Goal: Task Accomplishment & Management: Manage account settings

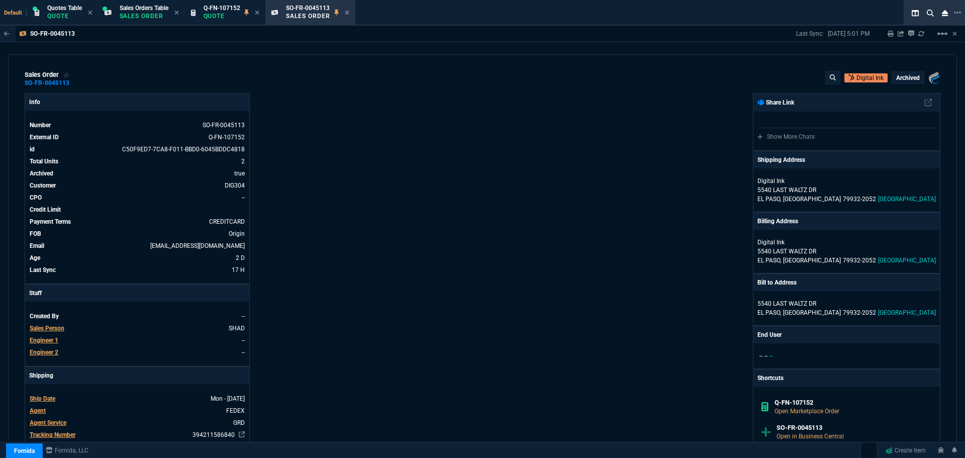
select select "4: SHAD"
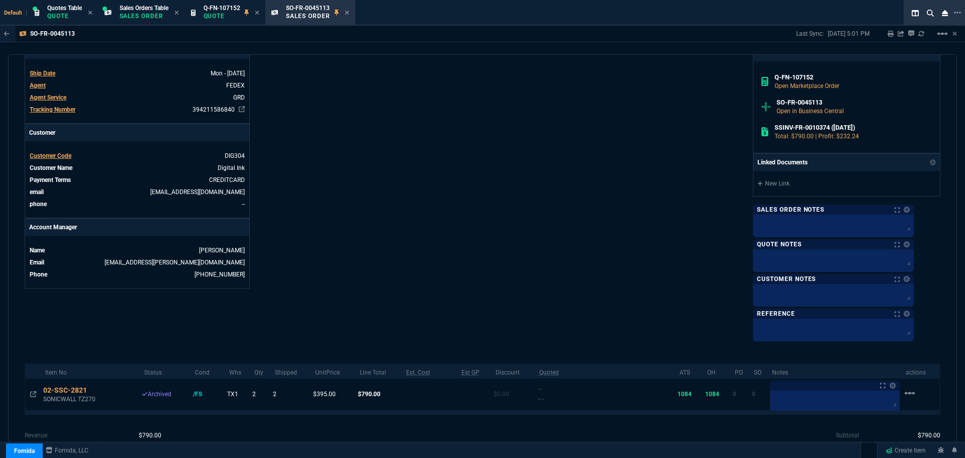
scroll to position [391, 0]
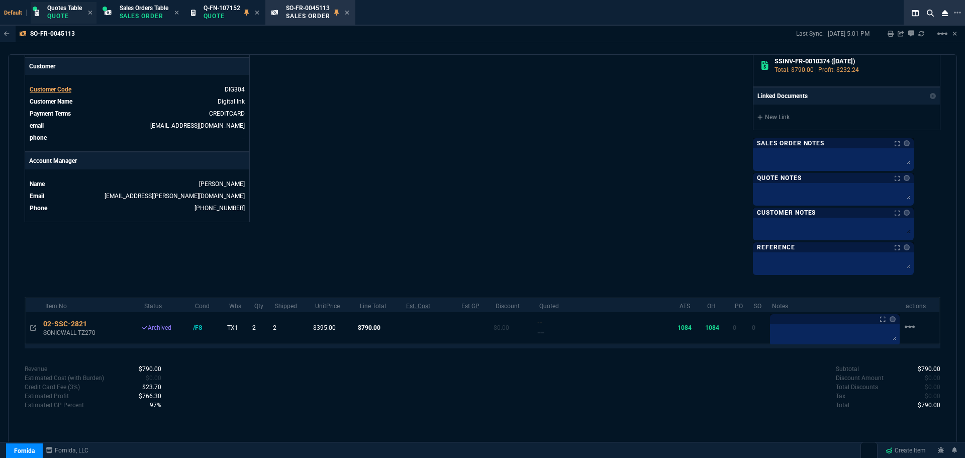
click at [67, 15] on p "Quote" at bounding box center [64, 16] width 35 height 8
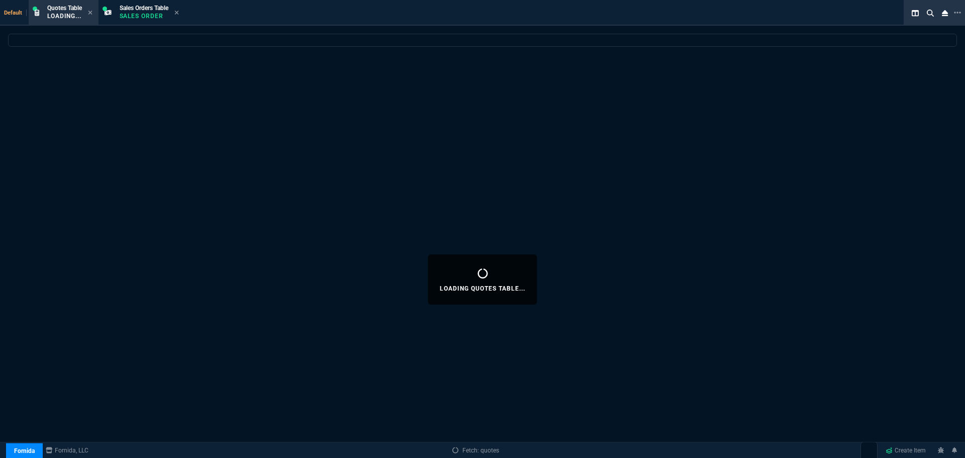
select select
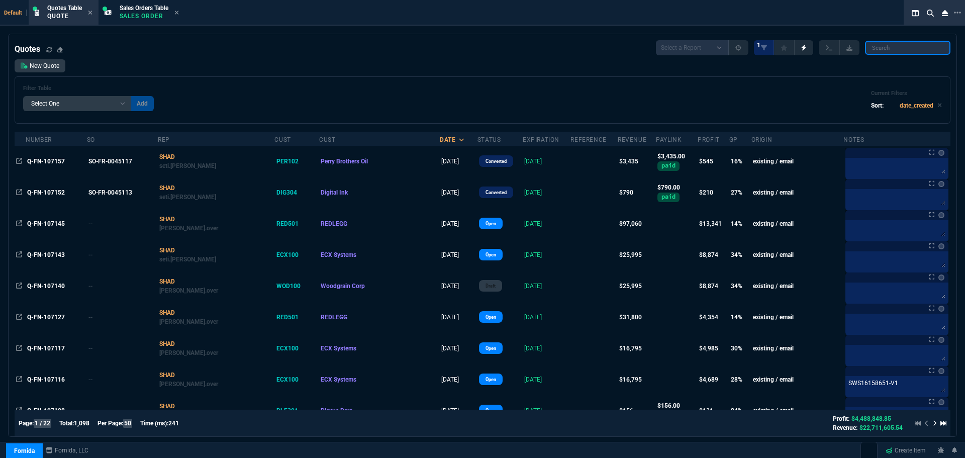
click at [919, 48] on input "search" at bounding box center [907, 48] width 85 height 14
paste input "Q-FN-107072"
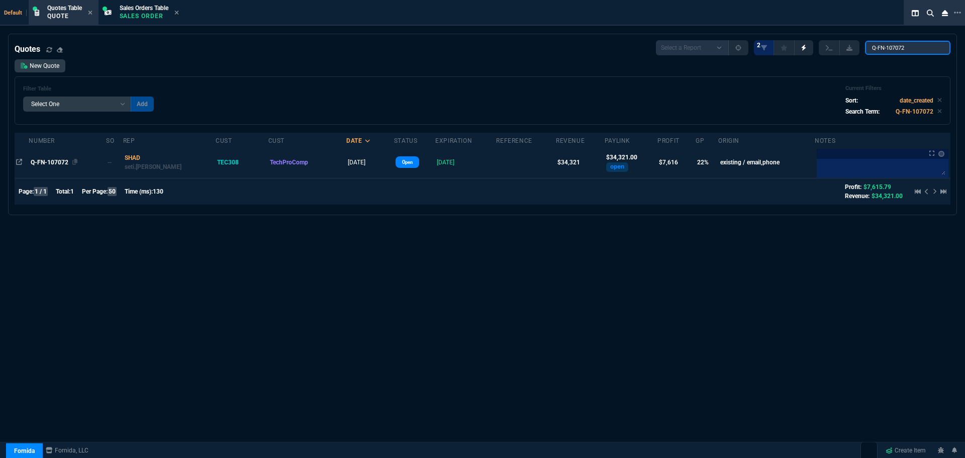
type input "Q-FN-107072"
click at [58, 165] on span "Q-FN-107072" at bounding box center [50, 162] width 38 height 7
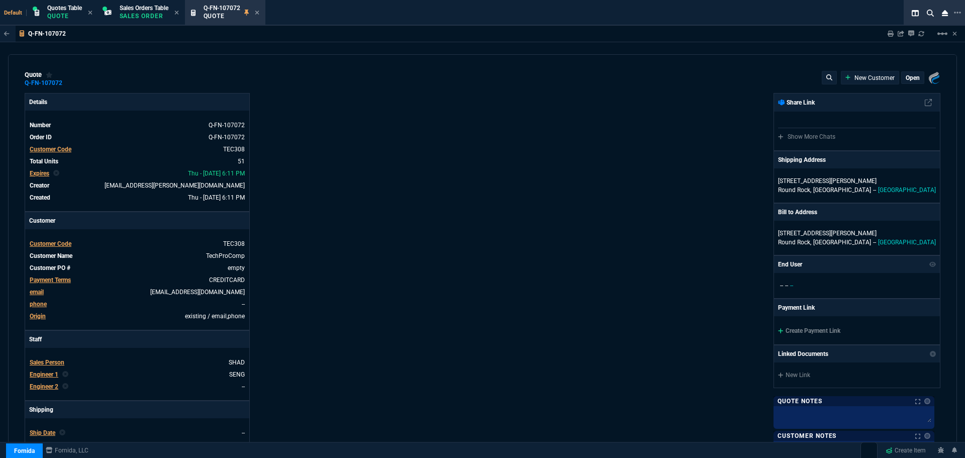
type input "21"
type input "2874"
type input "25"
type input "550"
type input "78"
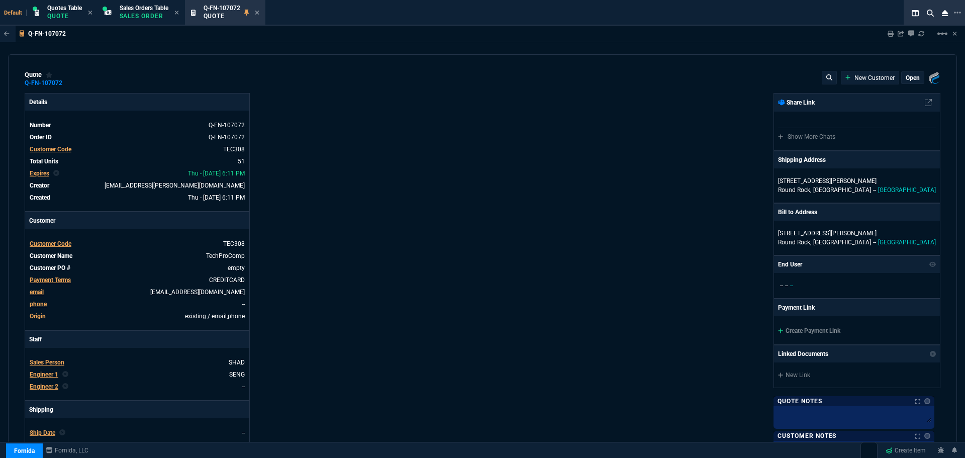
type input "175"
type input "25"
type input "115"
type input "50"
type input "25"
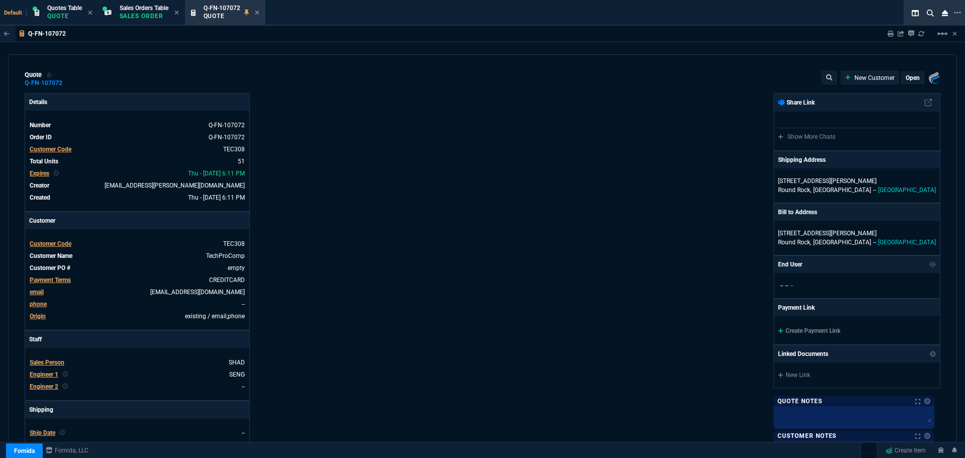
type input "100"
type input "17"
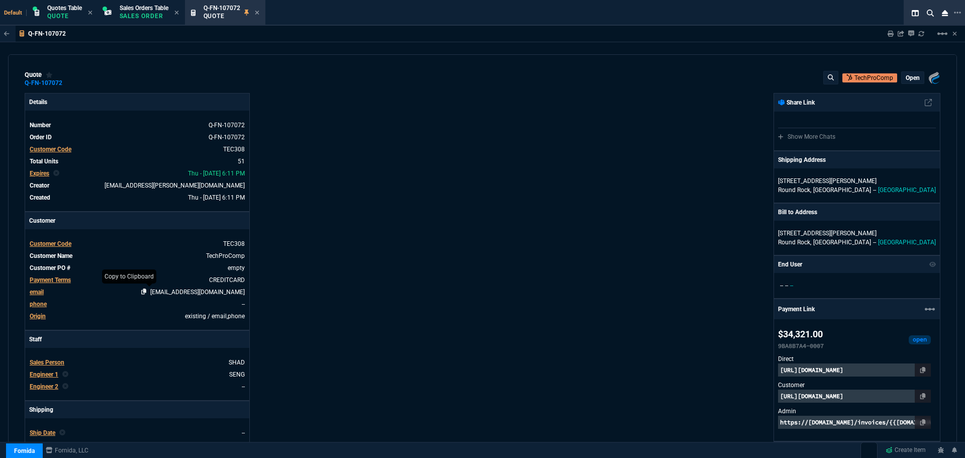
click at [147, 292] on icon at bounding box center [144, 291] width 6 height 6
click at [126, 17] on p "Sales Order" at bounding box center [144, 16] width 49 height 8
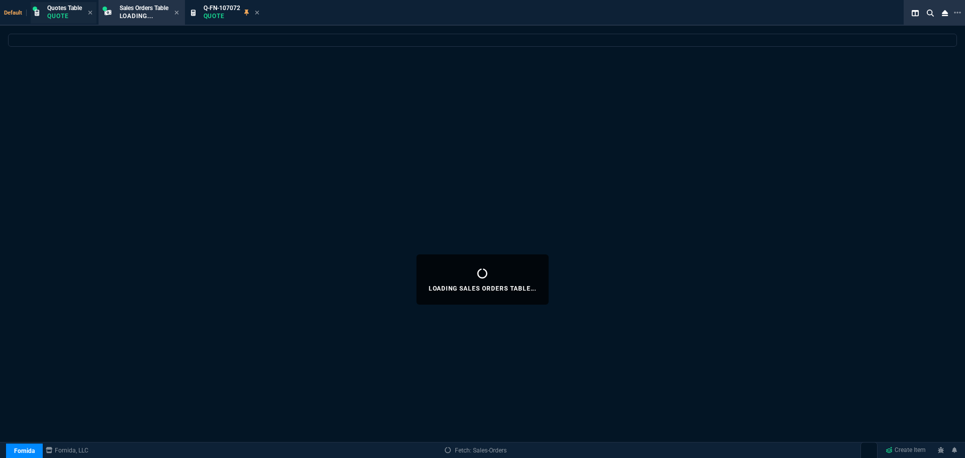
select select
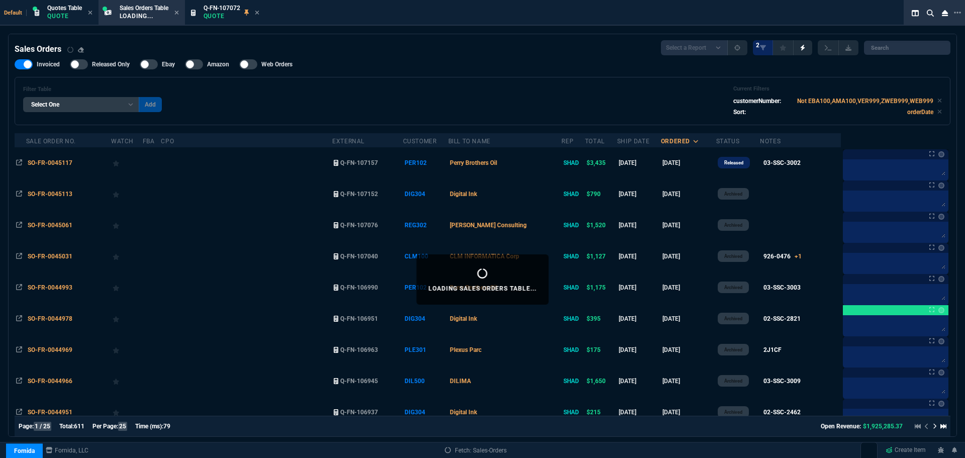
click at [64, 11] on span "Quotes Table" at bounding box center [64, 8] width 35 height 7
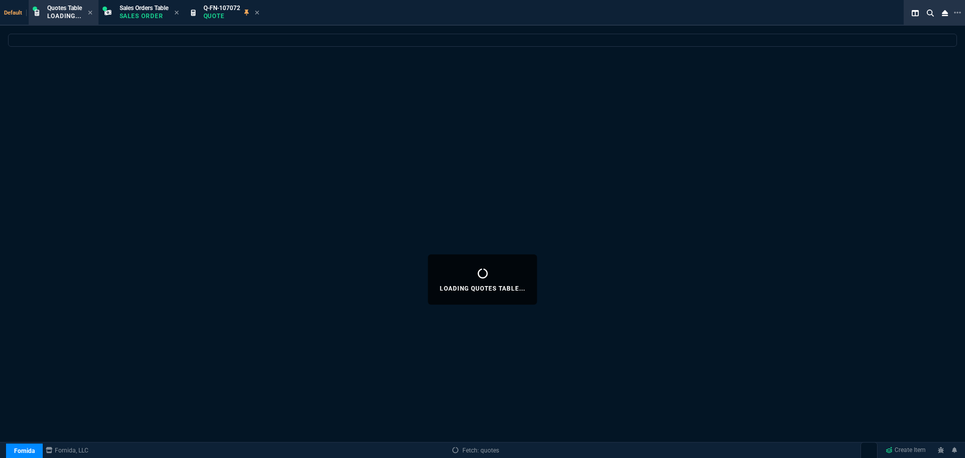
select select
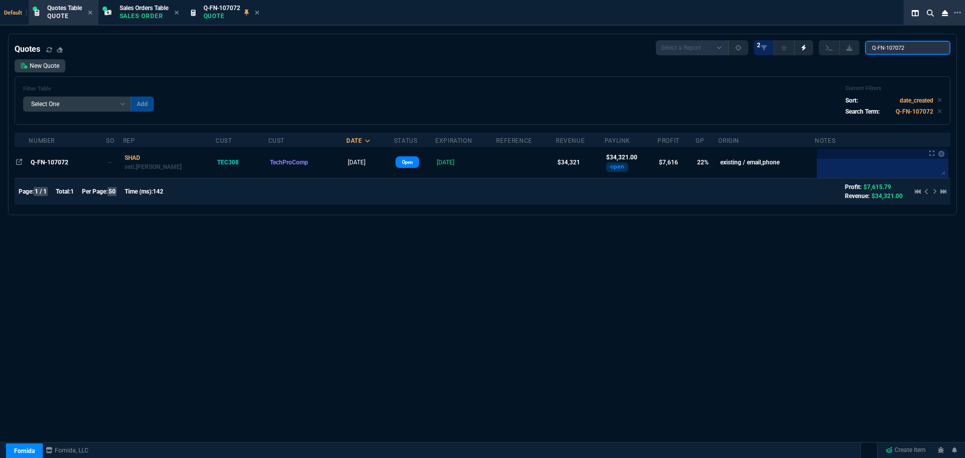
click at [933, 48] on input "Q-FN-107072" at bounding box center [907, 48] width 85 height 14
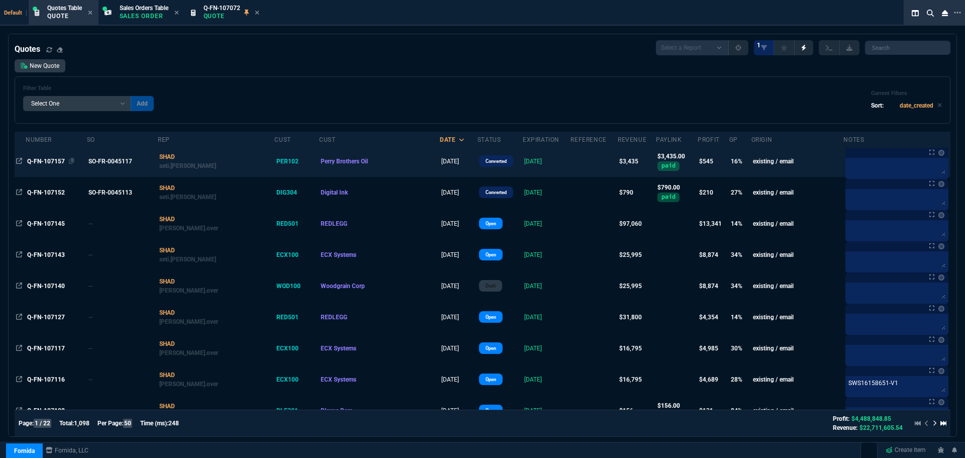
click at [50, 159] on span "Q-FN-107157" at bounding box center [46, 161] width 38 height 7
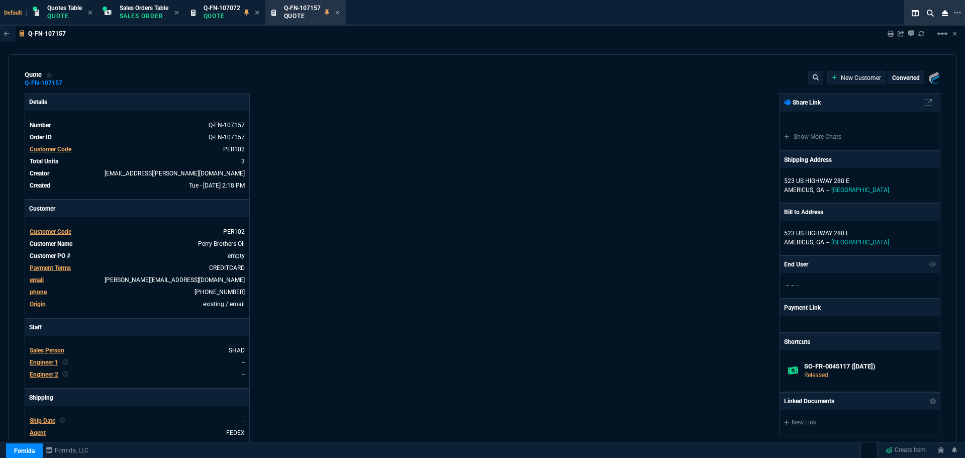
type input "20"
type input "232"
type input "22"
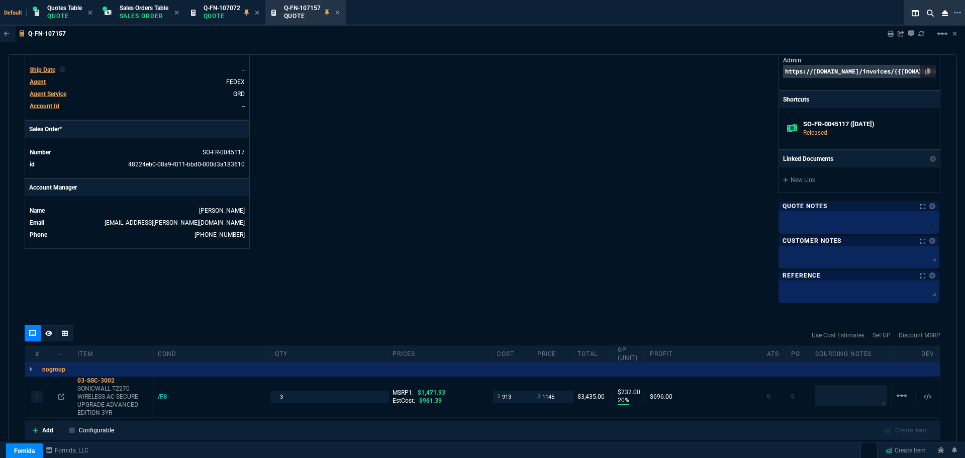
scroll to position [352, 0]
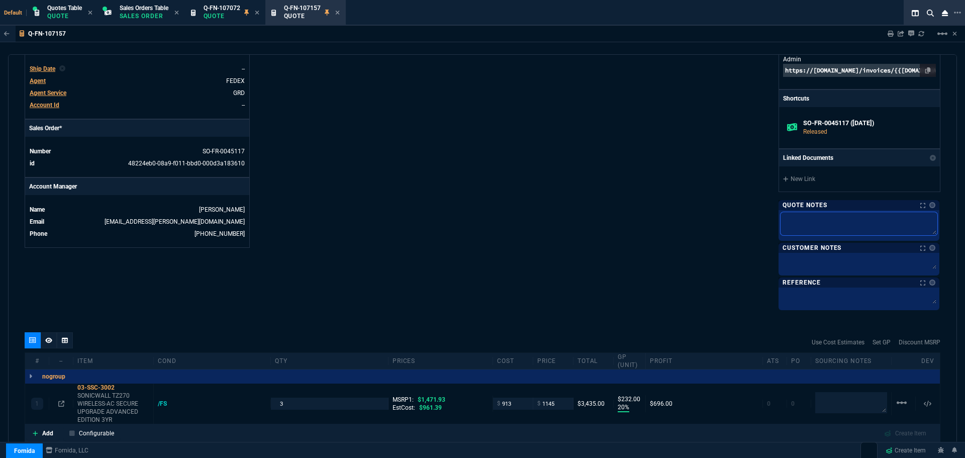
click at [826, 221] on textarea at bounding box center [858, 223] width 157 height 23
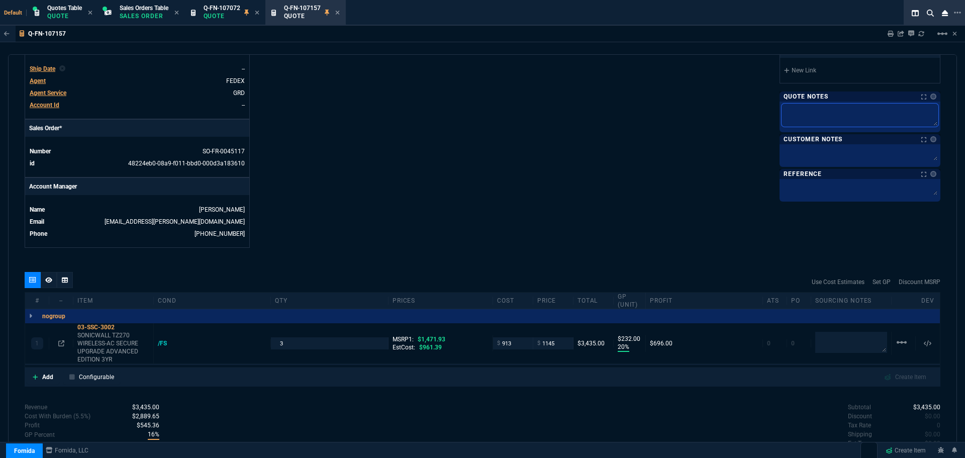
type textarea "L"
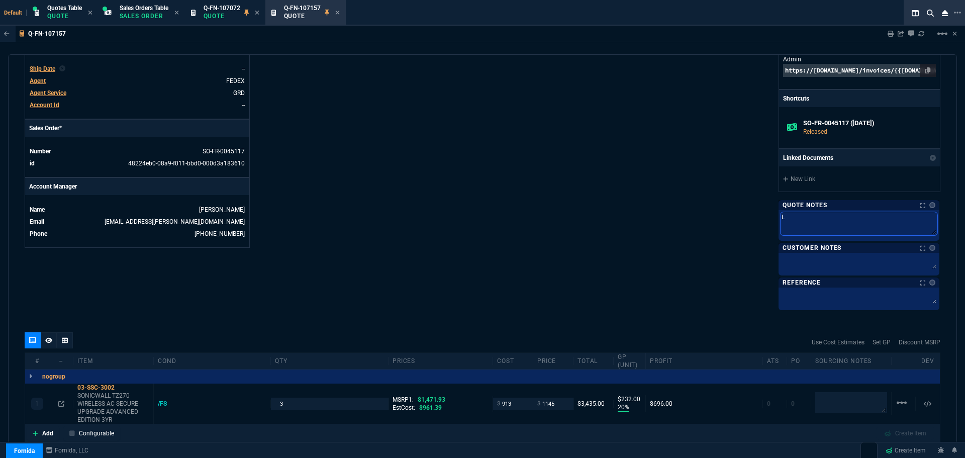
type textarea "Le"
type textarea "Lea"
type textarea "Lead"
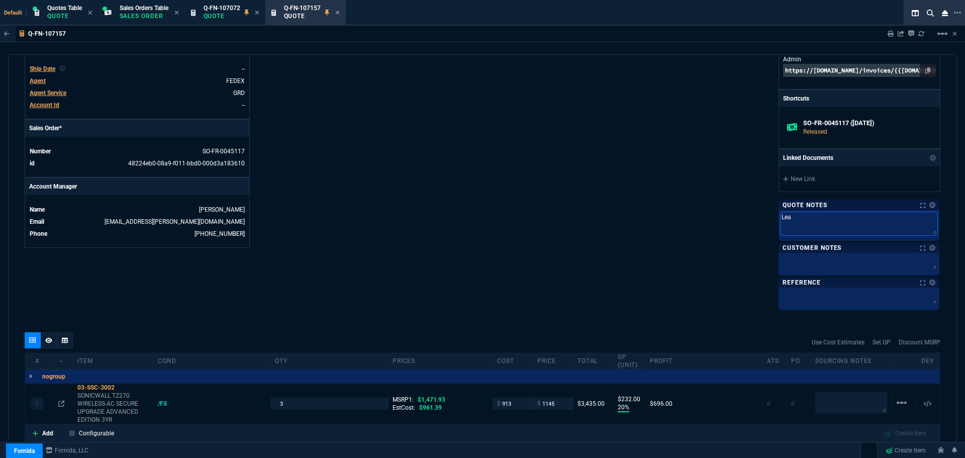
type textarea "Lead"
type textarea "Lead t"
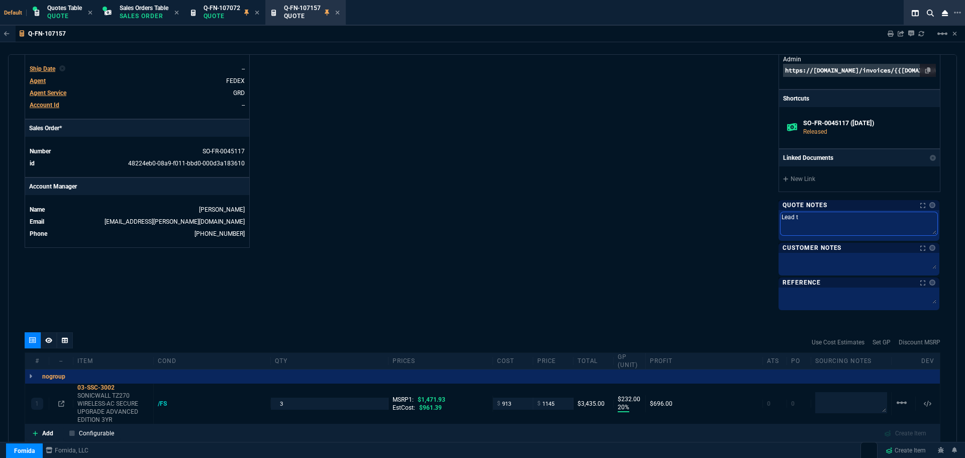
type textarea "Lead ti"
type textarea "Lead tim"
type textarea "Lead time"
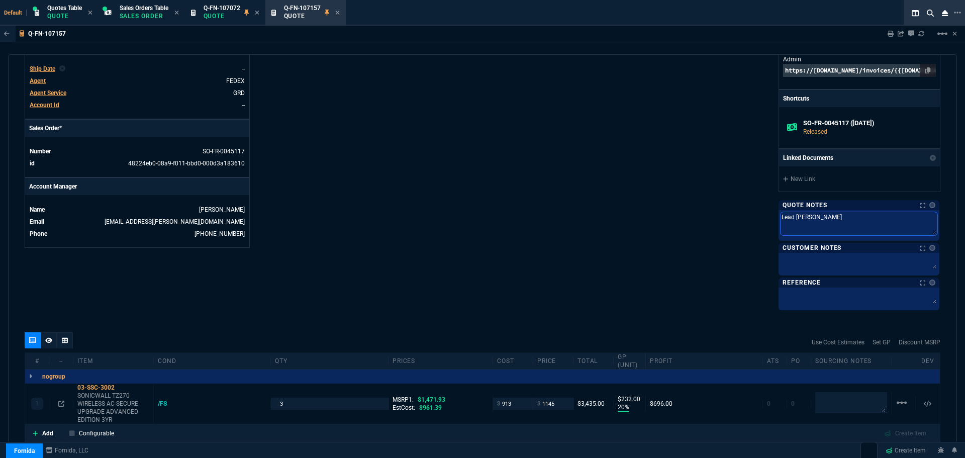
type textarea "Lead time"
type textarea "Lead time:"
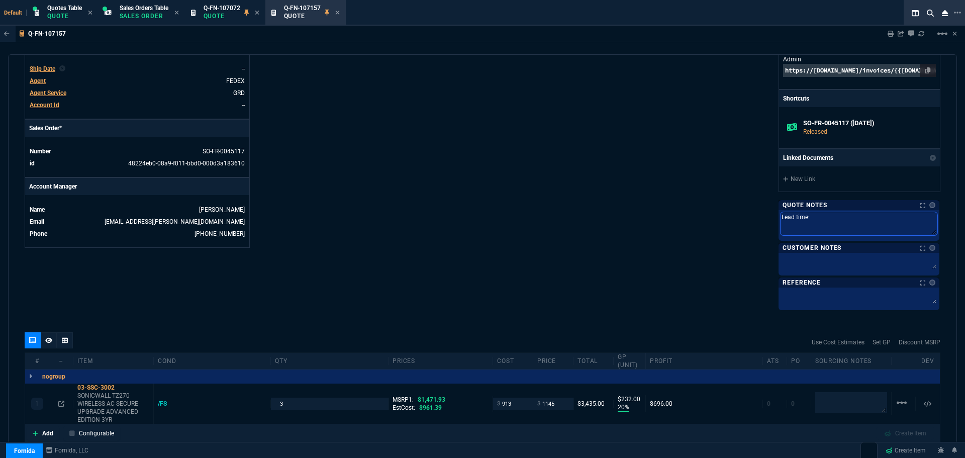
type textarea "Lead time: 5"
type textarea "Lead time: 5-"
type textarea "Lead time: 5-7"
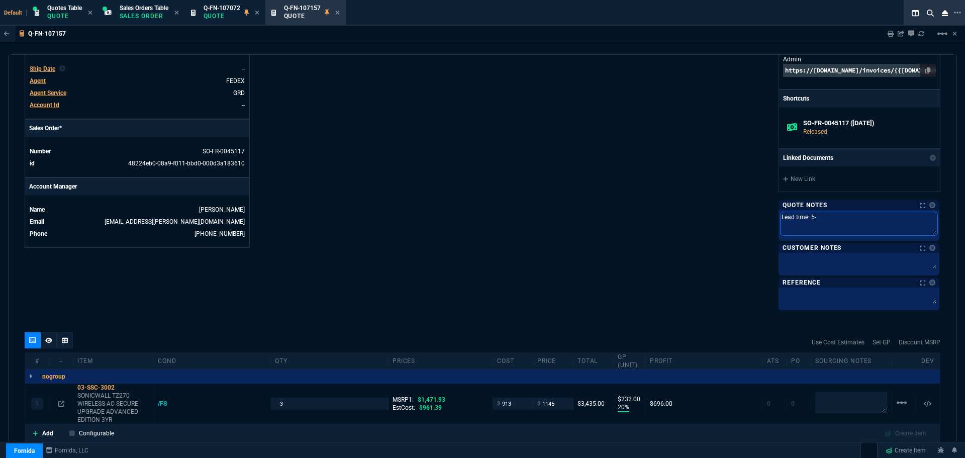
type textarea "Lead time: 5-7"
type textarea "Lead time: 5-7 d"
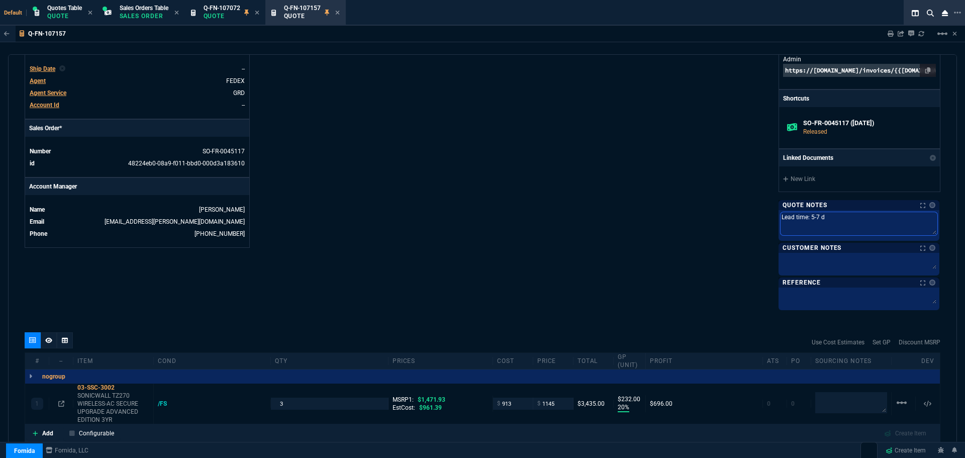
type textarea "Lead time: 5-7 da"
type textarea "Lead time: 5-7 day"
type textarea "Lead time: 5-7 days"
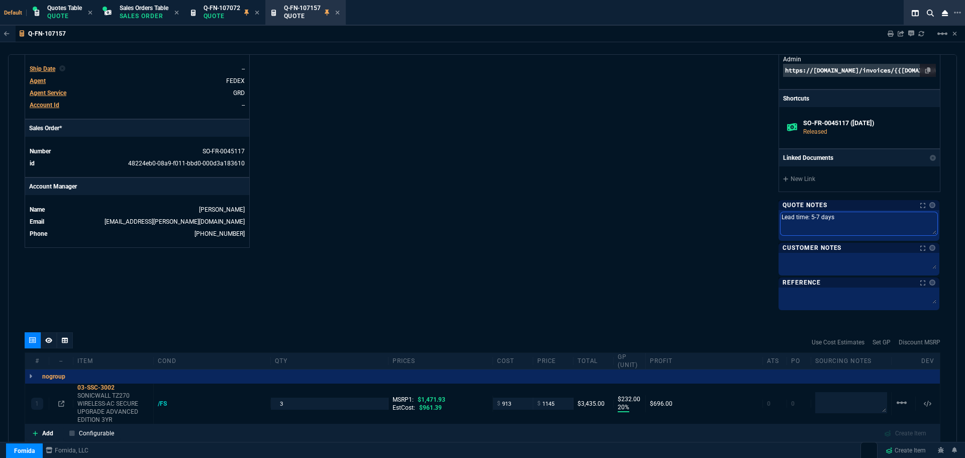
type textarea "Lead time: 5-7 days"
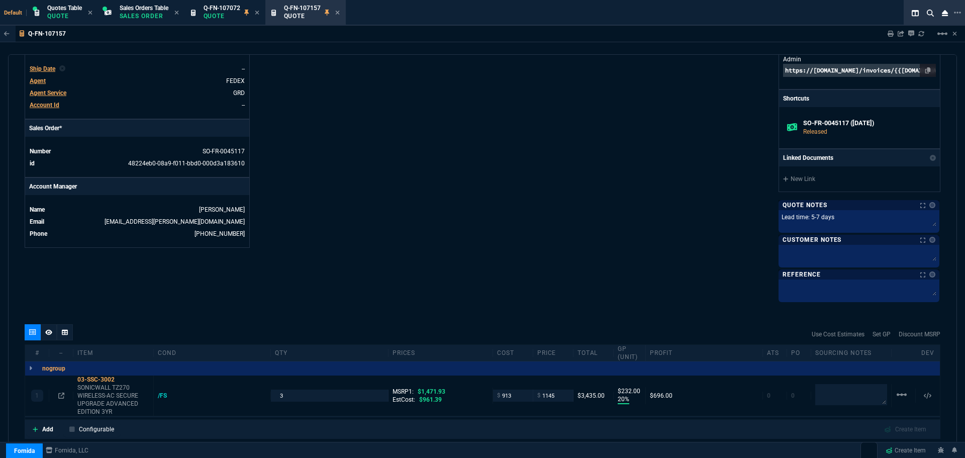
click at [665, 245] on div "Fornida, LLC 2609 Technology Dr Suite 300 Plano, TX 75074 Share Link Show More …" at bounding box center [711, 20] width 458 height 559
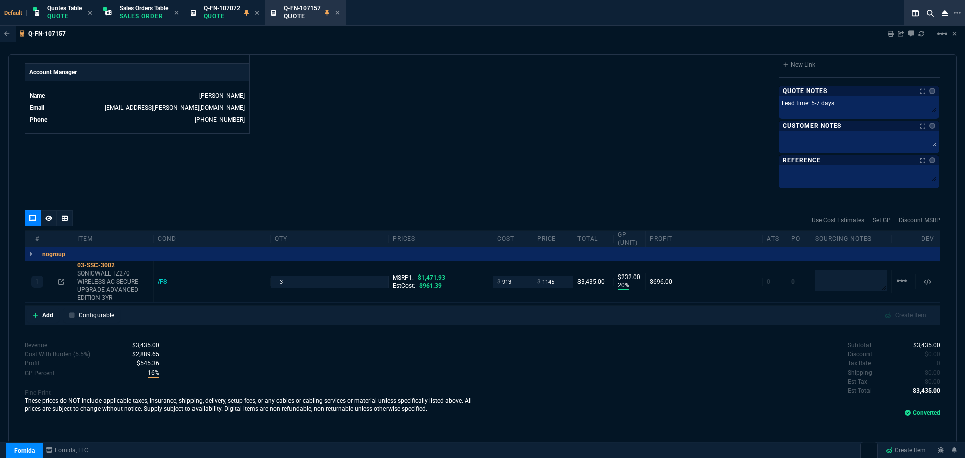
scroll to position [466, 0]
click at [339, 12] on icon at bounding box center [337, 13] width 4 height 4
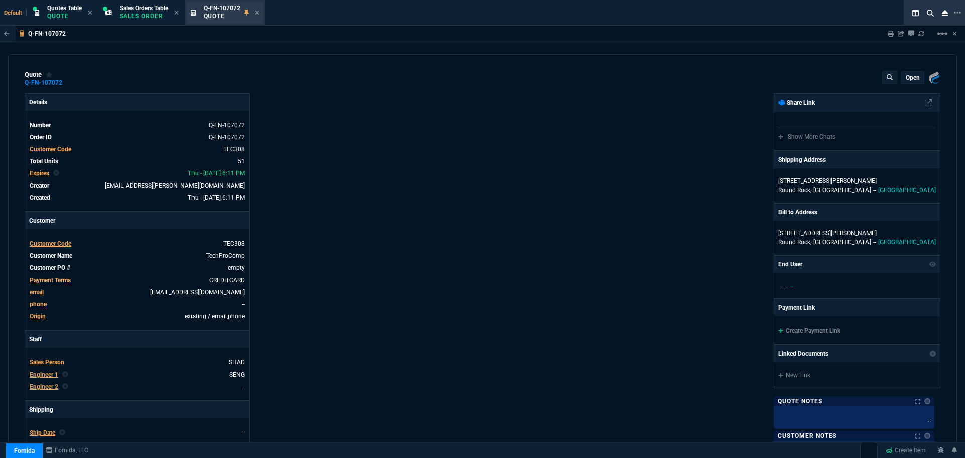
type input "21"
type input "2874"
type input "25"
type input "550"
type input "78"
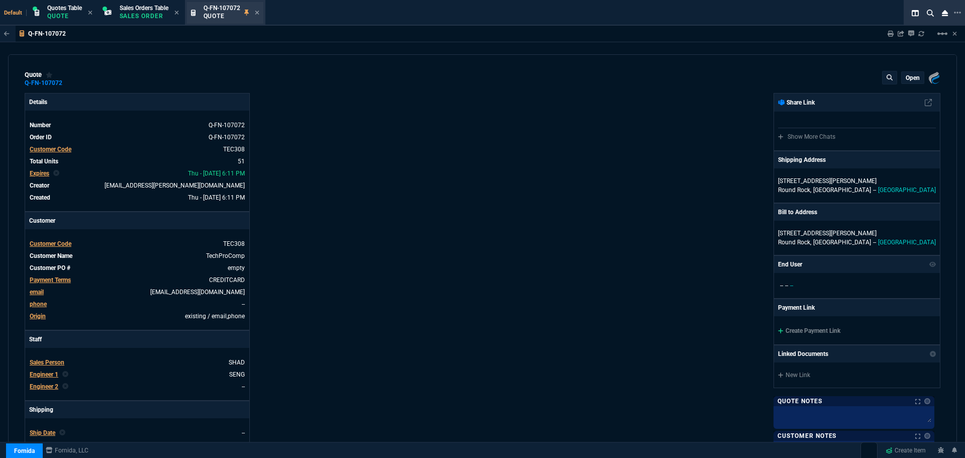
type input "175"
type input "25"
type input "115"
type input "50"
type input "25"
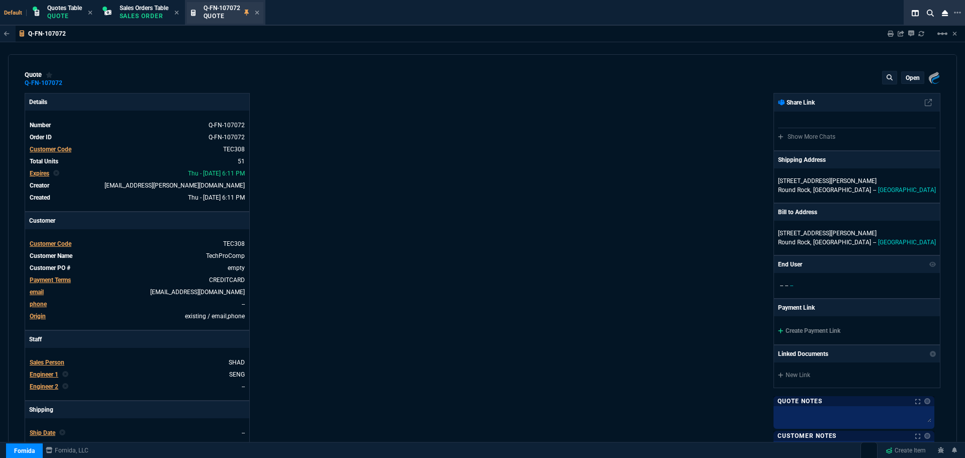
type input "100"
type input "17"
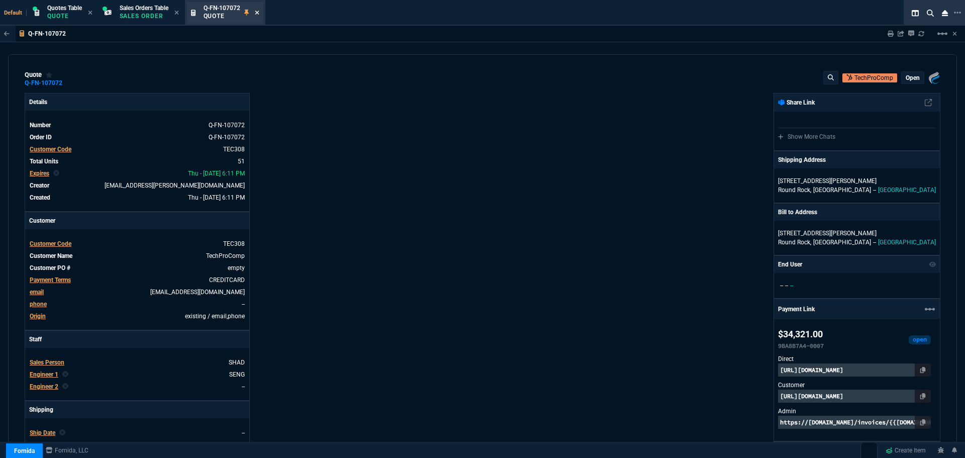
click at [259, 12] on icon at bounding box center [257, 13] width 4 height 4
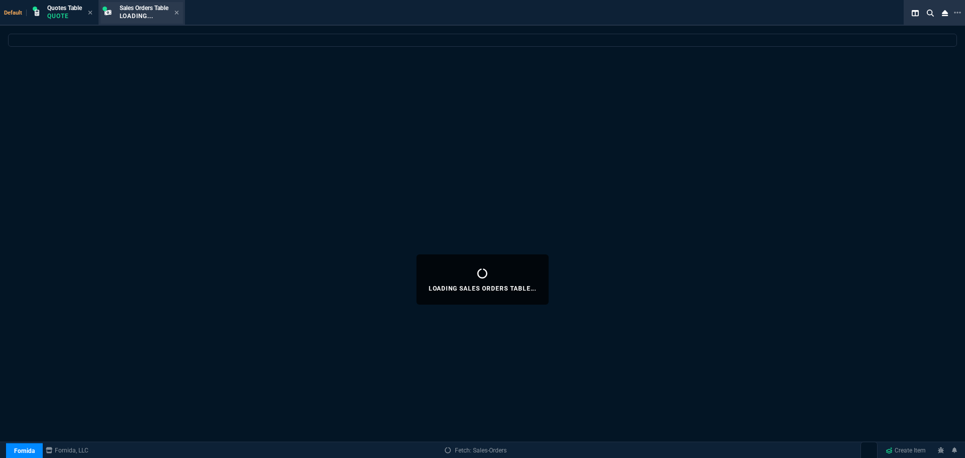
select select
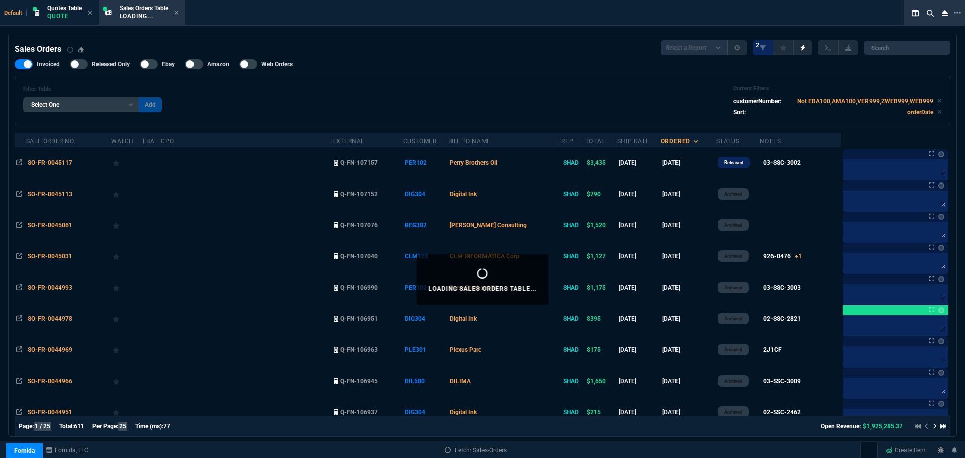
click at [178, 12] on icon at bounding box center [176, 13] width 5 height 6
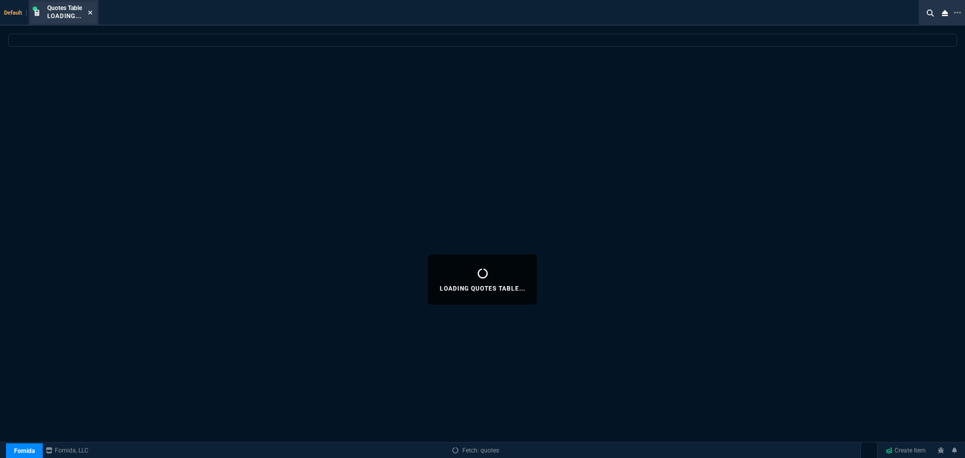
select select
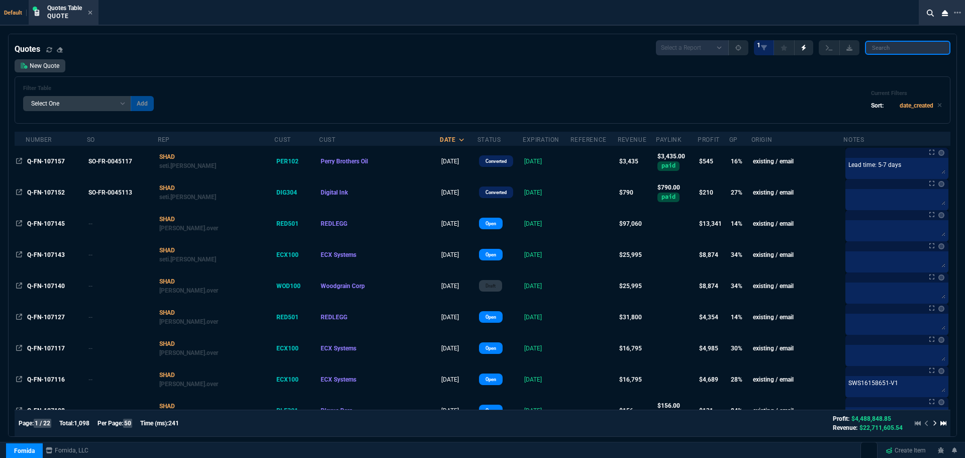
click at [912, 51] on input "search" at bounding box center [907, 48] width 85 height 14
paste input "Q-FN-107072"
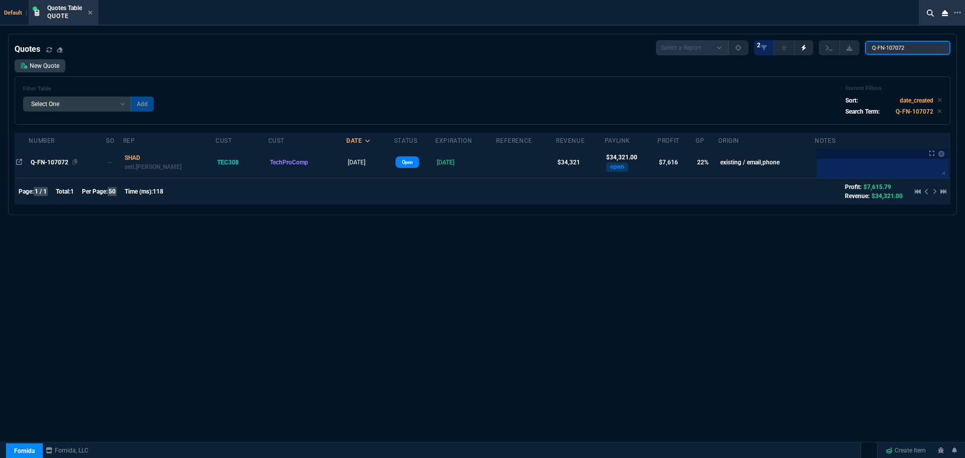
type input "Q-FN-107072"
click at [45, 159] on span "Q-FN-107072" at bounding box center [50, 162] width 38 height 7
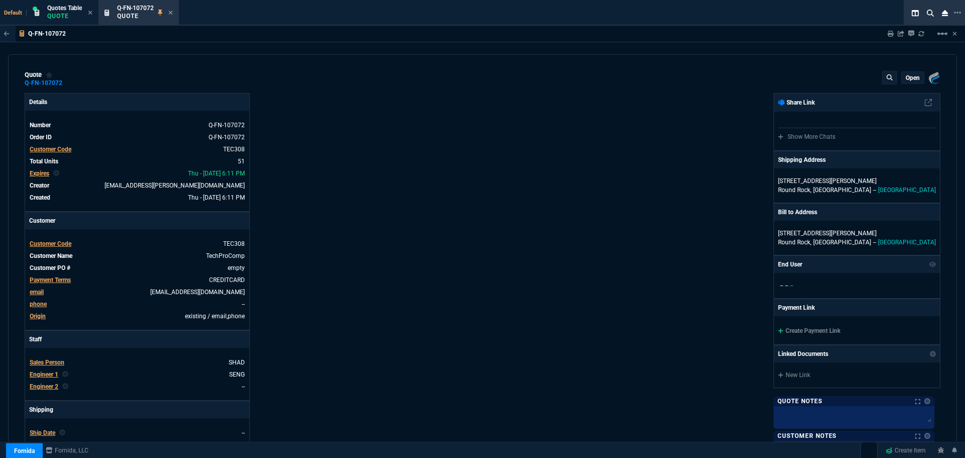
type input "21"
type input "2874"
type input "25"
type input "550"
type input "78"
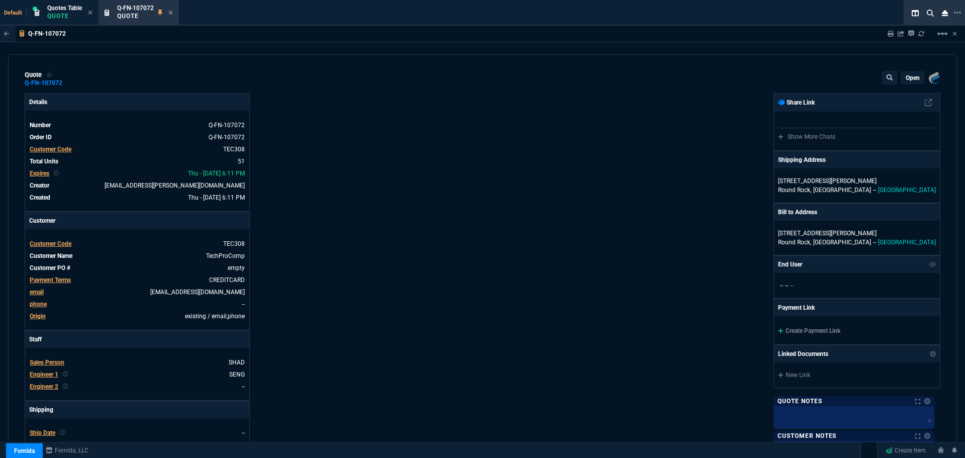
type input "175"
type input "25"
type input "115"
type input "50"
type input "25"
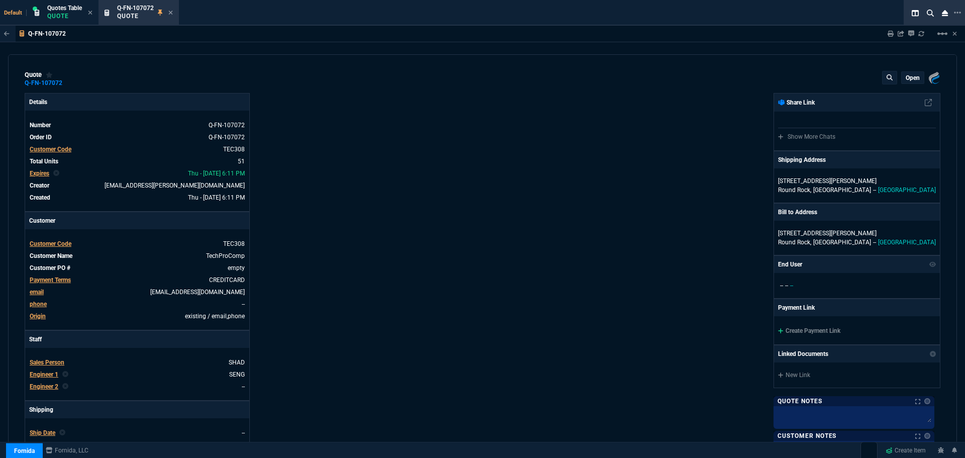
type input "100"
type input "17"
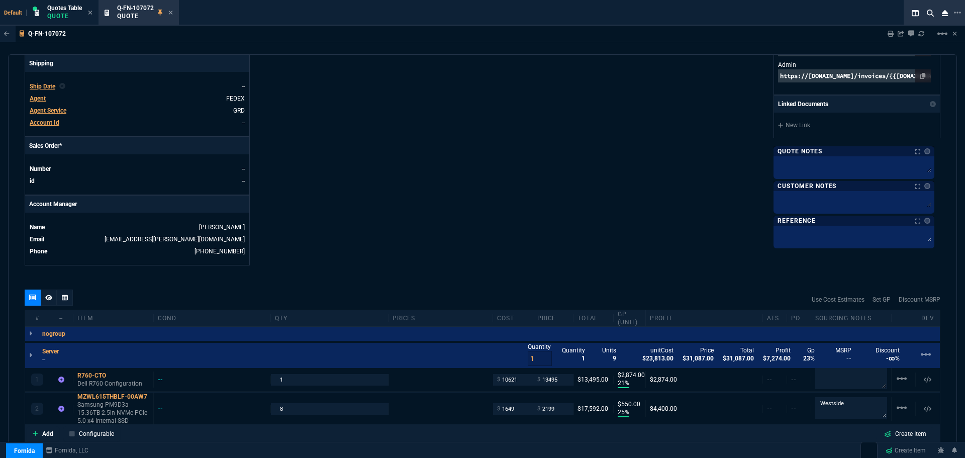
scroll to position [347, 0]
click at [93, 372] on div "R760-CTO" at bounding box center [113, 371] width 72 height 8
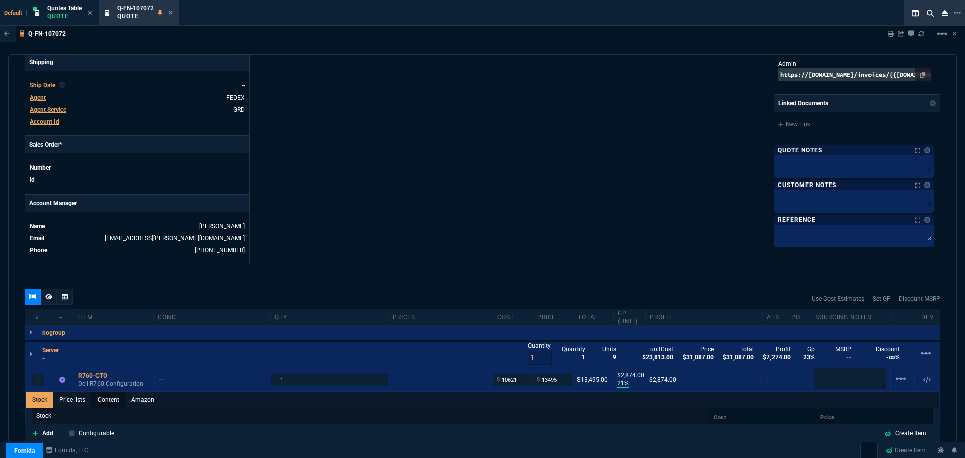
click at [104, 397] on link "Content" at bounding box center [108, 399] width 34 height 16
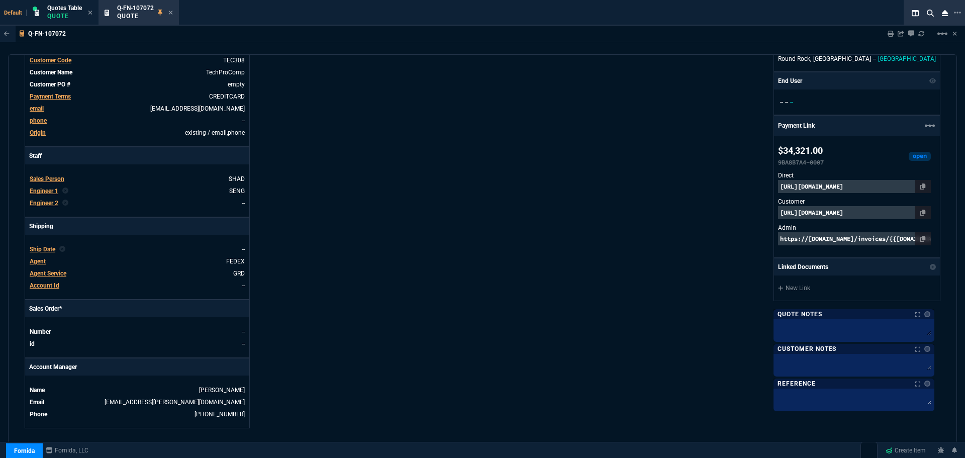
scroll to position [251, 0]
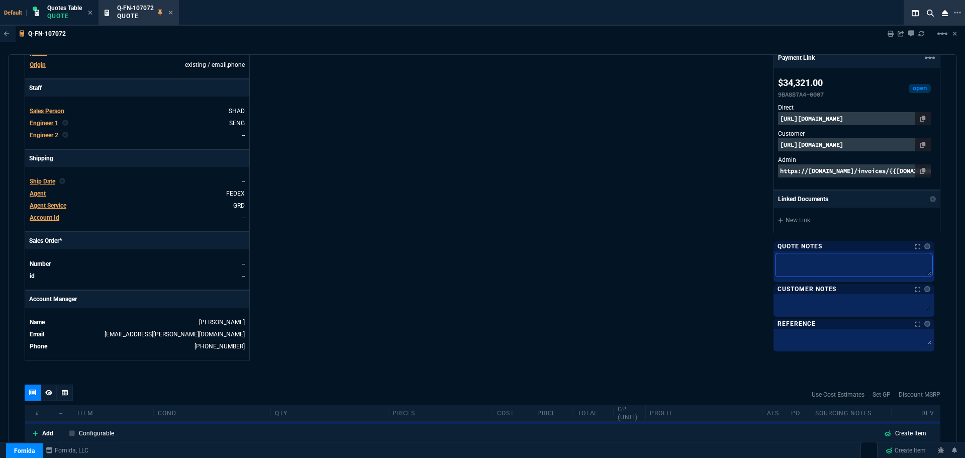
click at [819, 260] on textarea at bounding box center [853, 264] width 157 height 23
paste textarea "Arrow Quote#: SWS16184573-V0"
type textarea "Arrow Quote#: SWS16184573-V0"
click at [869, 259] on textarea "Arrow Quote#: SWS16184573-V0" at bounding box center [853, 264] width 157 height 23
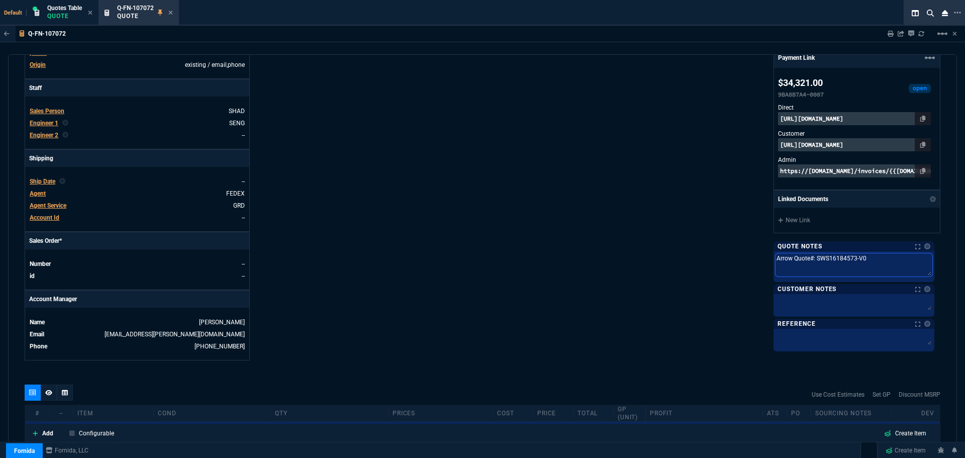
type textarea "Arrow Quote#: SWS16184573-V0 w"
type textarea "Arrow Quote#: SWS16184573-V0 wi"
type textarea "Arrow Quote#: SWS16184573-V0 wit"
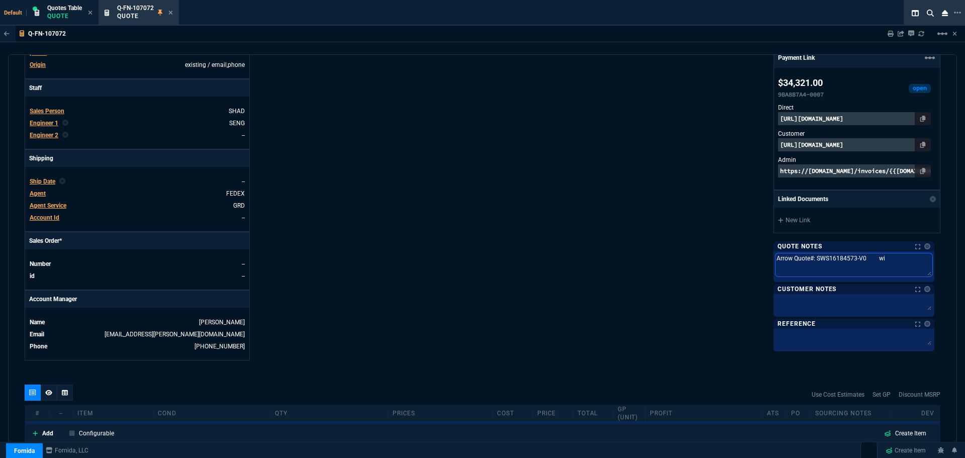
type textarea "Arrow Quote#: SWS16184573-V0 wit"
type textarea "Arrow Quote#: SWS16184573-V0 with"
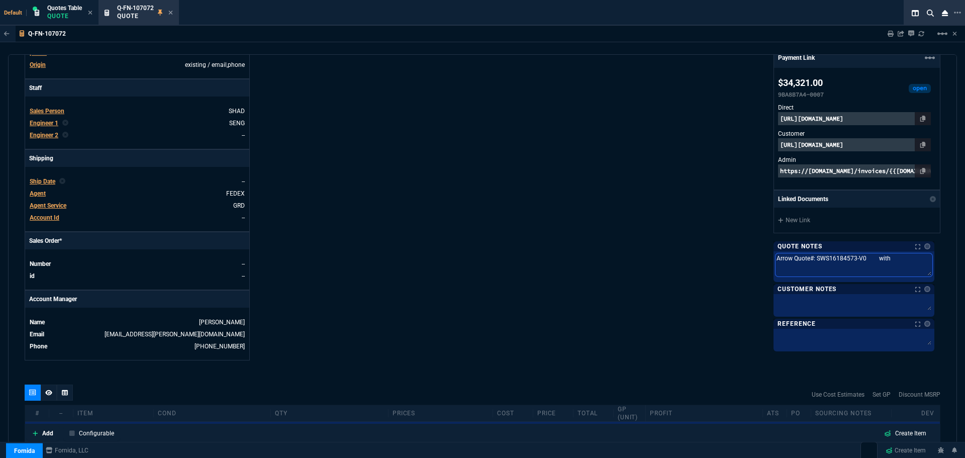
type textarea "Arrow Quote#: SWS16184573-V0 with s"
type textarea "Arrow Quote#: SWS16184573-V0 with so"
type textarea "Arrow Quote#: SWS16184573-V0 with som"
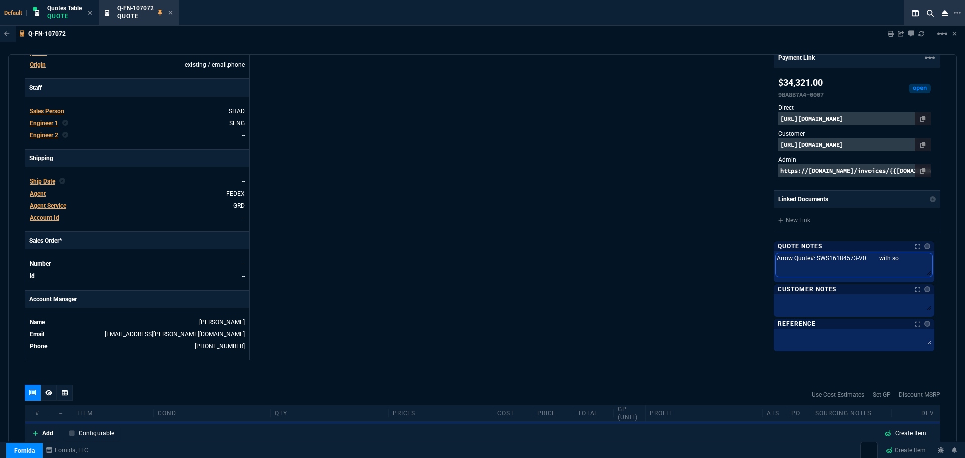
type textarea "Arrow Quote#: SWS16184573-V0 with som"
type textarea "Arrow Quote#: SWS16184573-V0 with some"
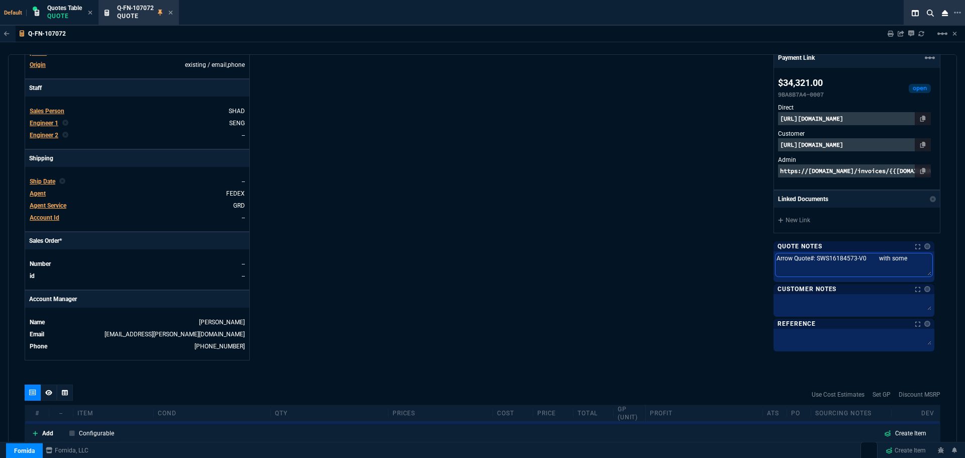
type textarea "Arrow Quote#: SWS16184573-V0 with some c"
type textarea "Arrow Quote#: SWS16184573-V0 with some ch"
type textarea "Arrow Quote#: SWS16184573-V0 with some cha"
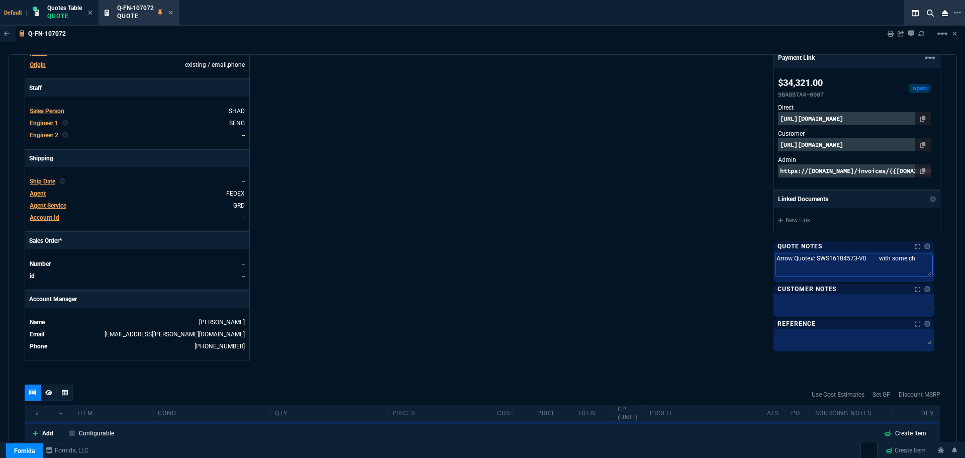
type textarea "Arrow Quote#: SWS16184573-V0 with some cha"
type textarea "Arrow Quote#: SWS16184573-V0 with some chan"
type textarea "Arrow Quote#: SWS16184573-V0 with some chang"
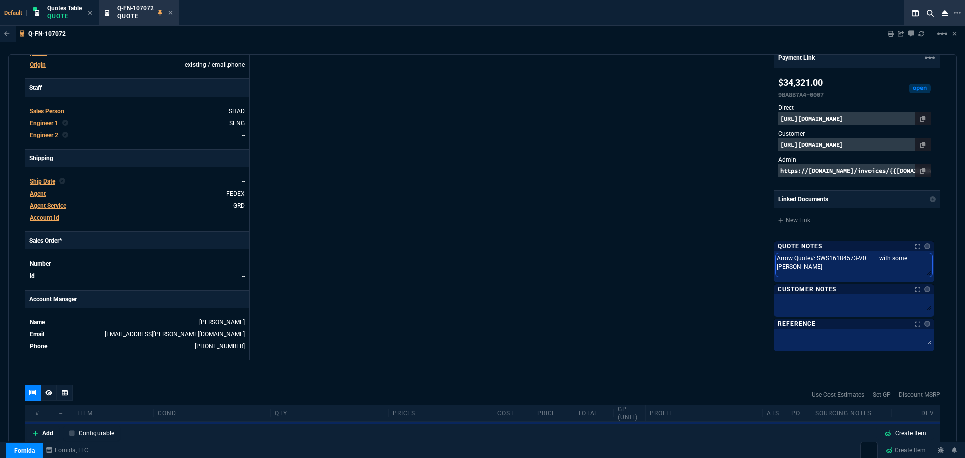
type textarea "Arrow Quote#: SWS16184573-V0 with some change"
type textarea "Arrow Quote#: SWS16184573-V0 with some changes"
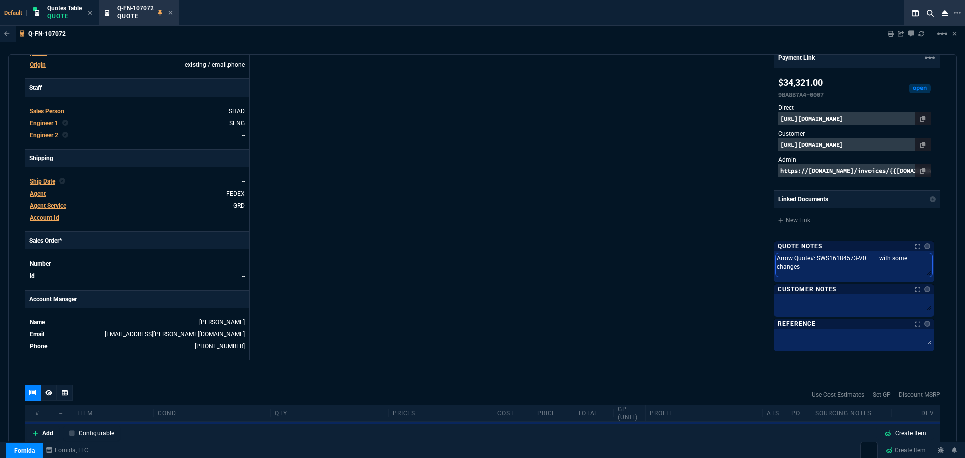
type textarea "Arrow Quote#: SWS16184573-V0 with some changes"
type textarea "Arrow Quote#: SWS16184573-V0 with some changes s"
type textarea "Arrow Quote#: SWS16184573-V0 with some changes st"
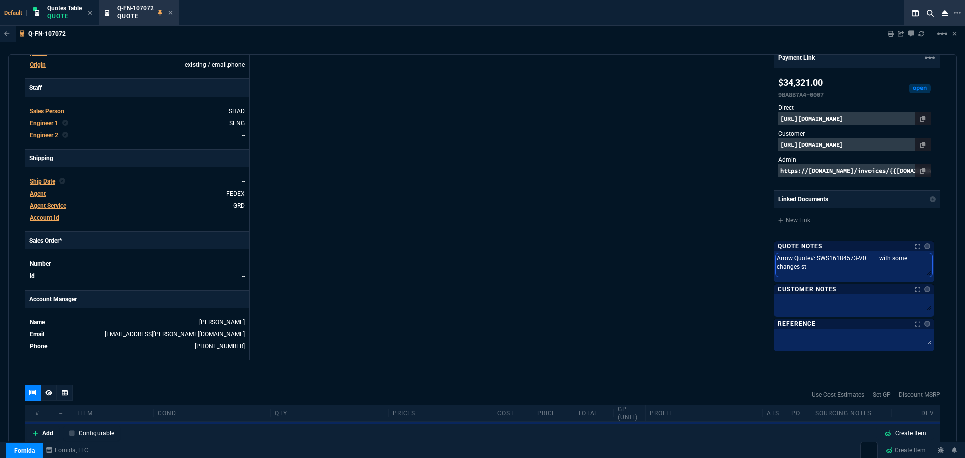
type textarea "Arrow Quote#: SWS16184573-V0 with some changes ste"
type textarea "Arrow Quote#: SWS16184573-V0 with some changes stev"
type textarea "Arrow Quote#: SWS16184573-V0 with some changes steve"
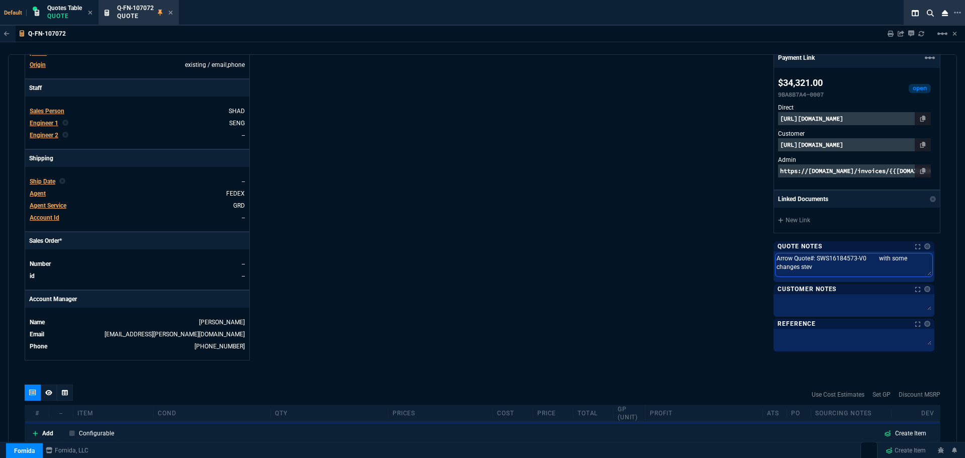
type textarea "Arrow Quote#: SWS16184573-V0 with some changes steve"
type textarea "Arrow Quote#: SWS16184573-V0 with some changes steven"
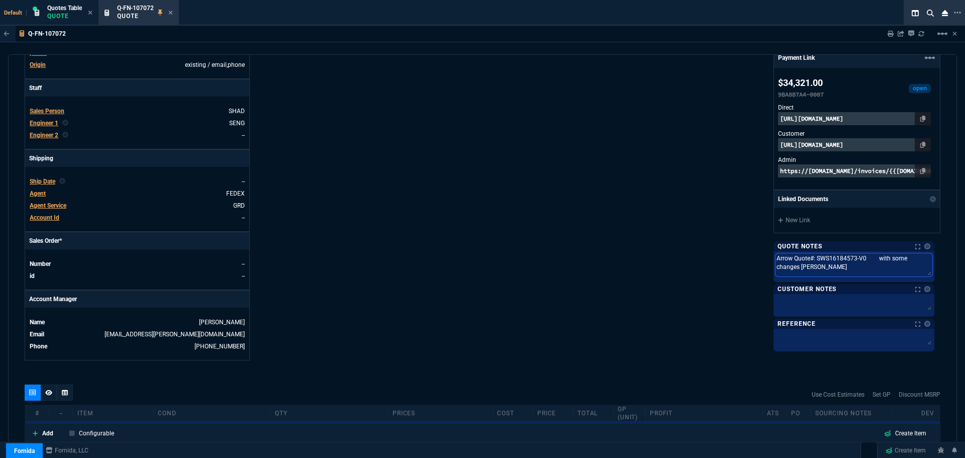
type textarea "Arrow Quote#: SWS16184573-V0 with some changes steven m"
type textarea "Arrow Quote#: SWS16184573-V0 with some changes steven ma"
type textarea "Arrow Quote#: SWS16184573-V0 with some changes steven mad"
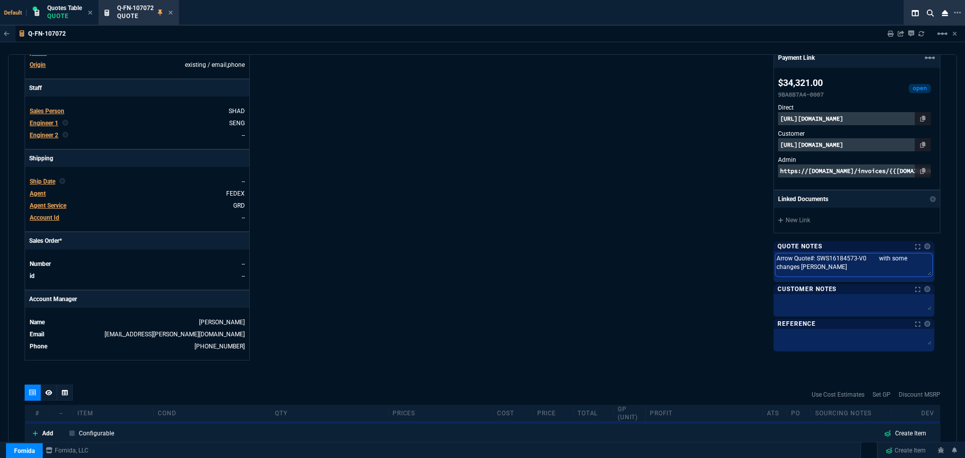
type textarea "Arrow Quote#: SWS16184573-V0 with some changes steven mad"
type textarea "Arrow Quote#: SWS16184573-V0 with some changes steven made"
type textarea "Arrow Quote#: SWS16184573-V0 with some changes steven made."
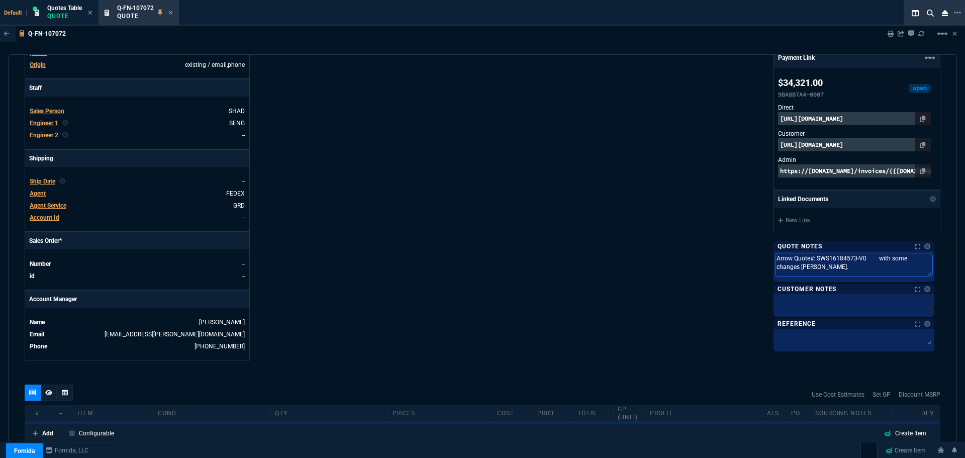
type textarea "Arrow Quote#: SWS16184573-V0 with some changes steven made."
type textarea "Arrow Quote#: SWS16184573-V0 with some changes steven made. I"
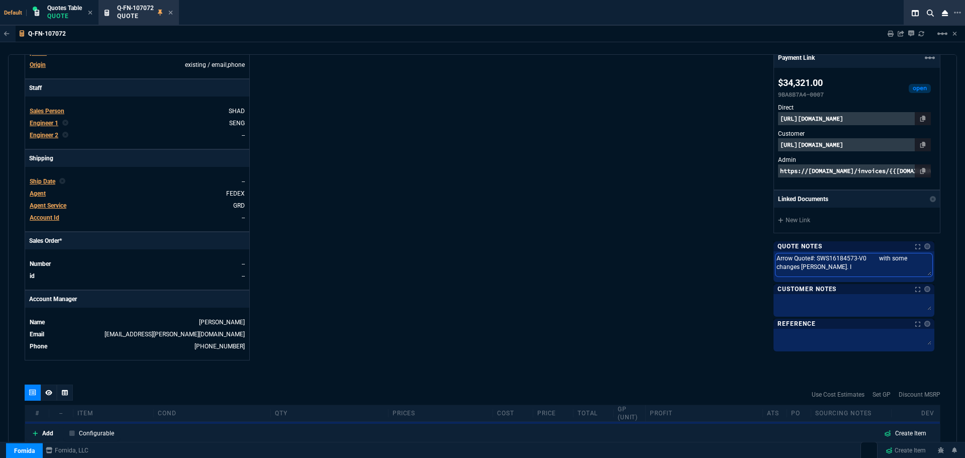
type textarea "Arrow Quote#: SWS16184573-V0 with some changes steven made. I"
type textarea "Arrow Quote#: SWS16184573-V0 with some changes steven made. I g"
type textarea "Arrow Quote#: SWS16184573-V0 with some changes steven made. I gu"
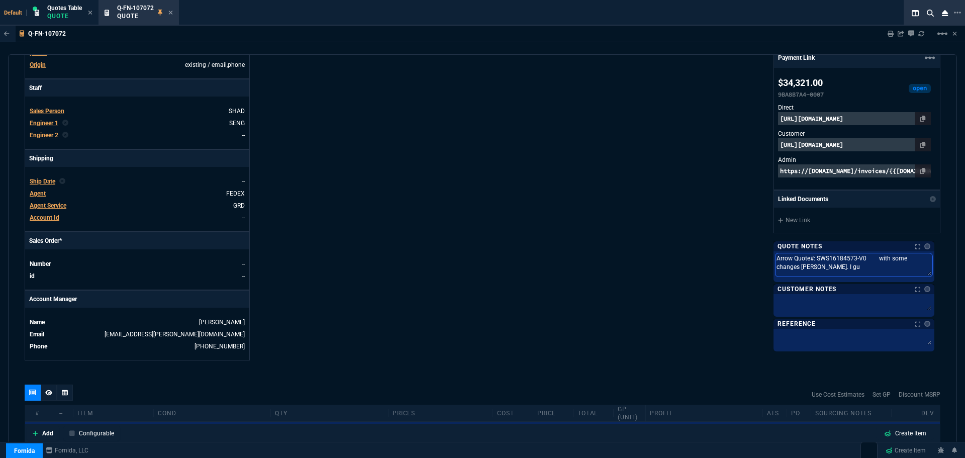
type textarea "Arrow Quote#: SWS16184573-V0 with some changes steven made. I gue"
type textarea "Arrow Quote#: SWS16184573-V0 with some changes steven made. I gues"
type textarea "Arrow Quote#: SWS16184573-V0 with some changes steven made. I guess"
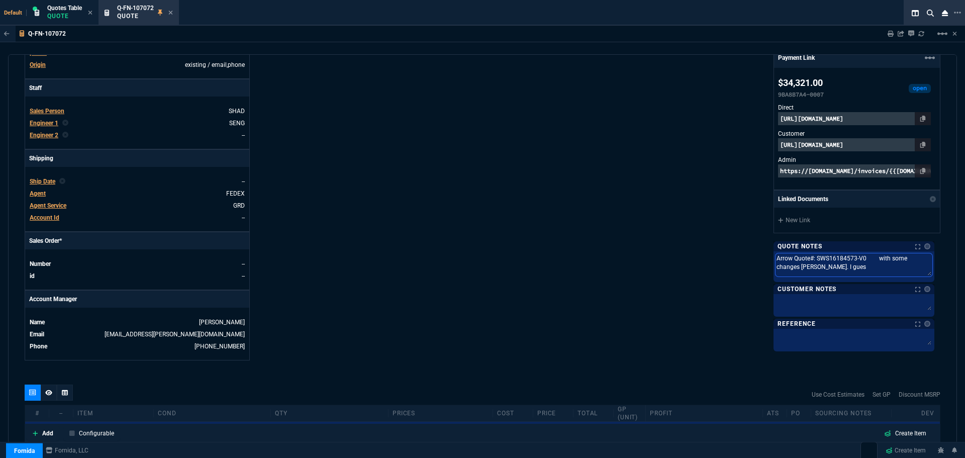
type textarea "Arrow Quote#: SWS16184573-V0 with some changes steven made. I guess"
type textarea "Arrow Quote#: SWS16184573-V0 with some changes steven made. I guess w"
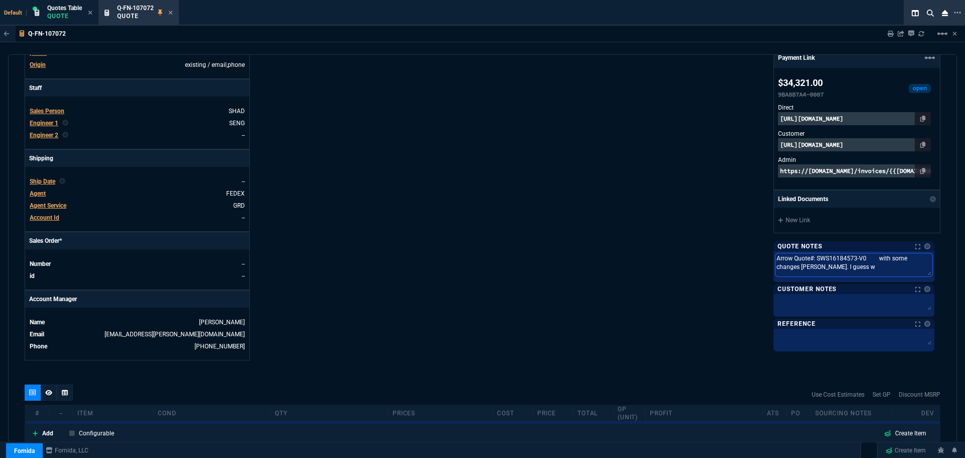
type textarea "Arrow Quote#: SWS16184573-V0 with some changes steven made. I guess we"
type textarea "Arrow Quote#: SWS16184573-V0 with some changes steven made. I guess we n"
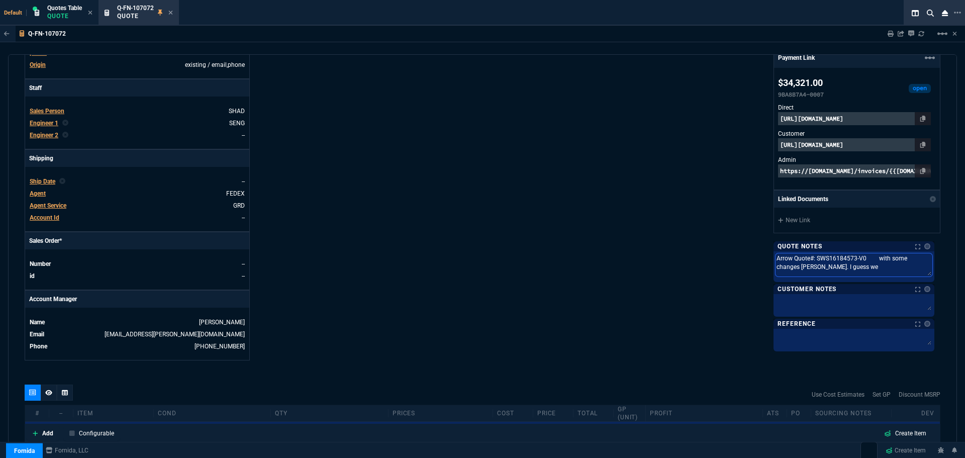
type textarea "Arrow Quote#: SWS16184573-V0 with some changes steven made. I guess we n"
type textarea "Arrow Quote#: SWS16184573-V0 with some changes steven made. I guess we ne"
type textarea "Arrow Quote#: SWS16184573-V0 with some changes steven made. I guess we nee"
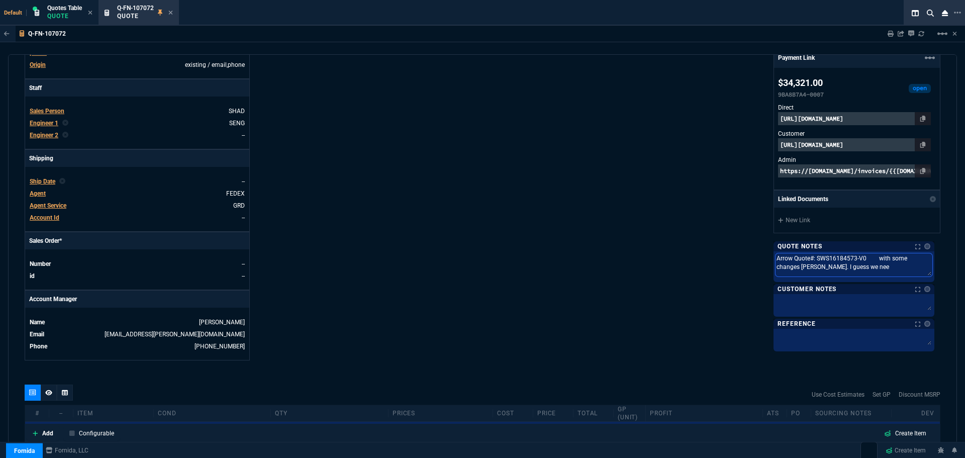
type textarea "Arrow Quote#: SWS16184573-V0 with some changes steven made. I guess we need"
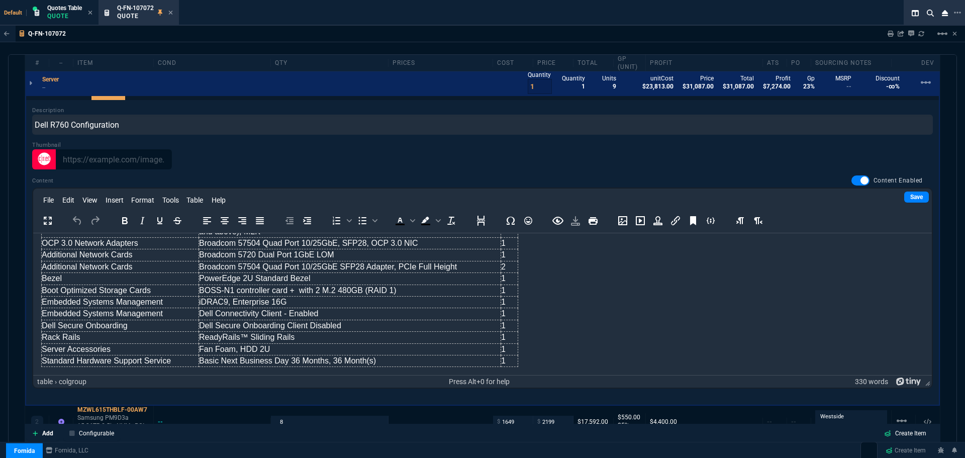
scroll to position [653, 0]
click at [59, 11] on span "Quotes Table" at bounding box center [64, 8] width 35 height 7
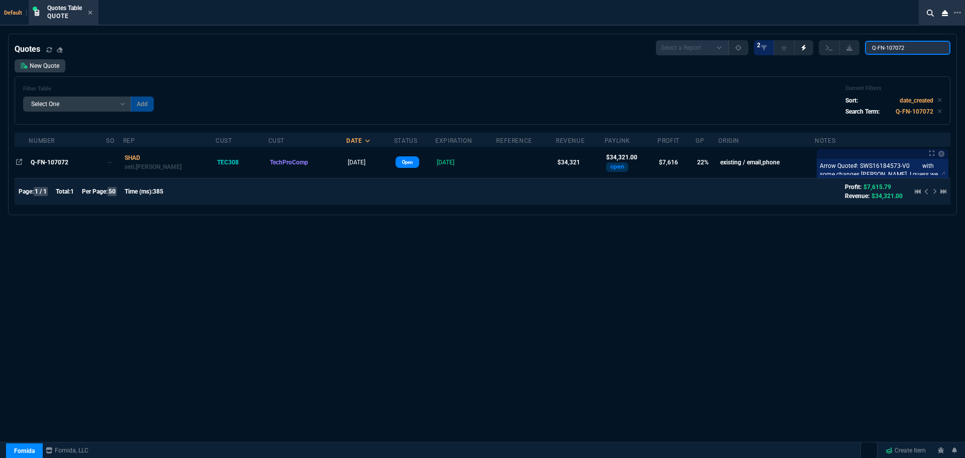
click at [934, 48] on input "Q-FN-107072" at bounding box center [907, 48] width 85 height 14
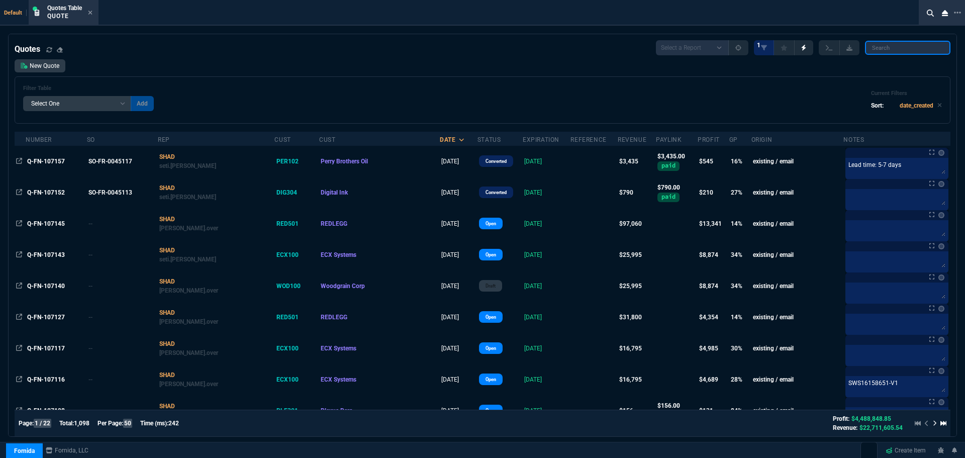
paste input "Q-FN-107054"
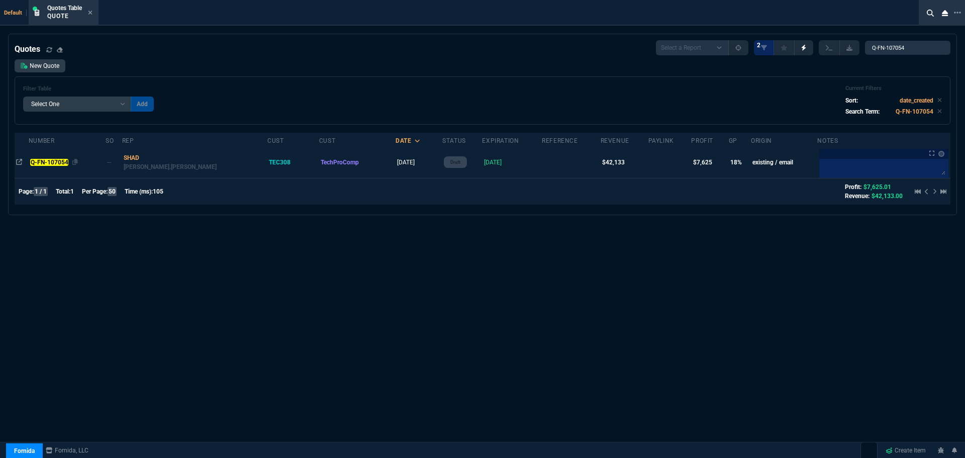
click at [58, 163] on mark "Q-FN-107054" at bounding box center [49, 162] width 38 height 7
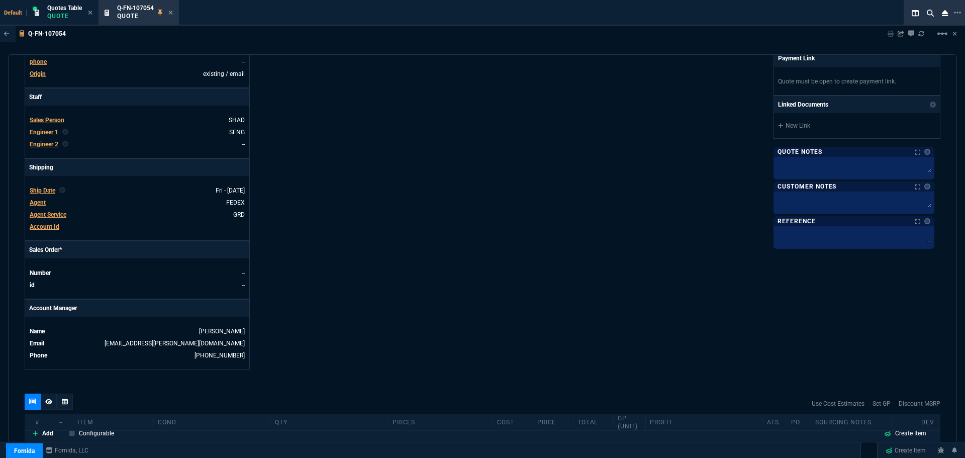
scroll to position [452, 0]
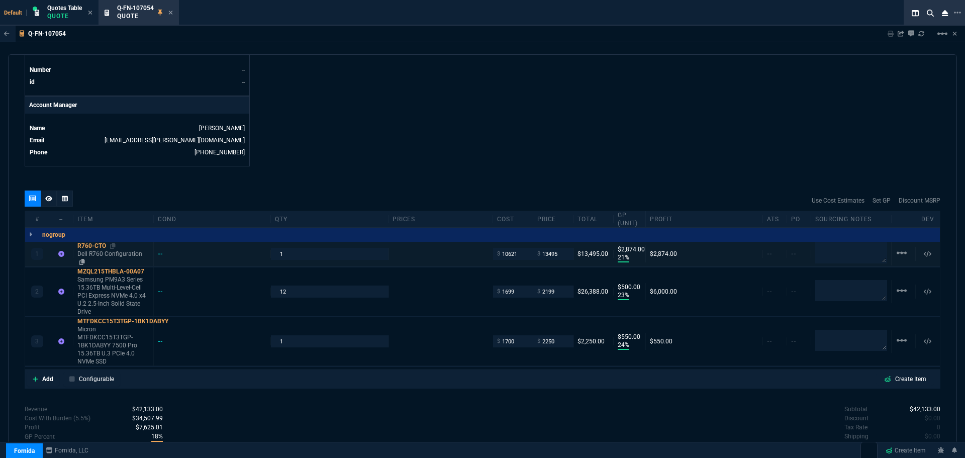
click at [92, 242] on div "R760-CTO" at bounding box center [113, 246] width 72 height 8
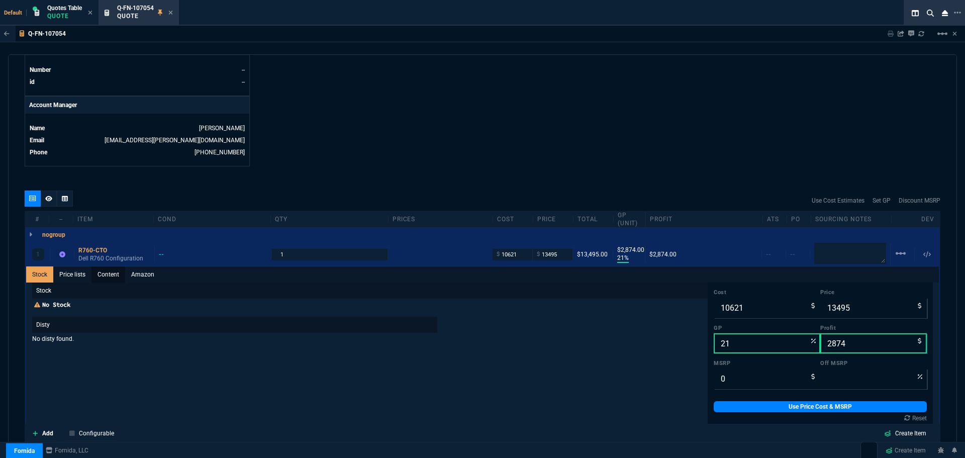
click at [106, 266] on link "Content" at bounding box center [108, 274] width 34 height 16
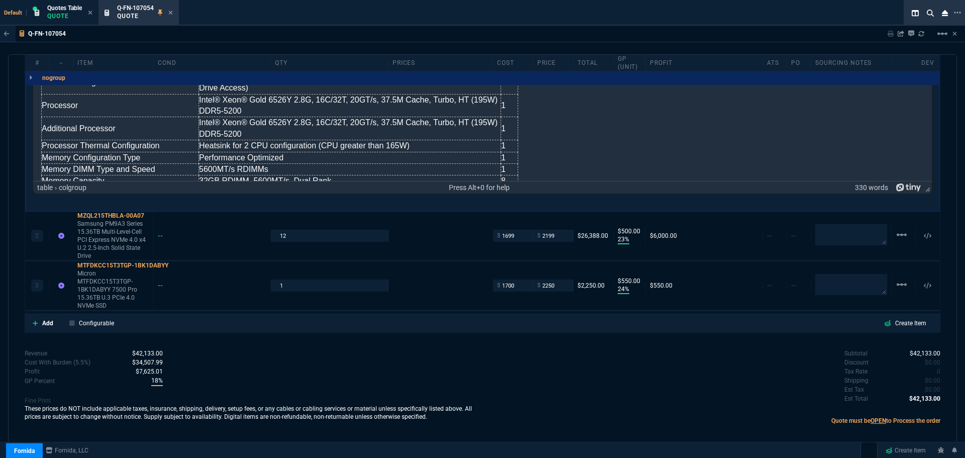
scroll to position [830, 0]
click at [56, 15] on p "Quote" at bounding box center [64, 16] width 35 height 8
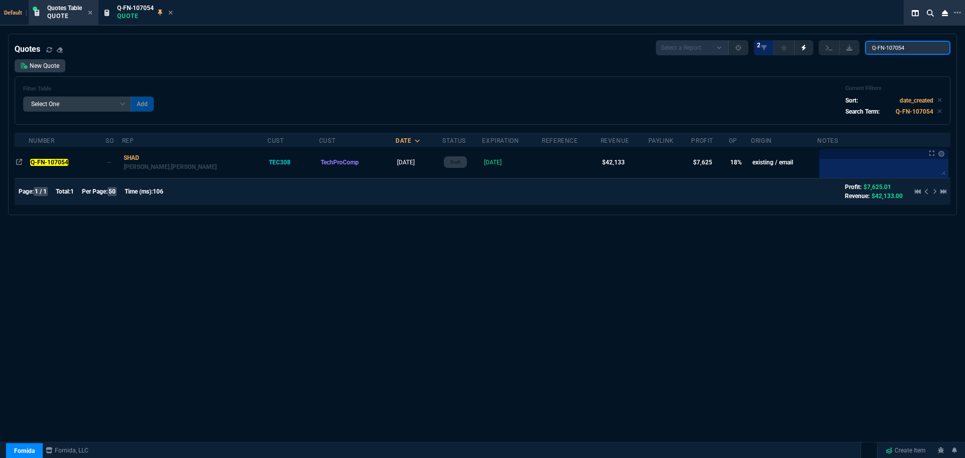
click at [914, 49] on input "Q-FN-107054" at bounding box center [907, 48] width 85 height 14
click at [913, 48] on input "Q-FN-107054" at bounding box center [907, 48] width 85 height 14
click at [912, 48] on input "Q-FN-107054" at bounding box center [907, 48] width 85 height 14
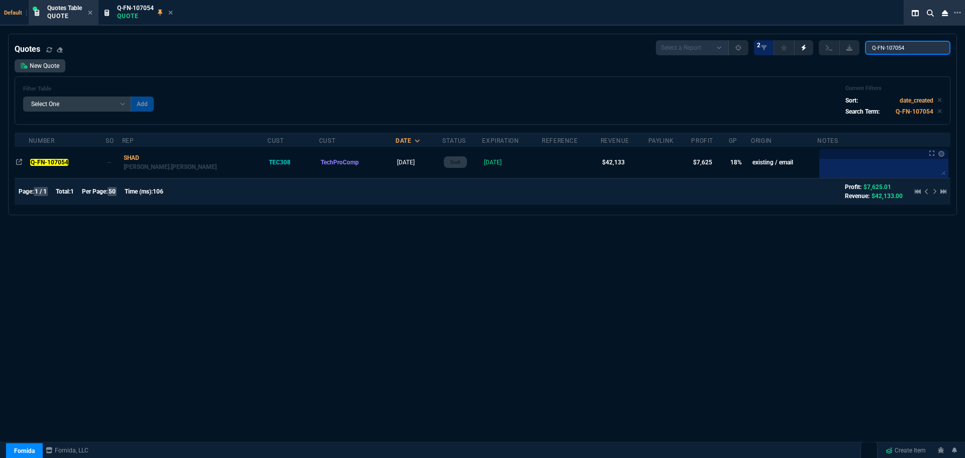
click at [912, 48] on input "Q-FN-107054" at bounding box center [907, 48] width 85 height 14
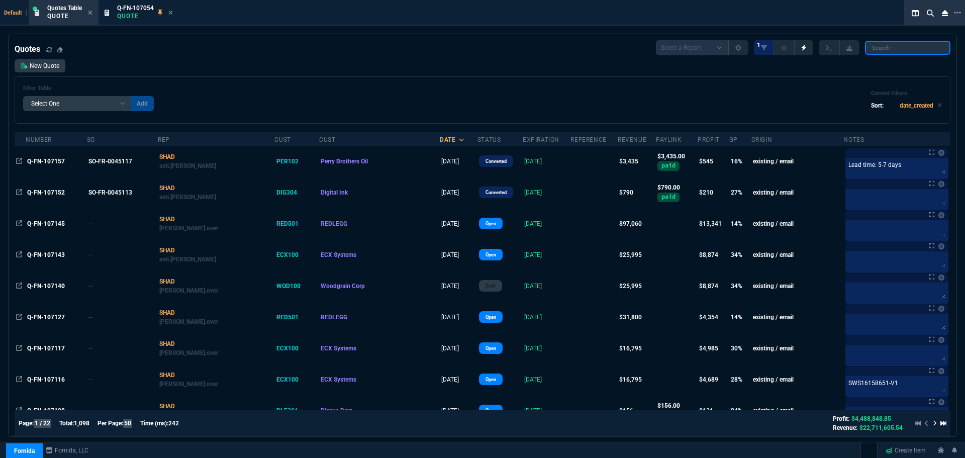
paste input "Q-FN-107072"
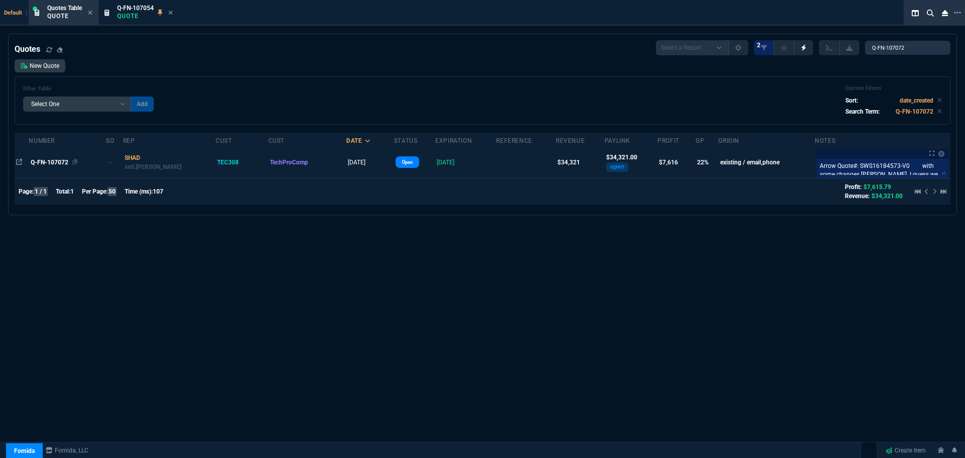
click at [51, 161] on span "Q-FN-107072" at bounding box center [50, 162] width 38 height 7
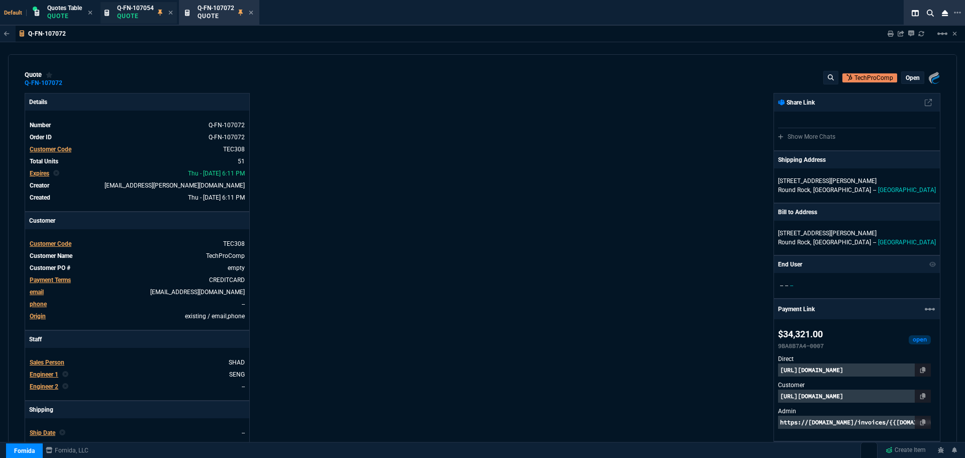
click at [154, 12] on p "Quote" at bounding box center [135, 16] width 37 height 8
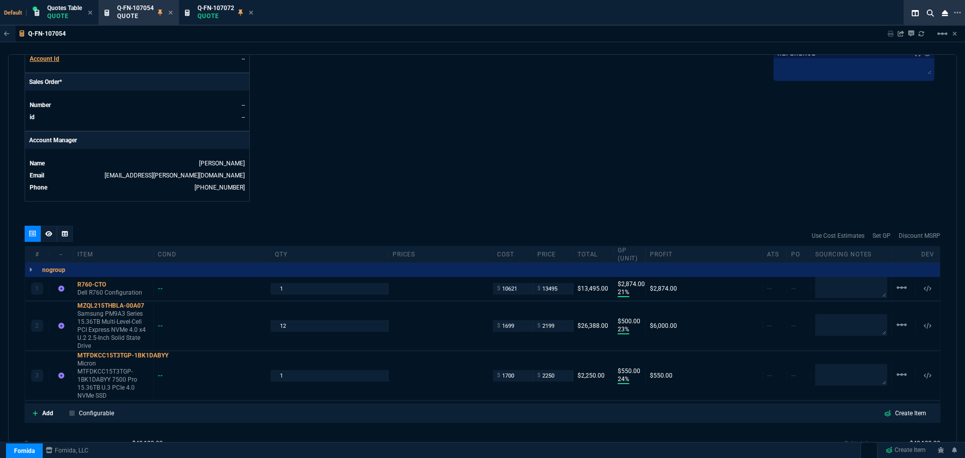
scroll to position [452, 0]
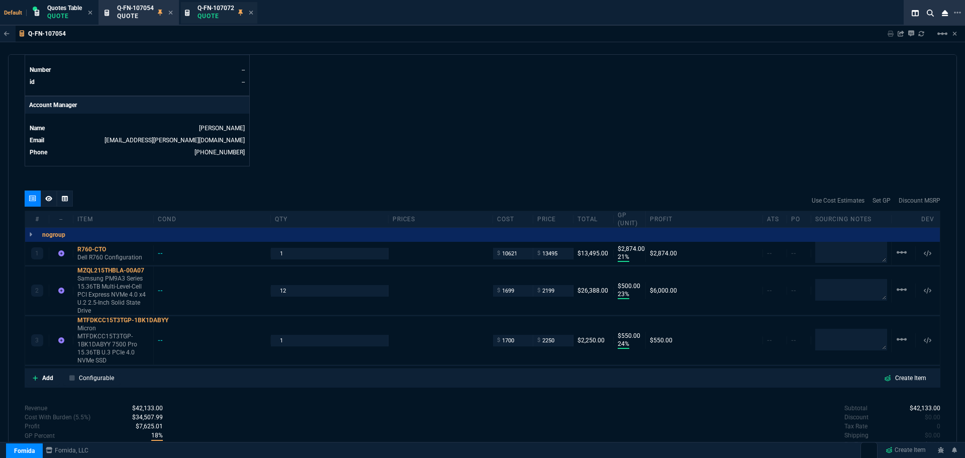
click at [210, 20] on div "Q-FN-107072 Quote" at bounding box center [215, 13] width 37 height 18
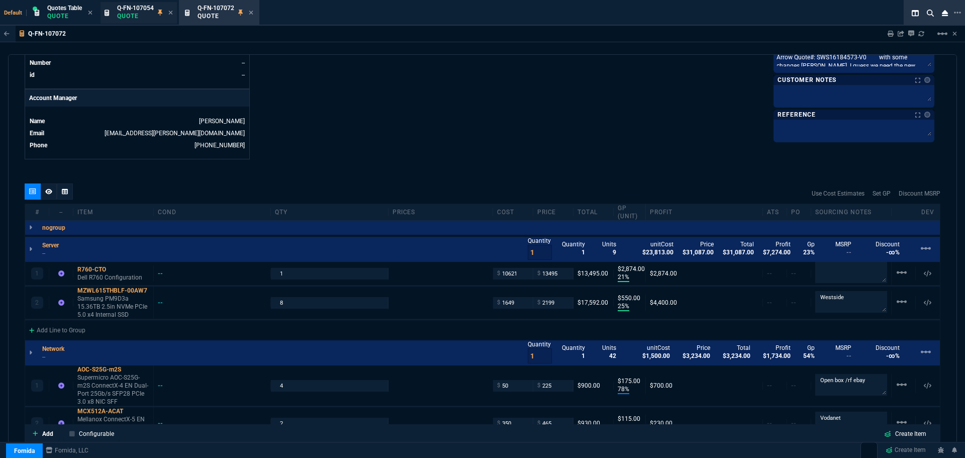
click at [126, 14] on p "Quote" at bounding box center [135, 16] width 37 height 8
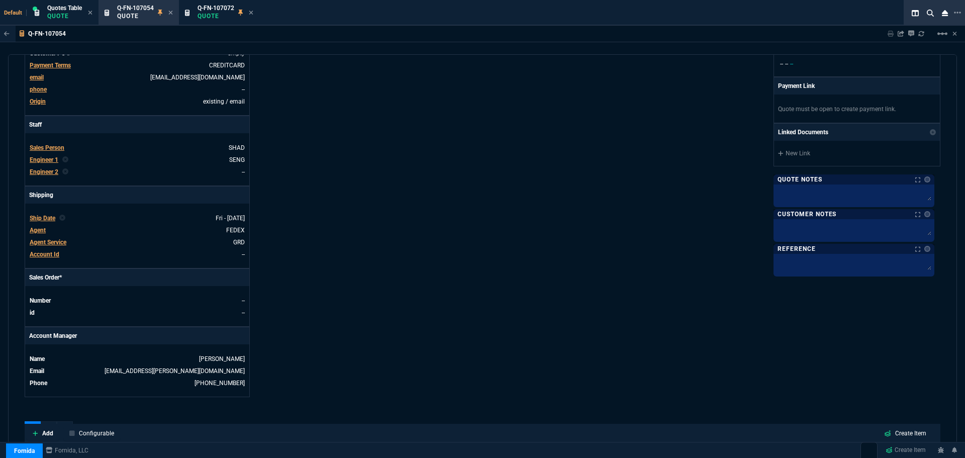
scroll to position [352, 0]
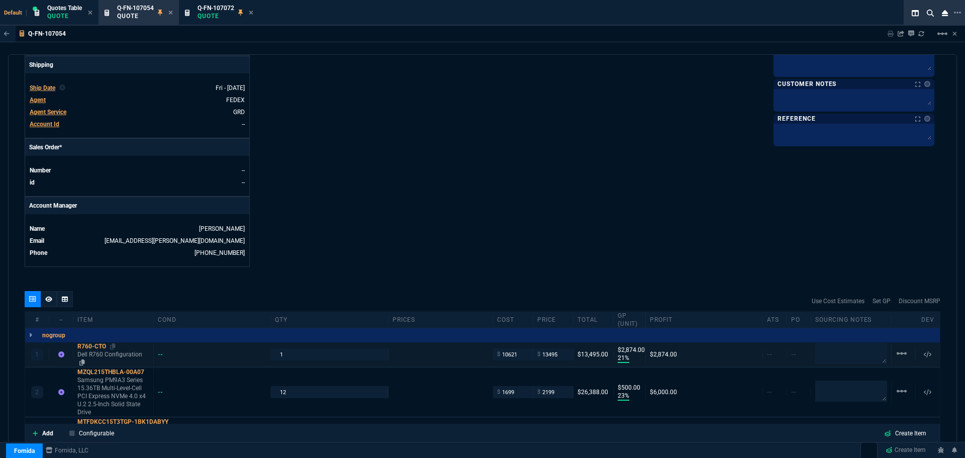
click at [91, 342] on div "R760-CTO" at bounding box center [113, 346] width 72 height 8
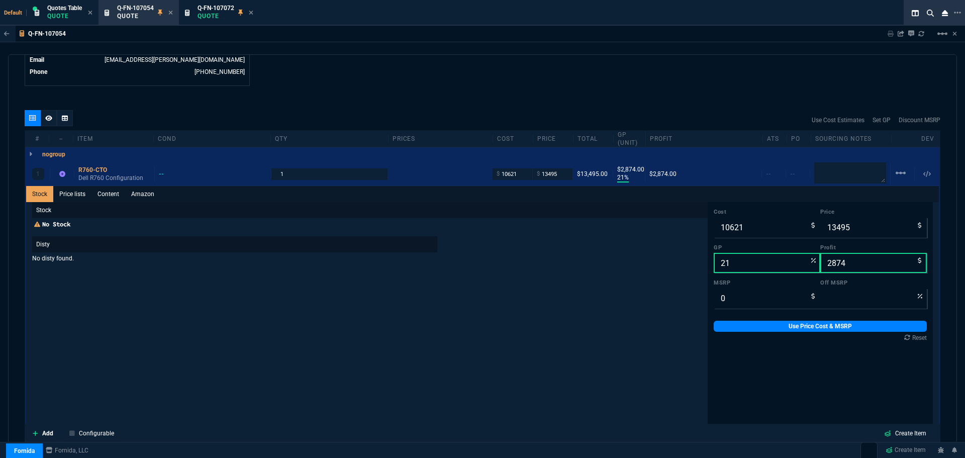
scroll to position [553, 0]
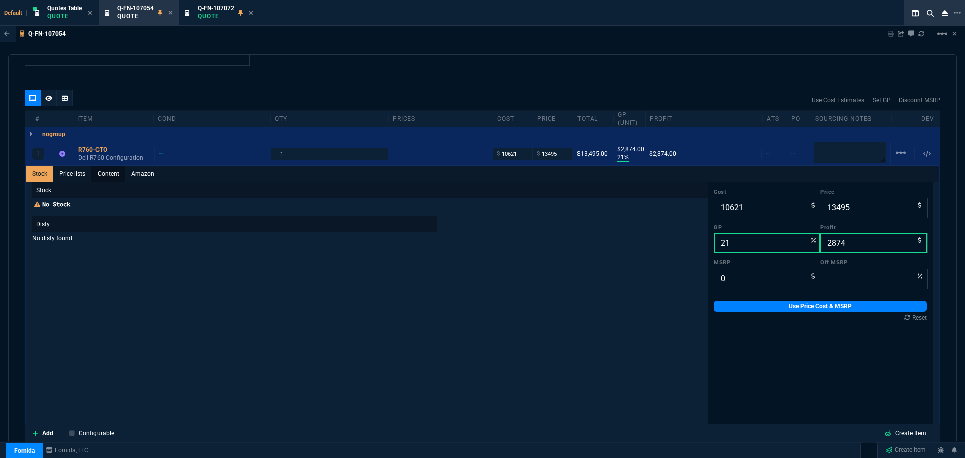
click at [107, 166] on link "Content" at bounding box center [108, 174] width 34 height 16
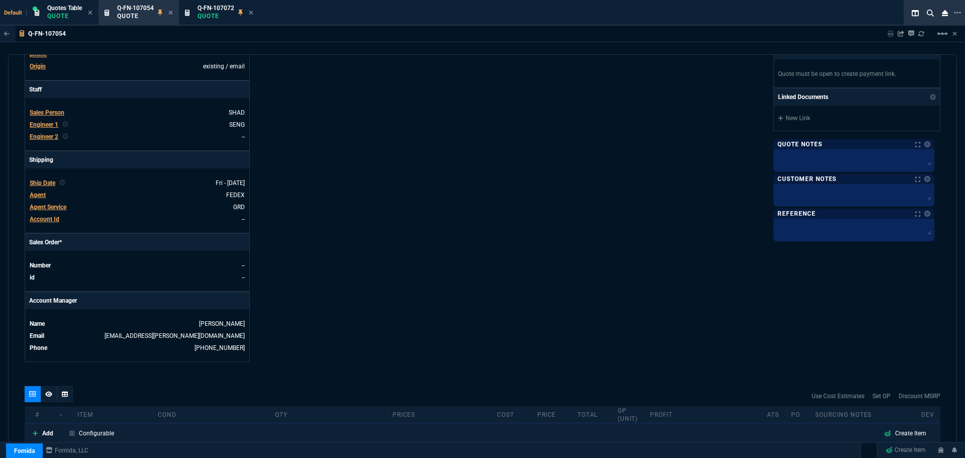
scroll to position [251, 0]
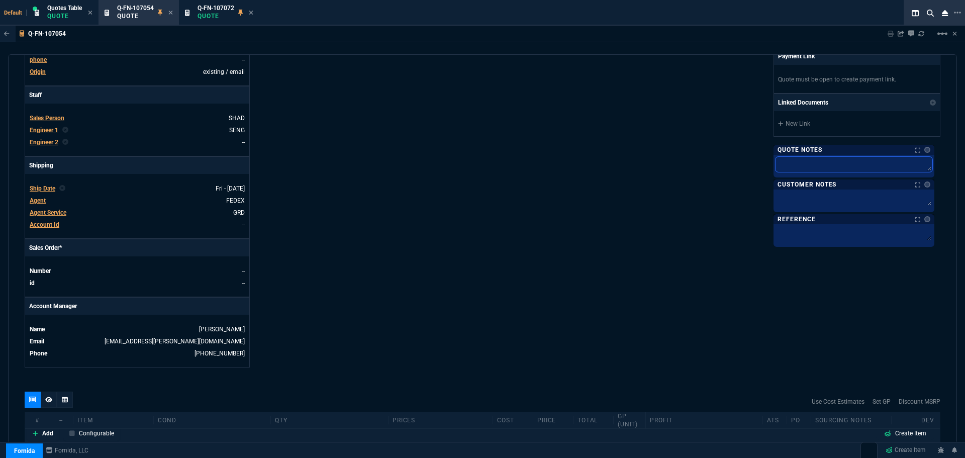
click at [822, 163] on textarea at bounding box center [853, 164] width 157 height 15
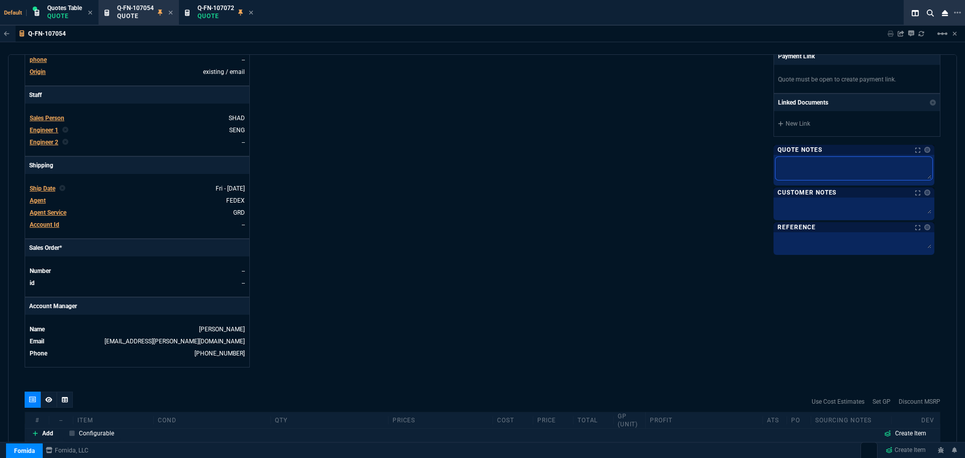
paste textarea "Arrow Quote#: SWS16184573-V0"
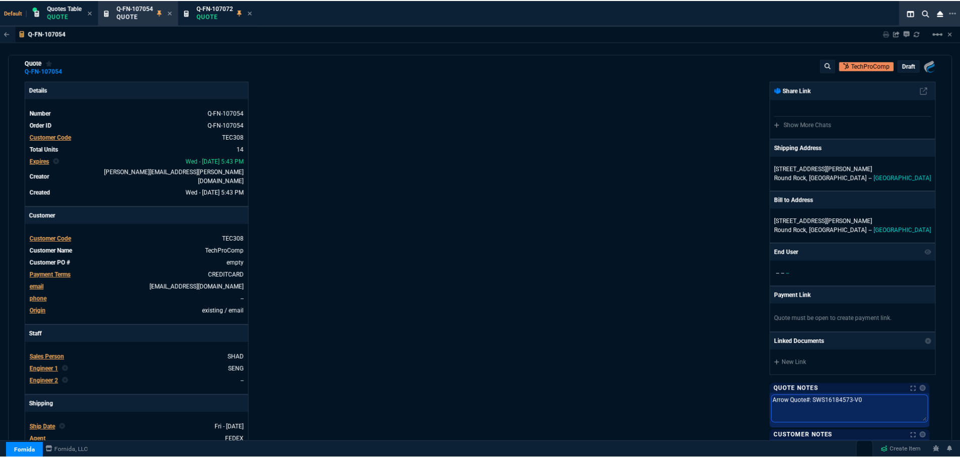
scroll to position [0, 0]
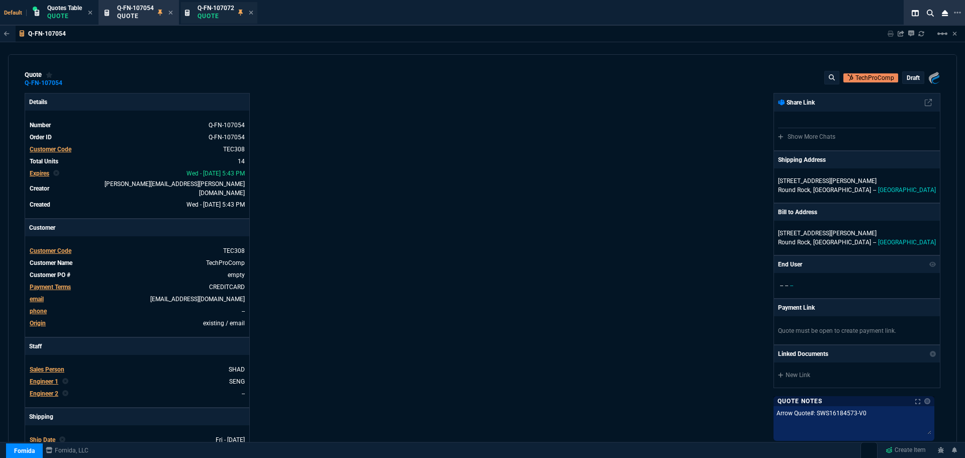
click at [208, 14] on p "Quote" at bounding box center [215, 16] width 37 height 8
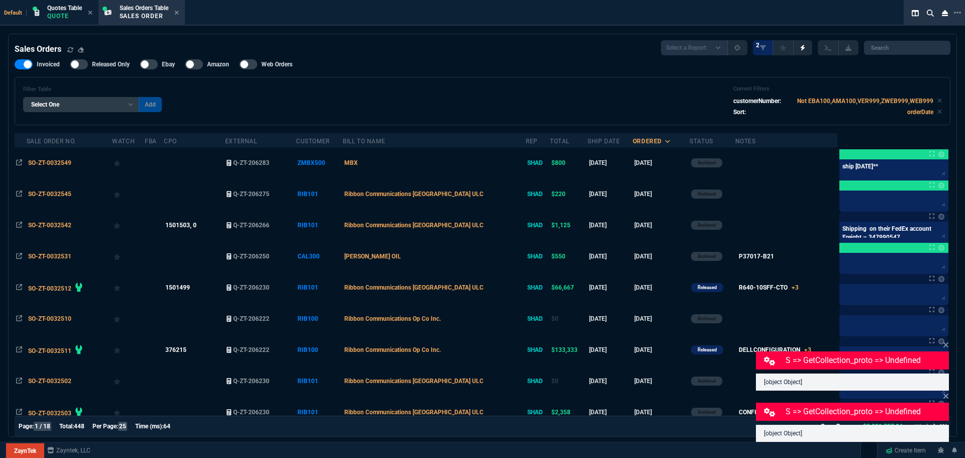
select select "4: SHAD"
select select
click at [947, 345] on icon at bounding box center [945, 345] width 6 height 8
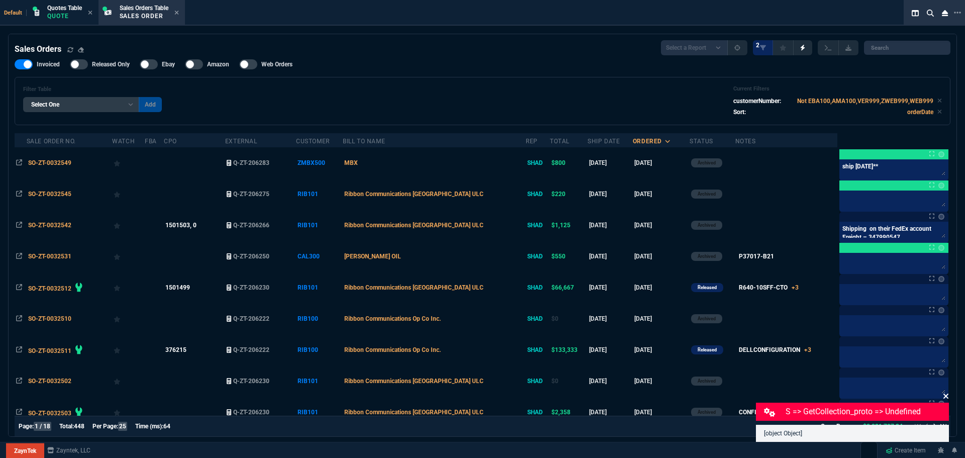
click at [946, 397] on icon at bounding box center [945, 396] width 6 height 8
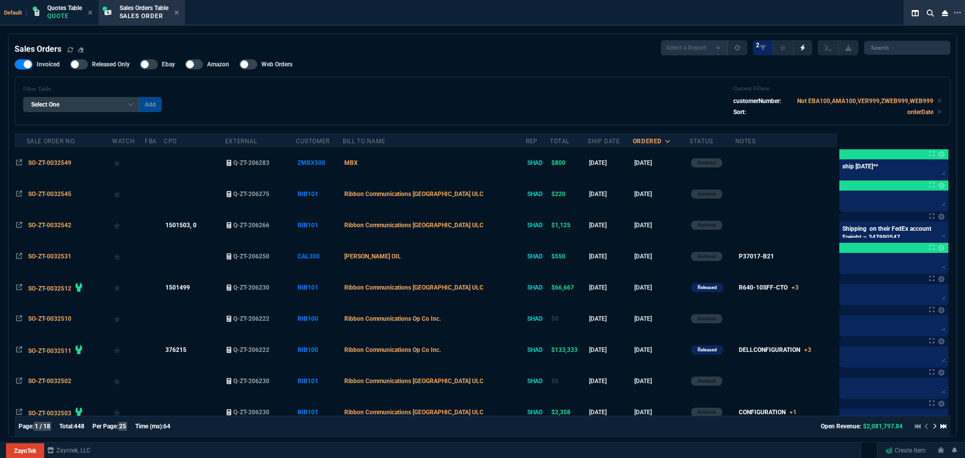
select select "4: SHAD"
select select
click at [343, 101] on div "Filter Table Select One Add Filter () Bill To Name (billToName) CPO (yourRefere…" at bounding box center [482, 100] width 918 height 31
click at [369, 60] on div "Invoiced Released Only Ebay Amazon Web Orders Filter Table Select One Add Filte…" at bounding box center [482, 92] width 935 height 66
click at [705, 98] on div "Filter Table Select One Add Filter () Bill To Name (billToName) CPO (yourRefere…" at bounding box center [482, 100] width 918 height 31
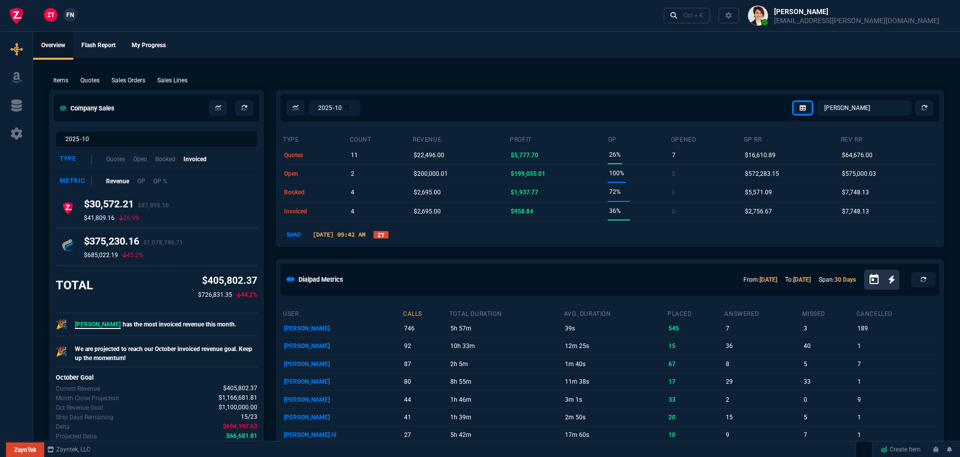
click at [388, 234] on link "ZT" at bounding box center [380, 235] width 15 height 8
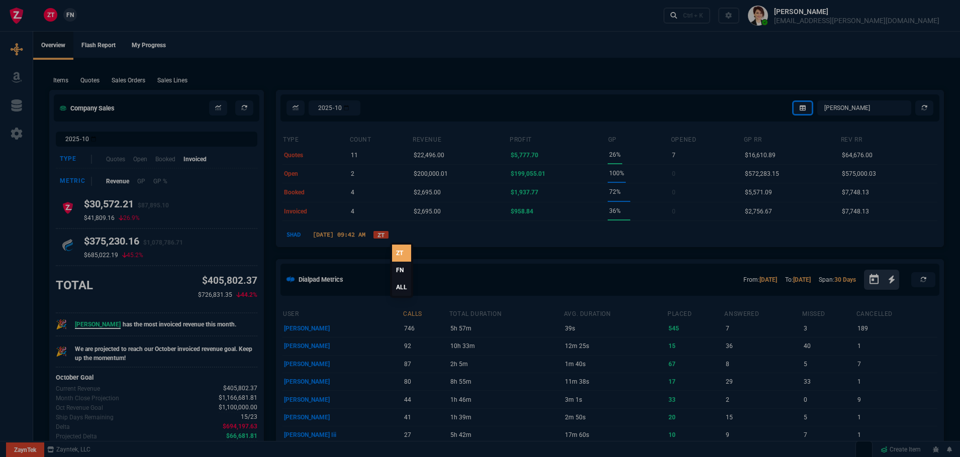
click at [396, 287] on link "ALL" at bounding box center [401, 287] width 19 height 17
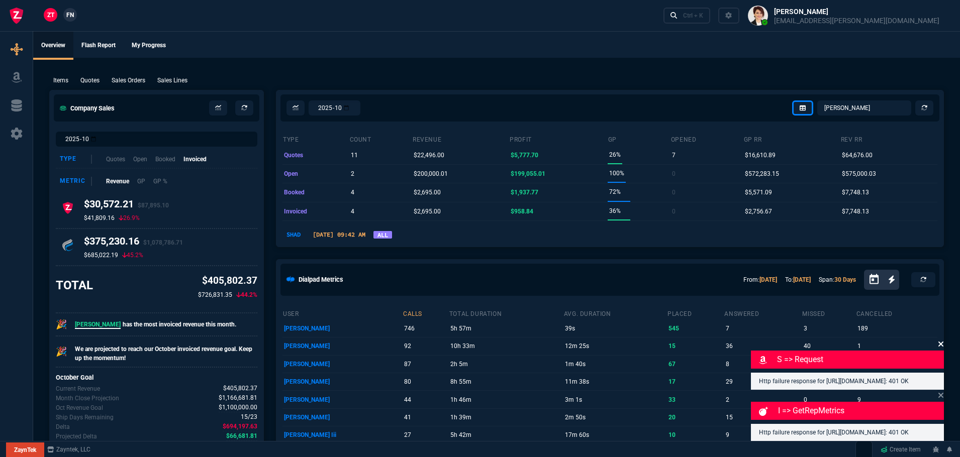
click at [939, 340] on icon at bounding box center [940, 344] width 6 height 8
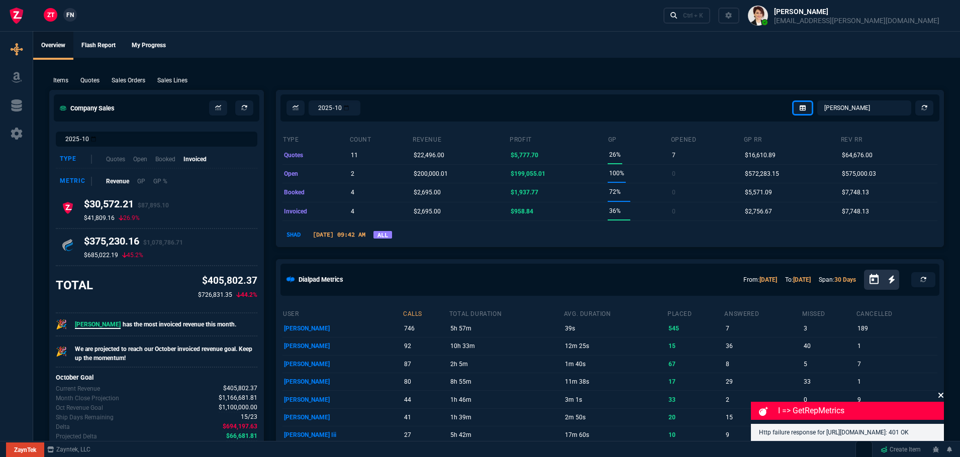
click at [940, 393] on icon at bounding box center [940, 395] width 5 height 5
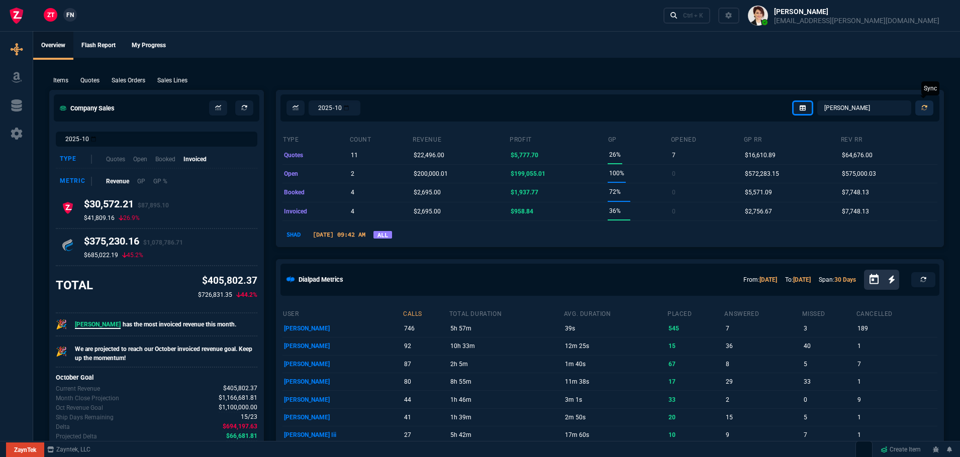
click at [923, 105] on icon at bounding box center [924, 108] width 6 height 6
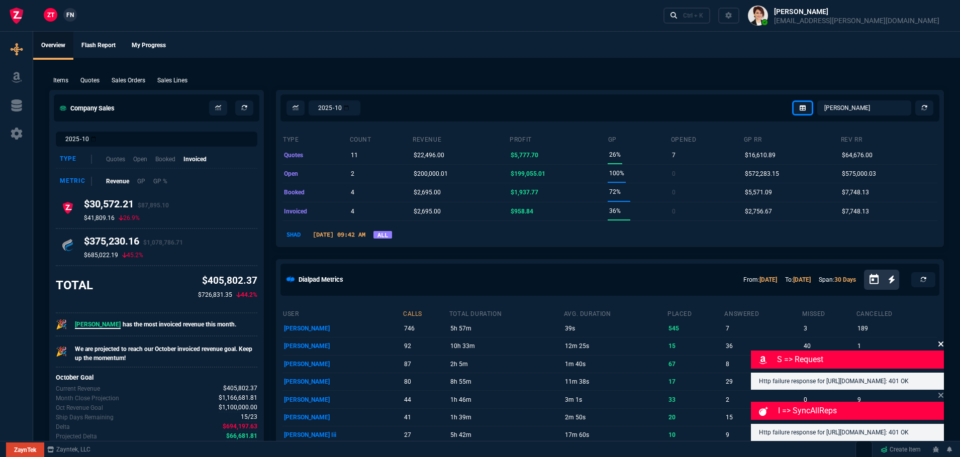
click at [941, 342] on icon at bounding box center [940, 344] width 5 height 5
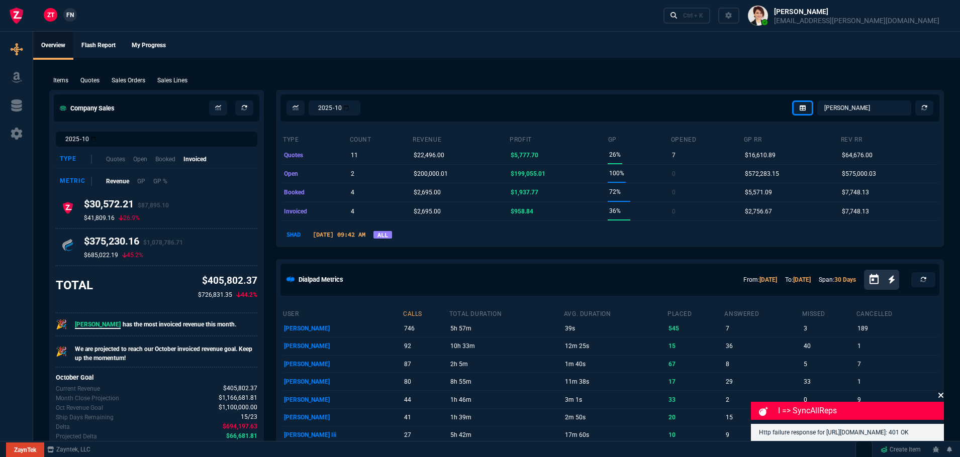
click at [941, 391] on icon at bounding box center [940, 395] width 6 height 8
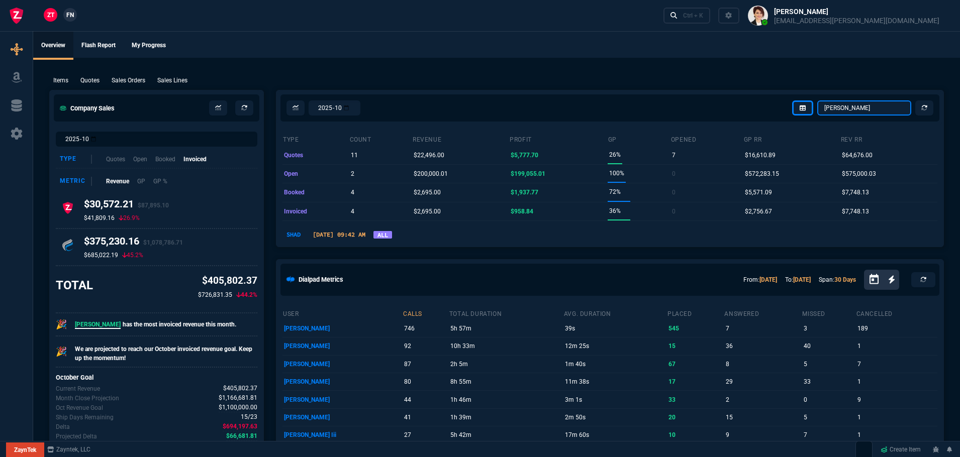
click at [830, 108] on select "Omar Brian Over Farzad Vahid Steven Huang Seti Shadab Alicia Bostic Wafek Moham…" at bounding box center [864, 107] width 94 height 15
select select "1: BROV"
click at [817, 100] on select "Omar Brian Over Farzad Vahid Steven Huang Seti Shadab Alicia Bostic Wafek Moham…" at bounding box center [864, 107] width 94 height 15
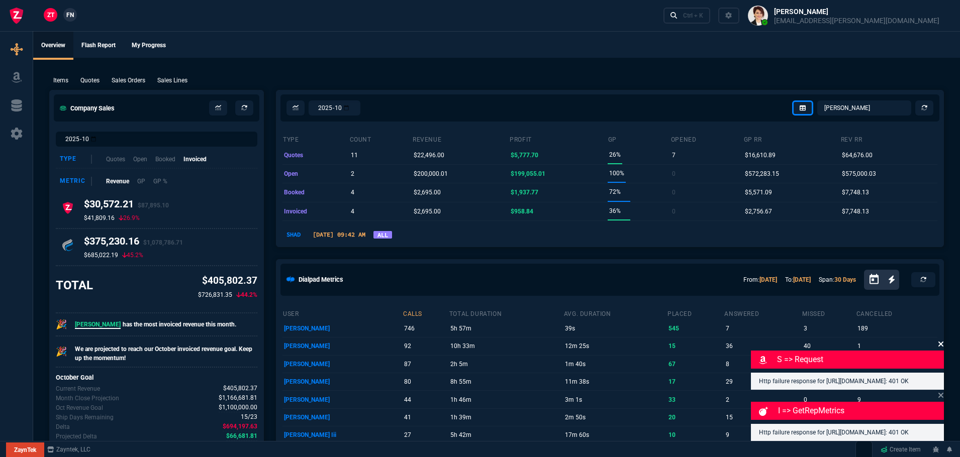
click at [940, 342] on icon at bounding box center [940, 344] width 5 height 5
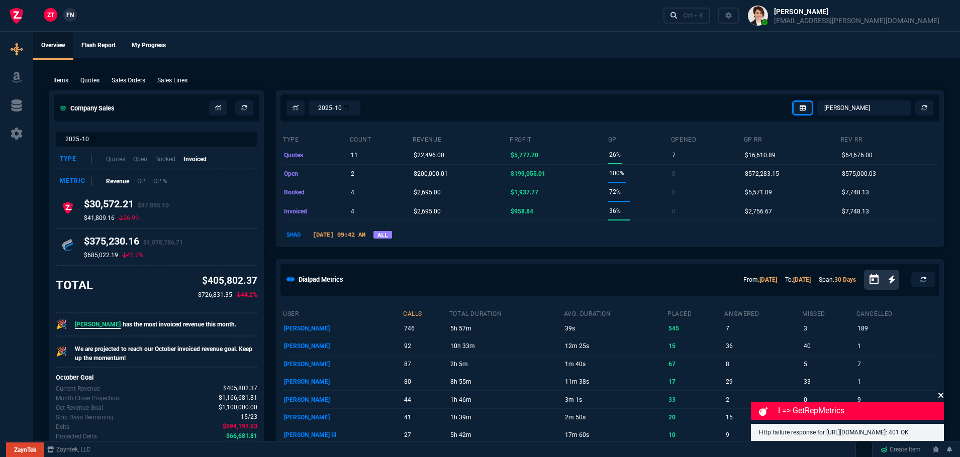
click at [940, 391] on icon at bounding box center [940, 395] width 6 height 8
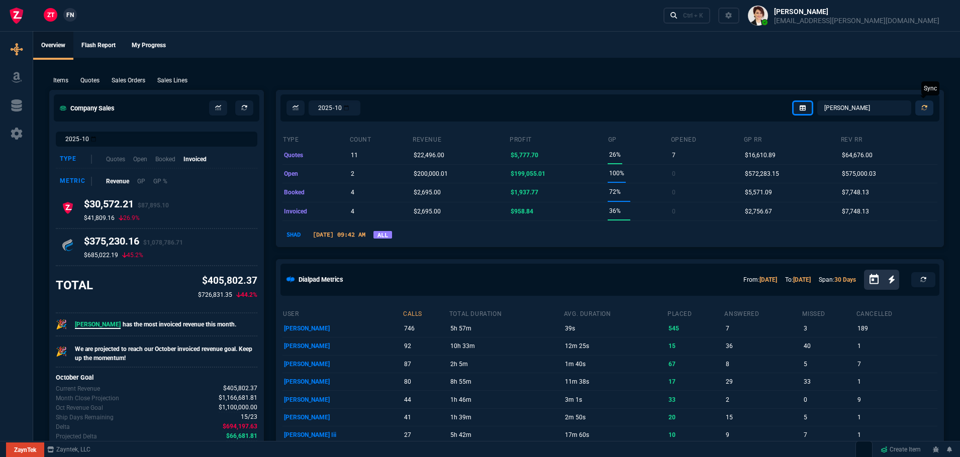
click at [926, 105] on icon at bounding box center [924, 108] width 6 height 6
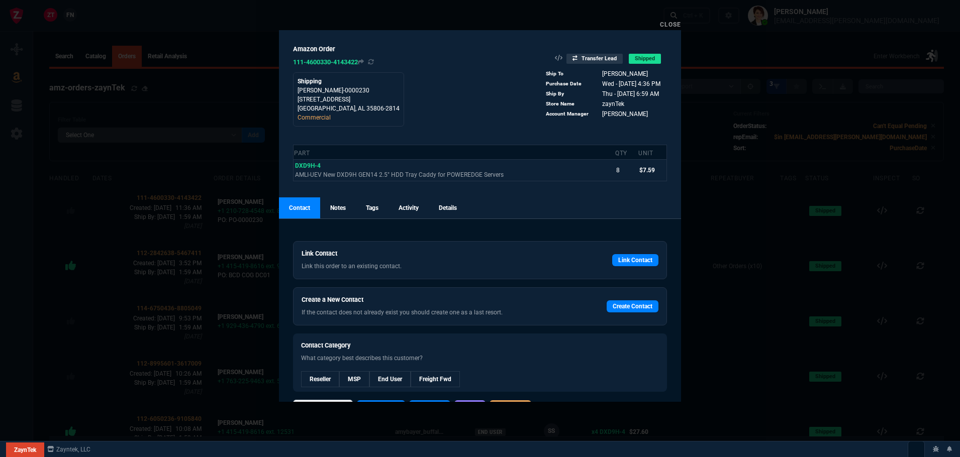
select select
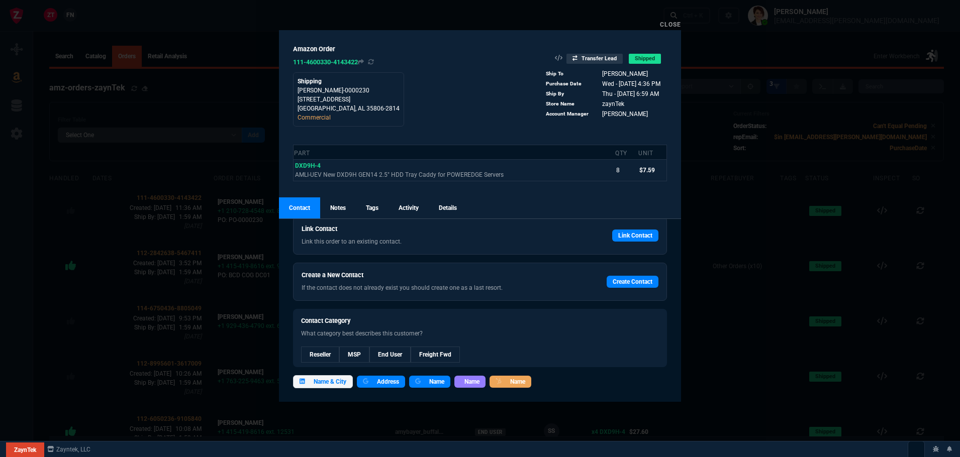
click at [676, 20] on div "Close" at bounding box center [480, 24] width 402 height 12
click at [672, 23] on link "Close" at bounding box center [670, 24] width 21 height 7
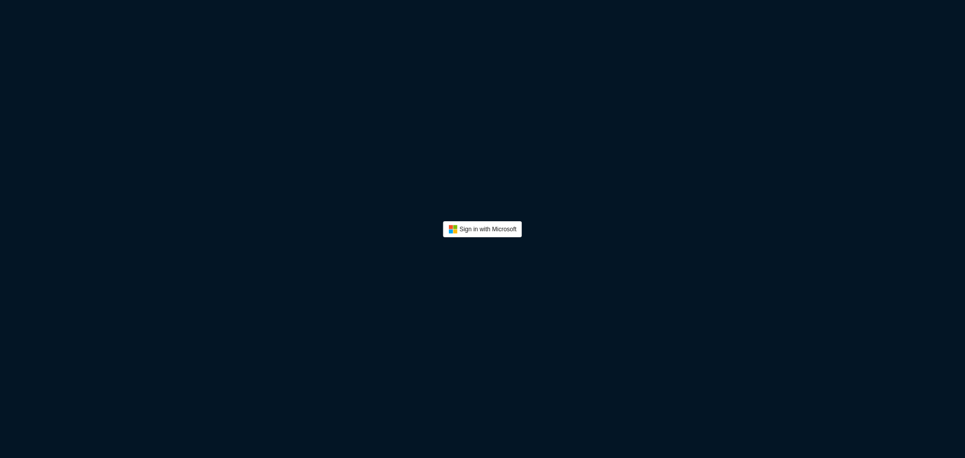
click at [127, 72] on div "Sign in with Microsoft" at bounding box center [482, 229] width 965 height 458
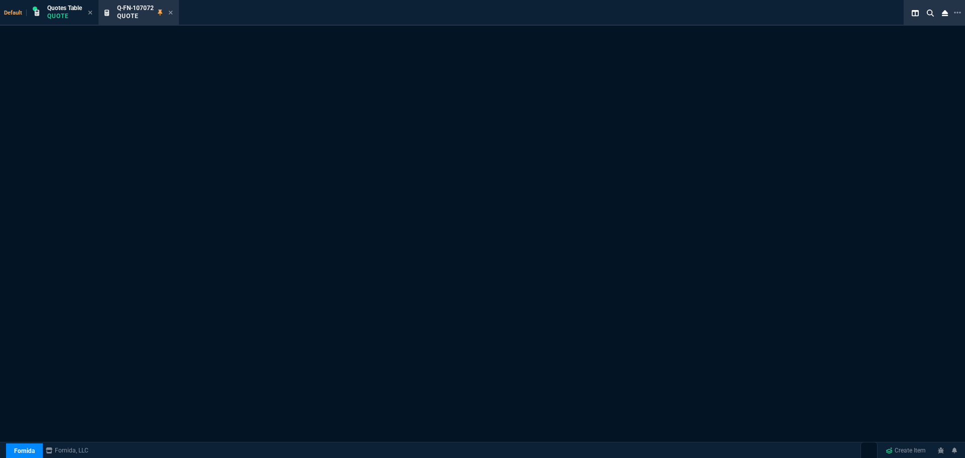
select select "4: SHAD"
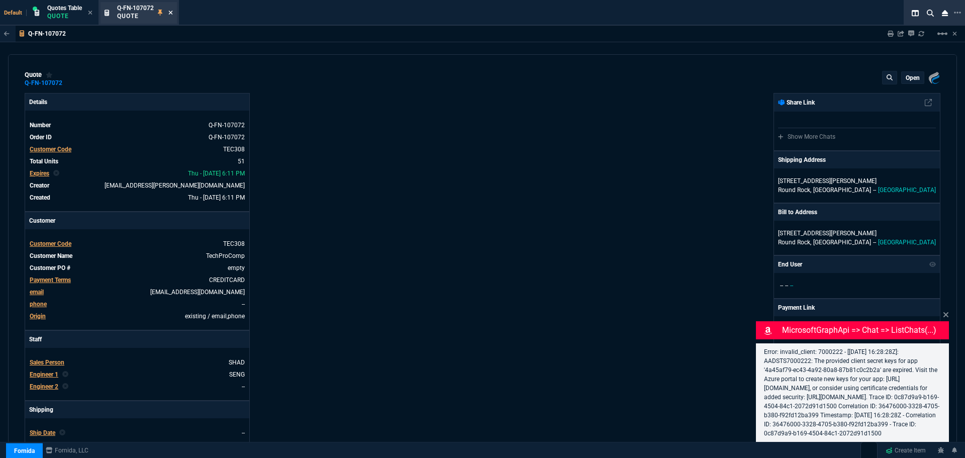
type input "21"
type input "2874"
type input "25"
type input "550"
type input "78"
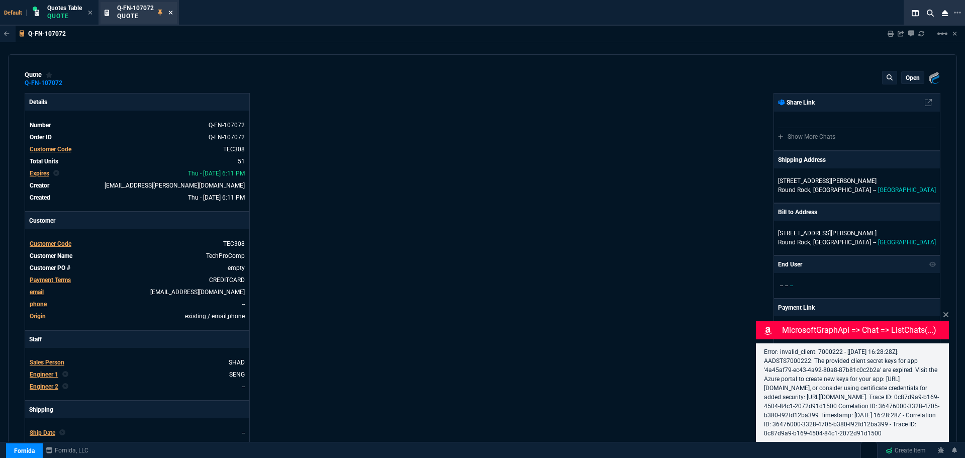
type input "175"
type input "25"
type input "115"
type input "50"
type input "25"
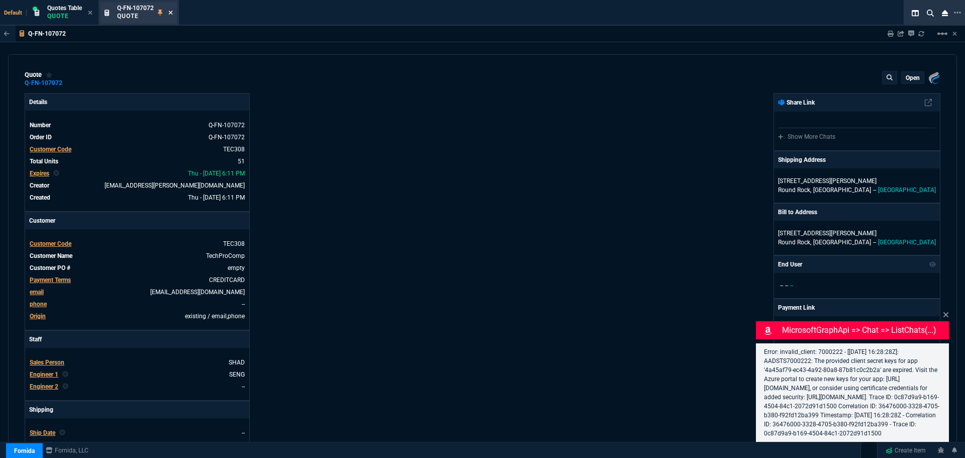
type input "100"
type input "17"
click at [171, 13] on icon at bounding box center [170, 13] width 5 height 6
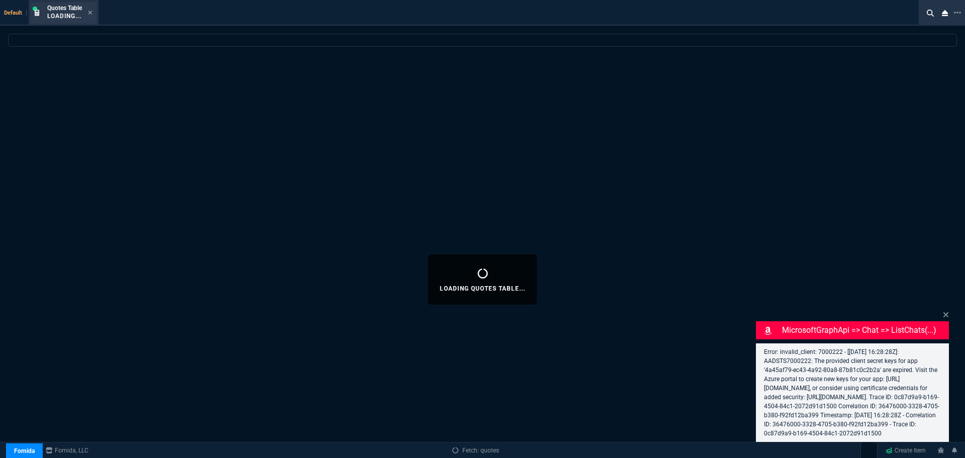
select select
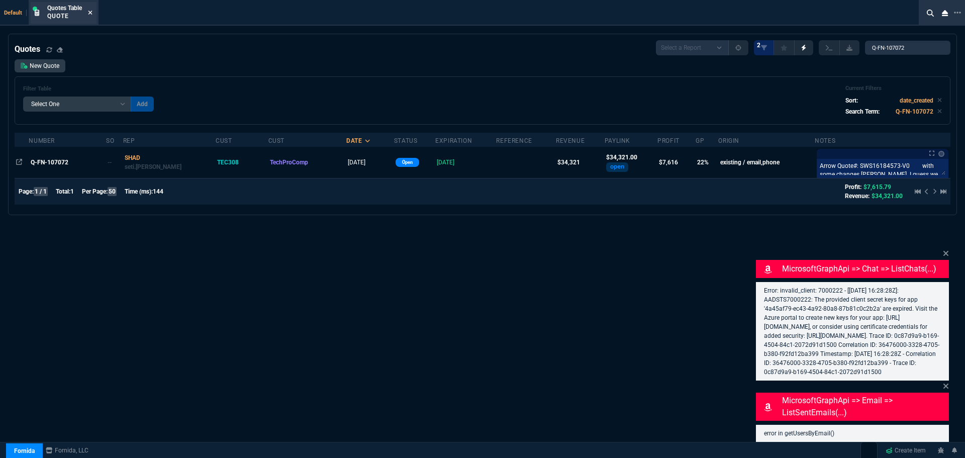
click at [91, 12] on icon at bounding box center [90, 13] width 5 height 6
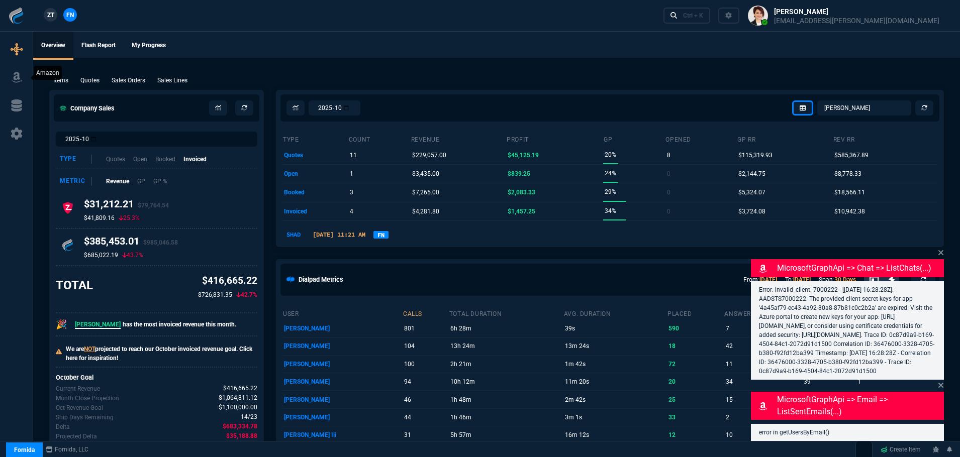
click at [18, 77] on icon at bounding box center [16, 77] width 10 height 11
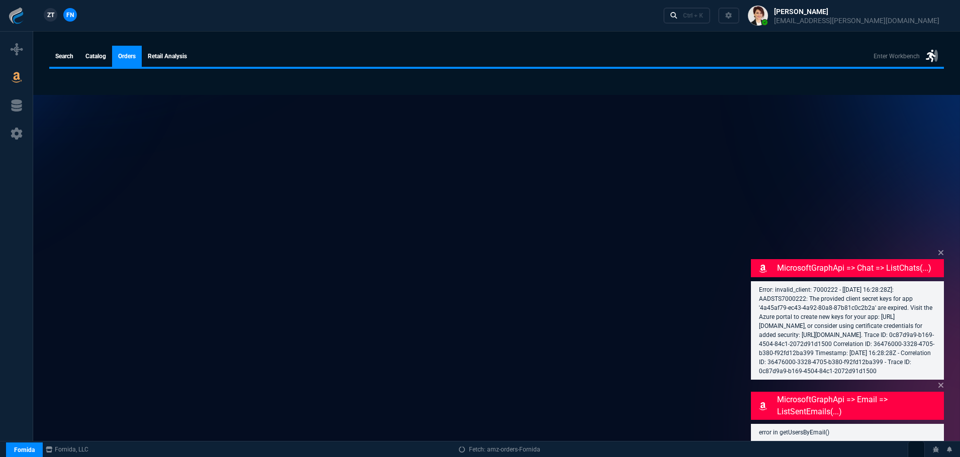
select select
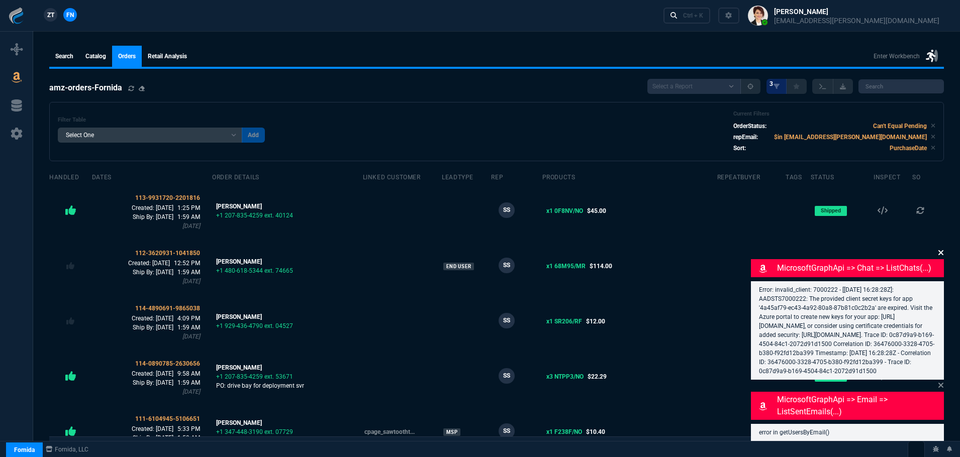
click at [940, 250] on icon at bounding box center [940, 252] width 5 height 5
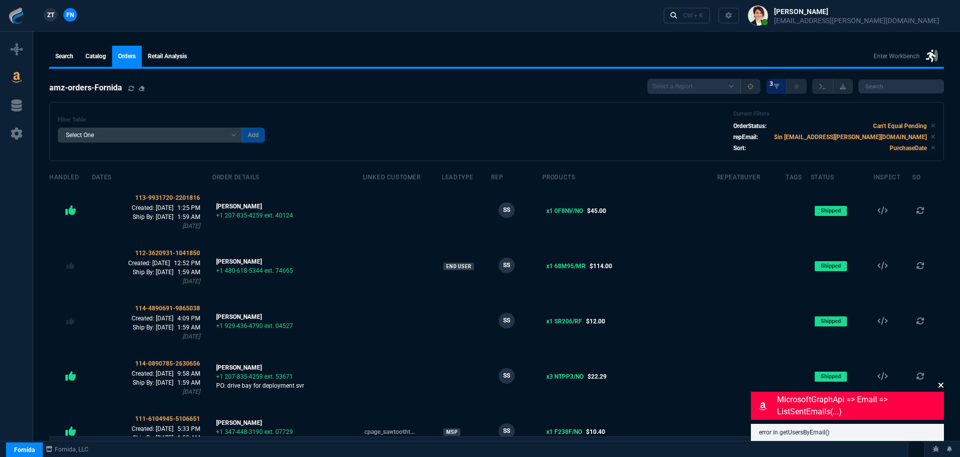
click at [940, 384] on icon at bounding box center [940, 385] width 5 height 5
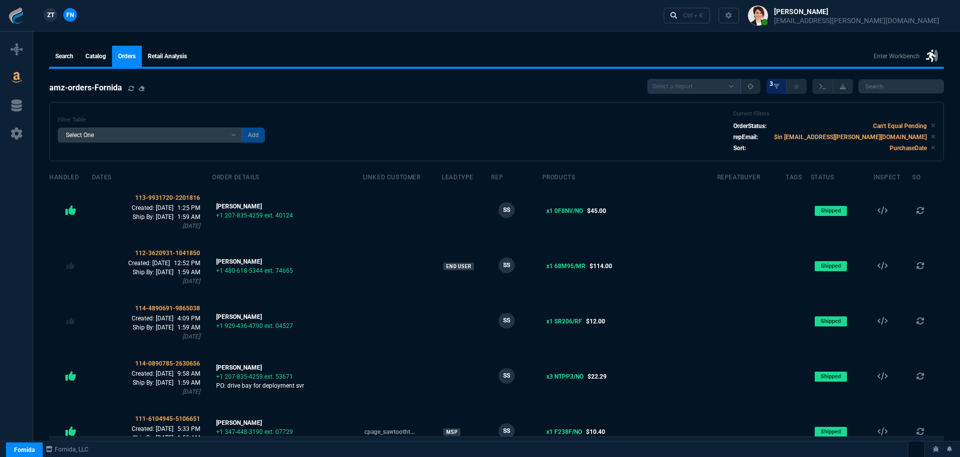
click at [47, 14] on span "ZT" at bounding box center [50, 15] width 7 height 9
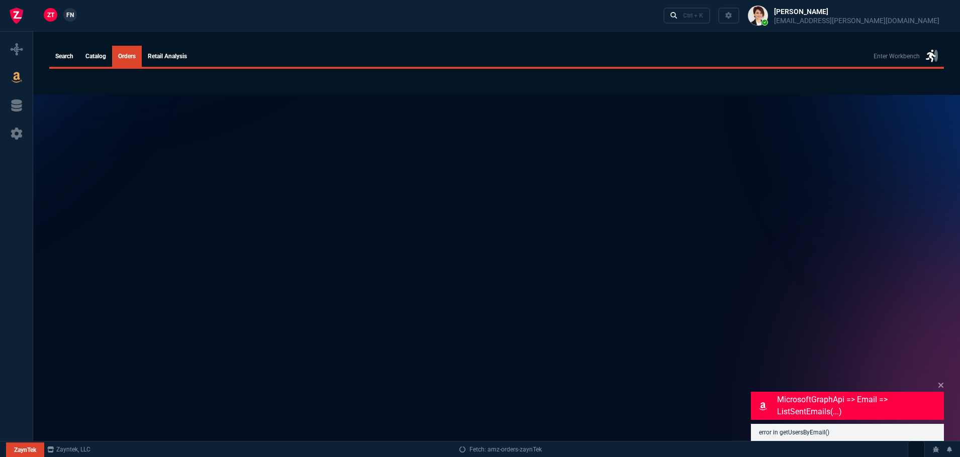
select select
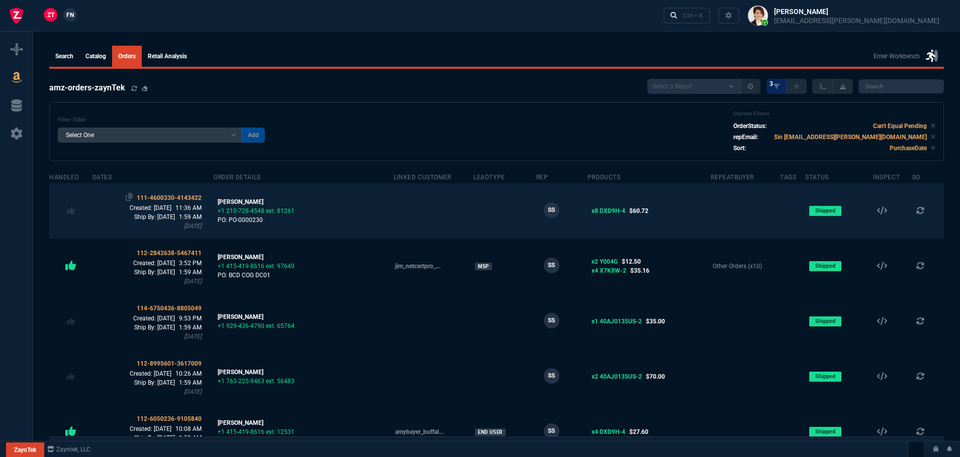
click at [160, 197] on span "111-4600330-4143422" at bounding box center [169, 197] width 65 height 7
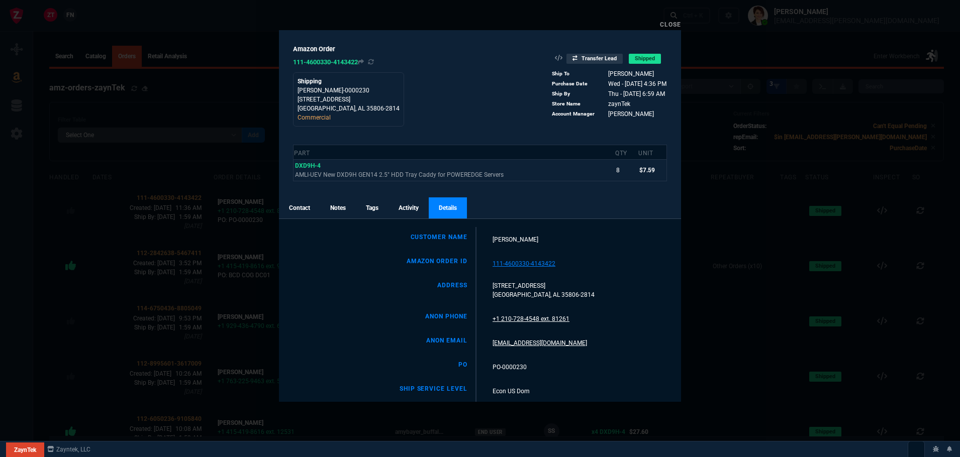
drag, startPoint x: 596, startPoint y: 76, endPoint x: 491, endPoint y: 45, distance: 109.4
click at [599, 75] on icon at bounding box center [602, 73] width 6 height 6
click at [337, 206] on link "Notes" at bounding box center [338, 207] width 36 height 21
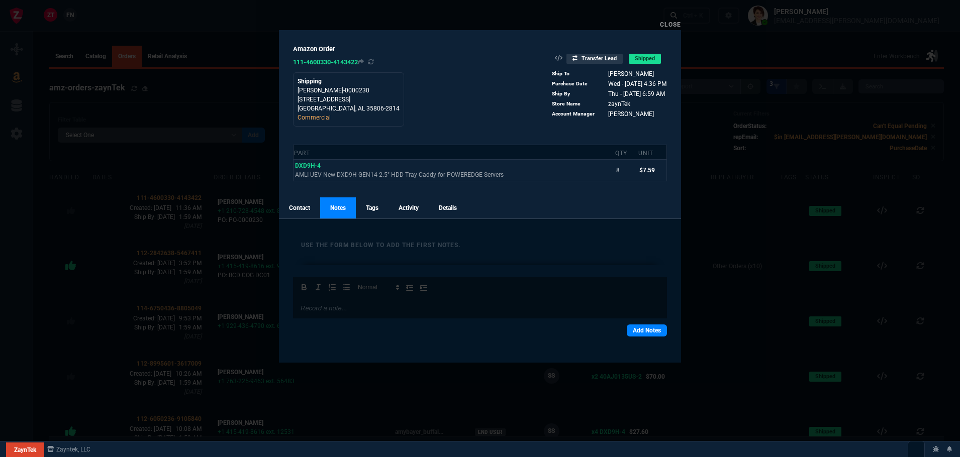
click at [294, 207] on link "Contact" at bounding box center [299, 207] width 41 height 21
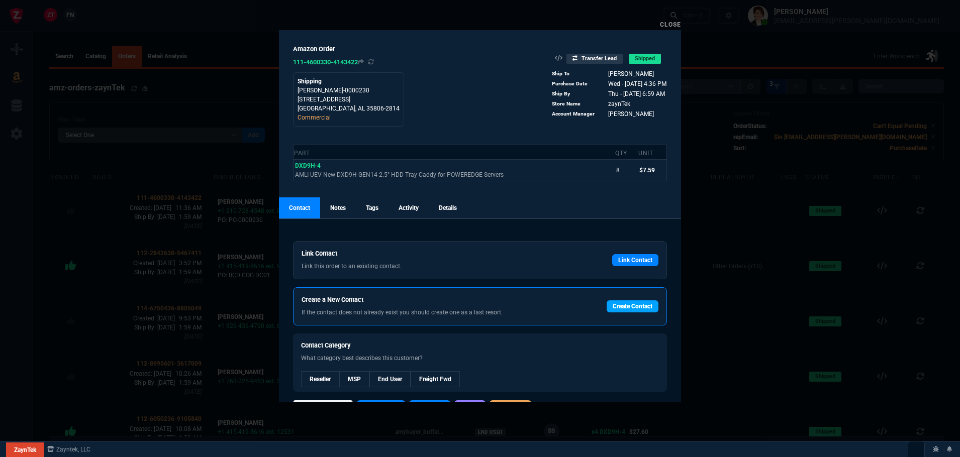
click at [630, 303] on link "Create Contact" at bounding box center [632, 306] width 52 height 12
select select
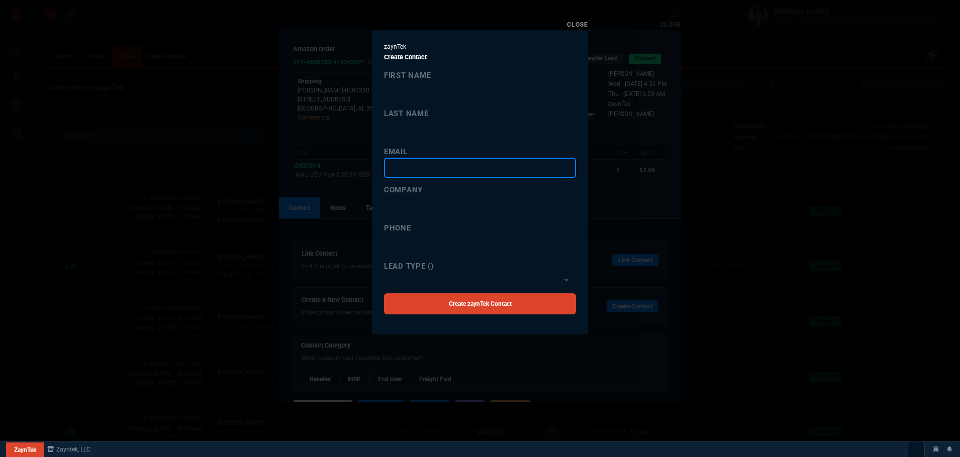
click at [408, 171] on input "email" at bounding box center [480, 168] width 192 height 20
paste input "kguidry@trideum.com"
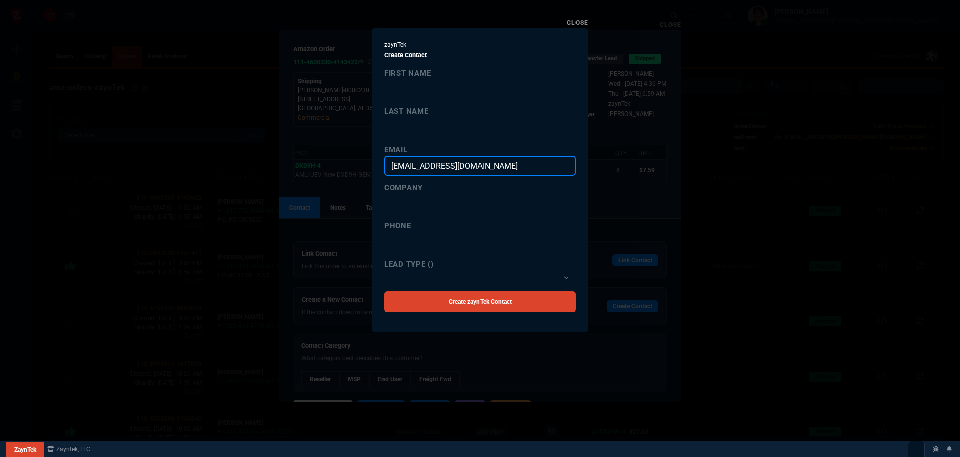
type input "kguidry@trideum.com"
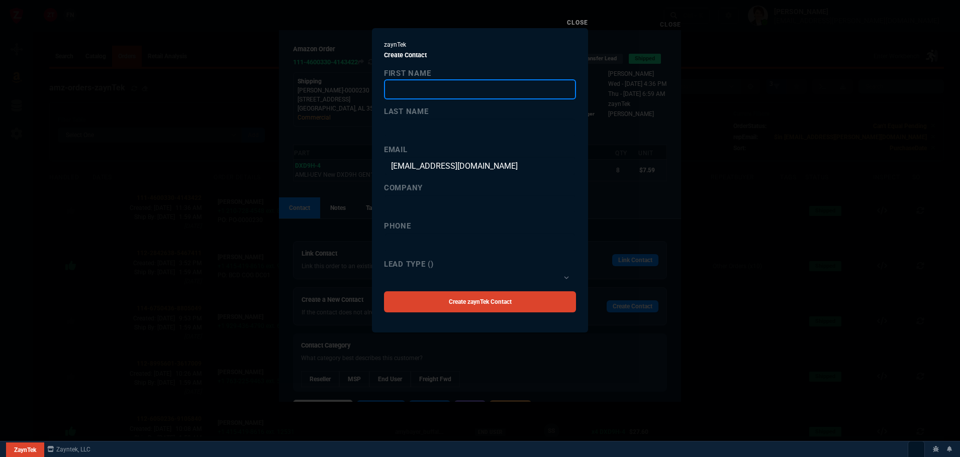
paste input "Kristin Guidry"
drag, startPoint x: 443, startPoint y: 90, endPoint x: 417, endPoint y: 89, distance: 25.6
click at [417, 89] on input "Kristin Guidry" at bounding box center [480, 89] width 192 height 20
type input "Kristin"
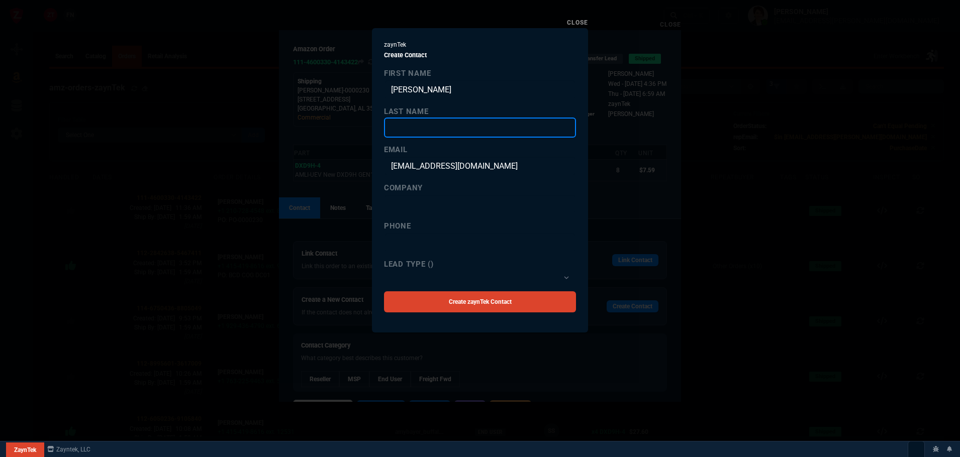
paste input "Guidry"
type input "Guidry"
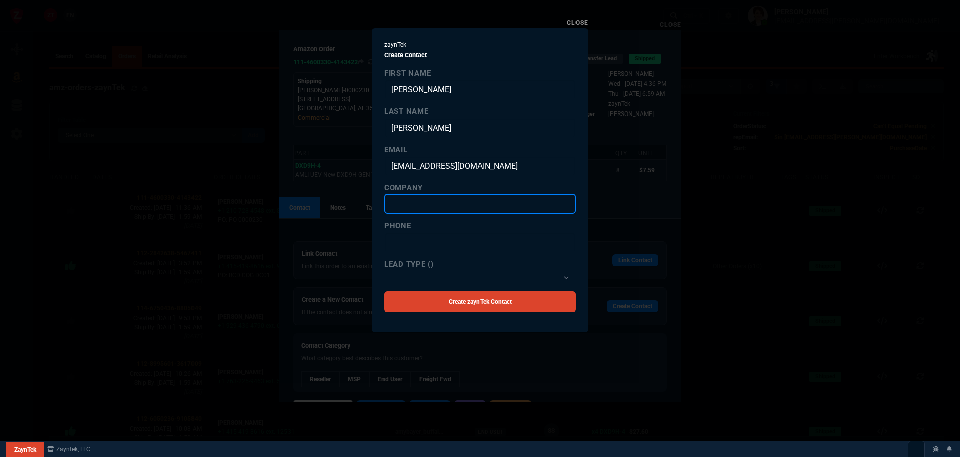
click at [408, 207] on input "company" at bounding box center [480, 204] width 192 height 20
paste input "Trideum"
type input "Trideum"
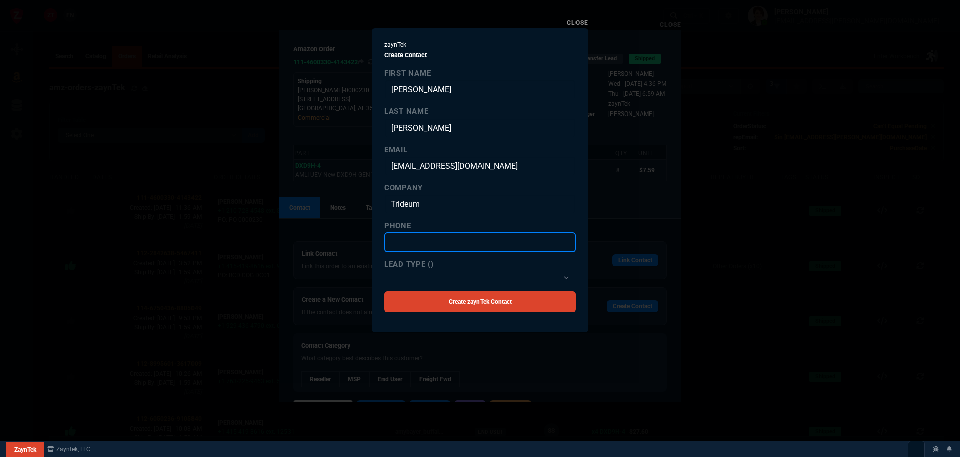
click at [405, 245] on input "text" at bounding box center [480, 242] width 192 height 20
paste input "+1 (256) 704-6100"
type input "+1 (256) 704-6100"
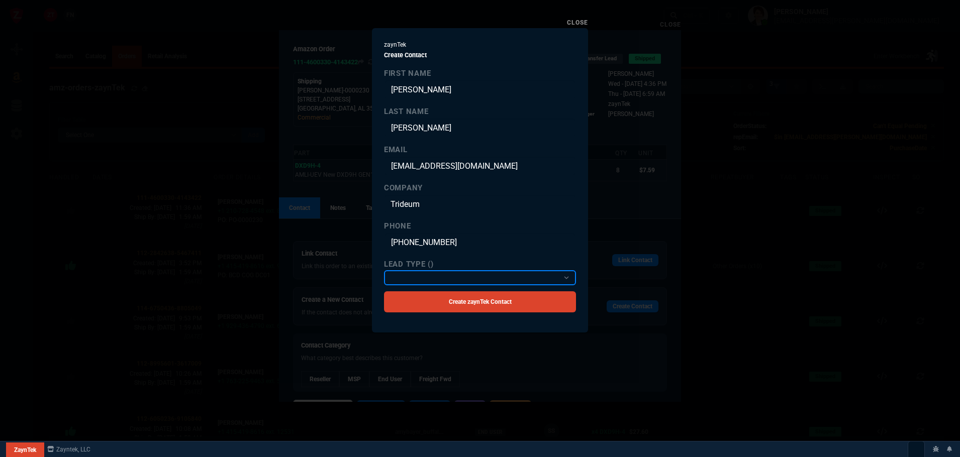
click at [405, 276] on select "Reseller MSP End User Freight Fwd" at bounding box center [480, 277] width 192 height 15
select select "2: Object"
click at [384, 270] on select "Reseller MSP End User Freight Fwd" at bounding box center [480, 277] width 192 height 15
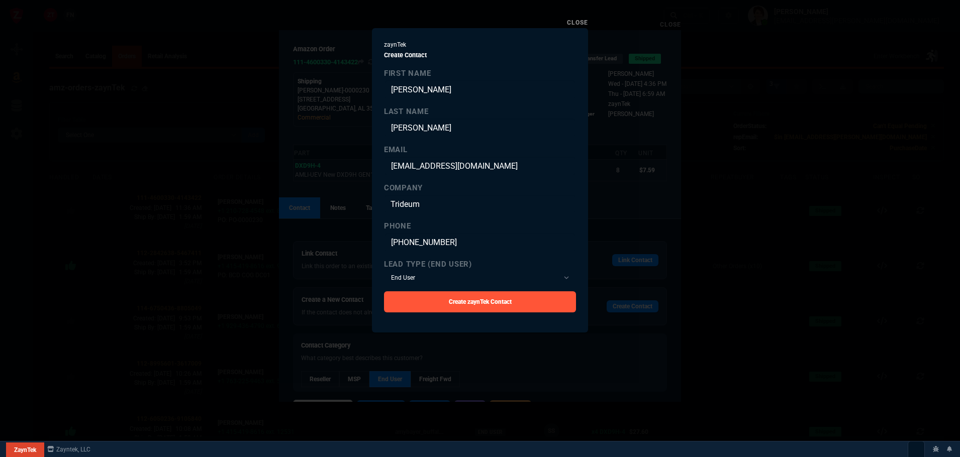
click at [453, 306] on link "Create zaynTek Contact" at bounding box center [480, 301] width 192 height 21
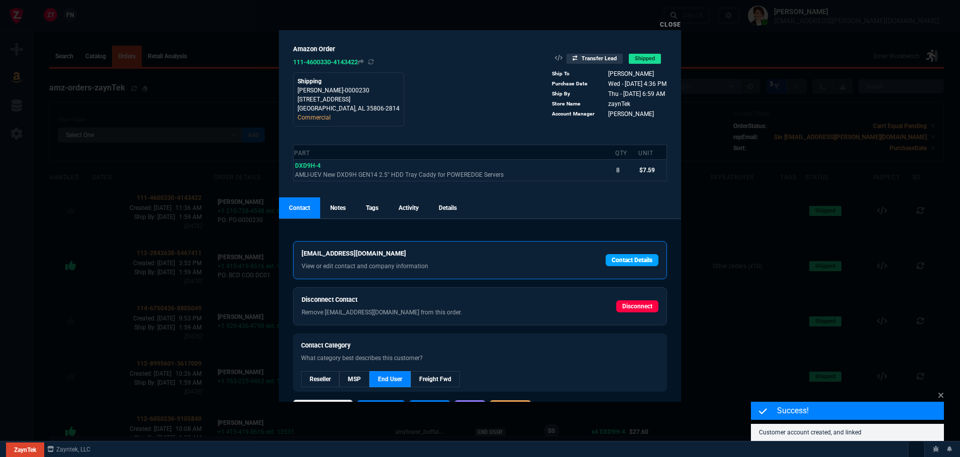
click at [633, 259] on link "Contact Details" at bounding box center [631, 260] width 53 height 12
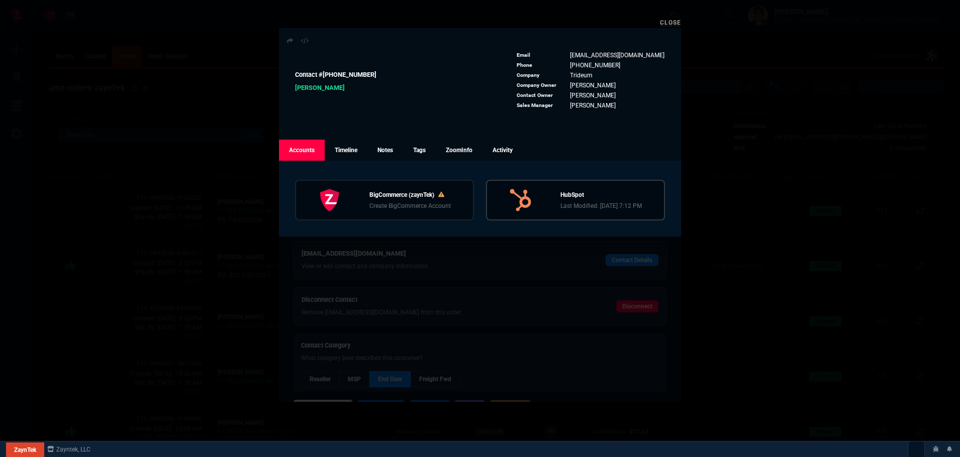
click at [560, 207] on p "Last Modified: 10/13/25, 7:12 PM" at bounding box center [600, 205] width 81 height 9
click at [671, 21] on link "Close" at bounding box center [670, 22] width 21 height 7
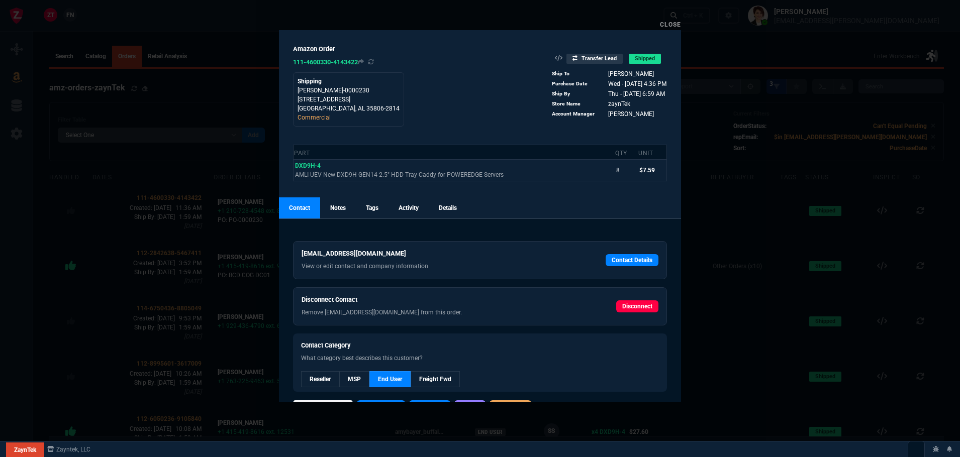
click at [673, 25] on link "Close" at bounding box center [670, 24] width 21 height 7
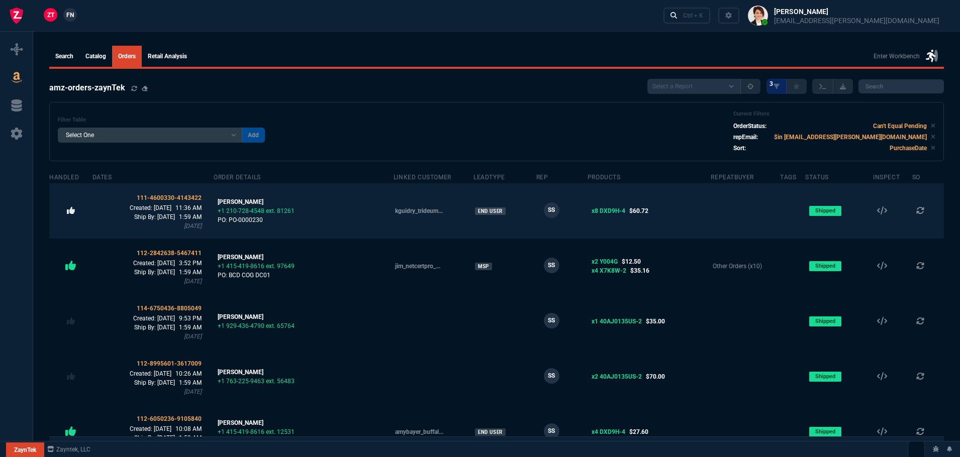
click at [71, 213] on icon at bounding box center [71, 210] width 8 height 7
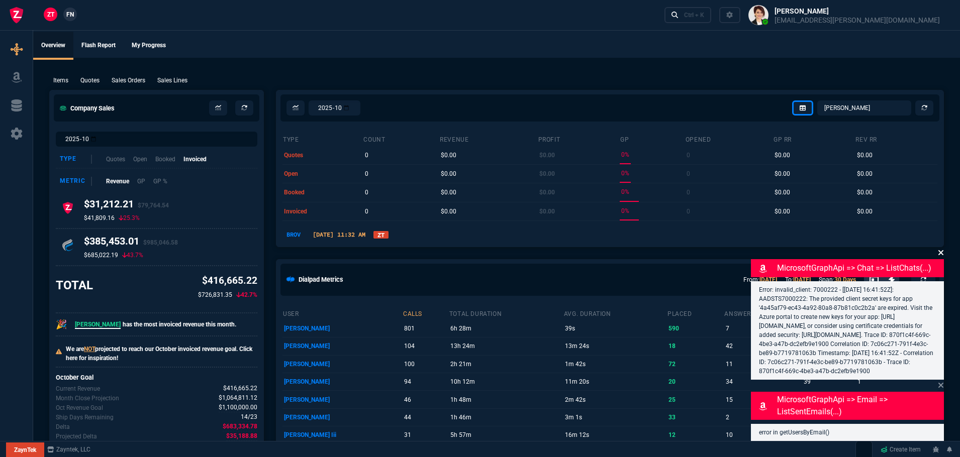
click at [939, 250] on icon at bounding box center [940, 252] width 5 height 5
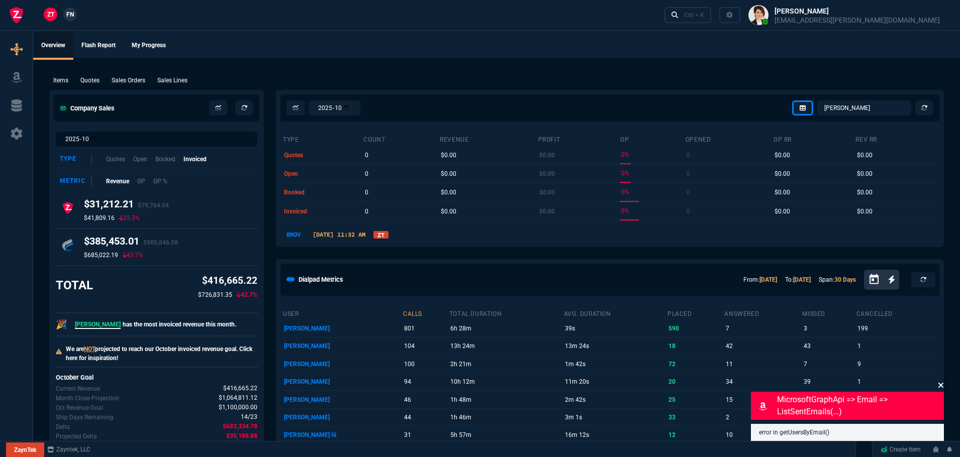
click at [940, 385] on icon at bounding box center [940, 385] width 5 height 5
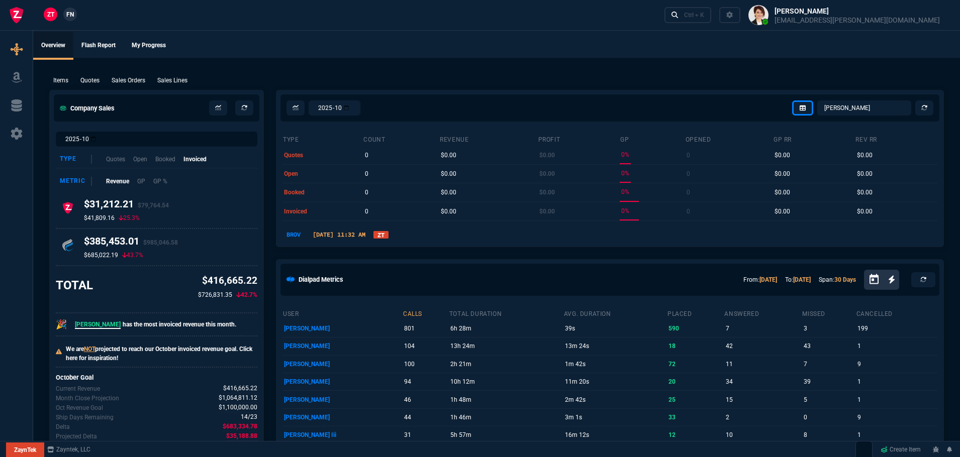
click at [388, 236] on link "ZT" at bounding box center [380, 235] width 15 height 8
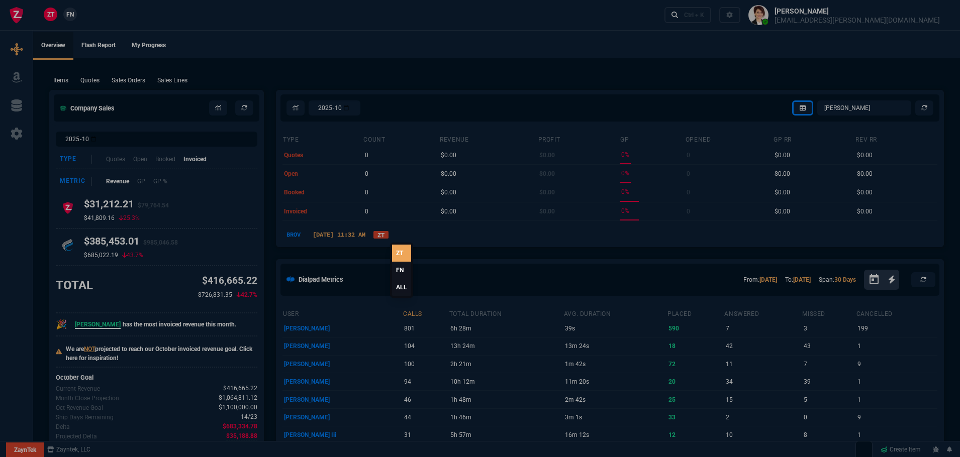
click at [397, 286] on link "ALL" at bounding box center [401, 287] width 19 height 17
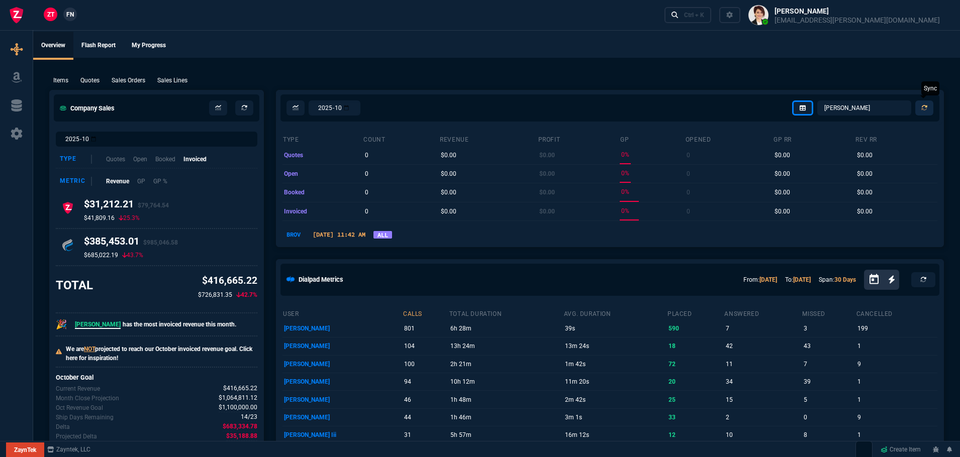
click at [924, 109] on icon at bounding box center [924, 108] width 6 height 6
click at [838, 109] on select "Omar Brian Over Farzad Vahid Steven Huang Seti Shadab Alicia Bostic Wafek Moham…" at bounding box center [864, 107] width 94 height 15
click at [817, 100] on select "Omar Brian Over Farzad Vahid Steven Huang Seti Shadab Alicia Bostic Wafek Moham…" at bounding box center [864, 107] width 94 height 15
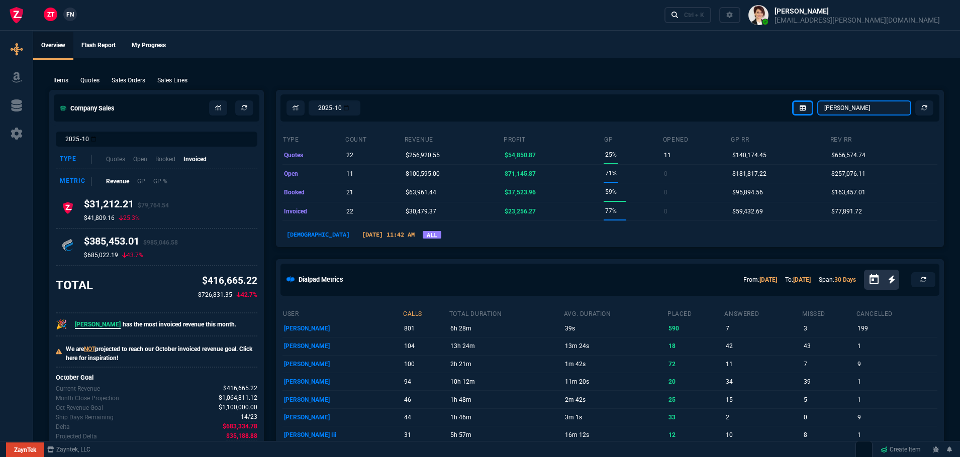
click at [873, 106] on select "Omar Brian Over Farzad Vahid Steven Huang Seti Shadab Alicia Bostic Wafek Moham…" at bounding box center [864, 107] width 94 height 15
click at [817, 100] on select "Omar Brian Over Farzad Vahid Steven Huang Seti Shadab Alicia Bostic Wafek Moham…" at bounding box center [864, 107] width 94 height 15
click at [867, 109] on select "Omar Brian Over Farzad Vahid Steven Huang Seti Shadab Alicia Bostic Wafek Moham…" at bounding box center [864, 107] width 94 height 15
click at [817, 100] on select "Omar Brian Over Farzad Vahid Steven Huang Seti Shadab Alicia Bostic Wafek Moham…" at bounding box center [864, 107] width 94 height 15
click at [854, 109] on select "Omar Brian Over Farzad Vahid Steven Huang Seti Shadab Alicia Bostic Wafek Moham…" at bounding box center [864, 107] width 94 height 15
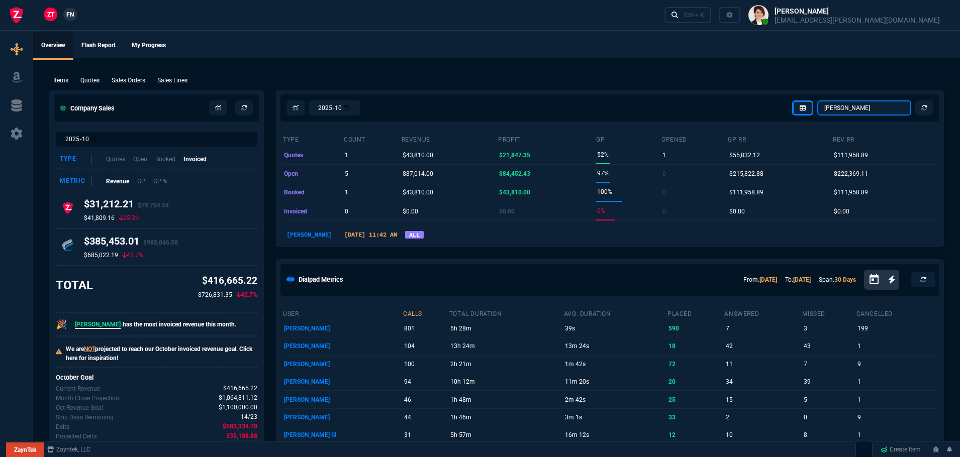
click at [817, 100] on select "Omar Brian Over Farzad Vahid Steven Huang Seti Shadab Alicia Bostic Wafek Moham…" at bounding box center [864, 107] width 94 height 15
click at [866, 110] on select "Omar Brian Over Farzad Vahid Steven Huang Seti Shadab Alicia Bostic Wafek Moham…" at bounding box center [864, 107] width 94 height 15
click at [817, 100] on select "Omar Brian Over Farzad Vahid Steven Huang Seti Shadab Alicia Bostic Wafek Moham…" at bounding box center [864, 107] width 94 height 15
click at [861, 109] on select "Omar Brian Over Farzad Vahid Steven Huang Seti Shadab Alicia Bostic Wafek Moham…" at bounding box center [864, 107] width 94 height 15
click at [817, 100] on select "Omar Brian Over Farzad Vahid Steven Huang Seti Shadab Alicia Bostic Wafek Moham…" at bounding box center [864, 107] width 94 height 15
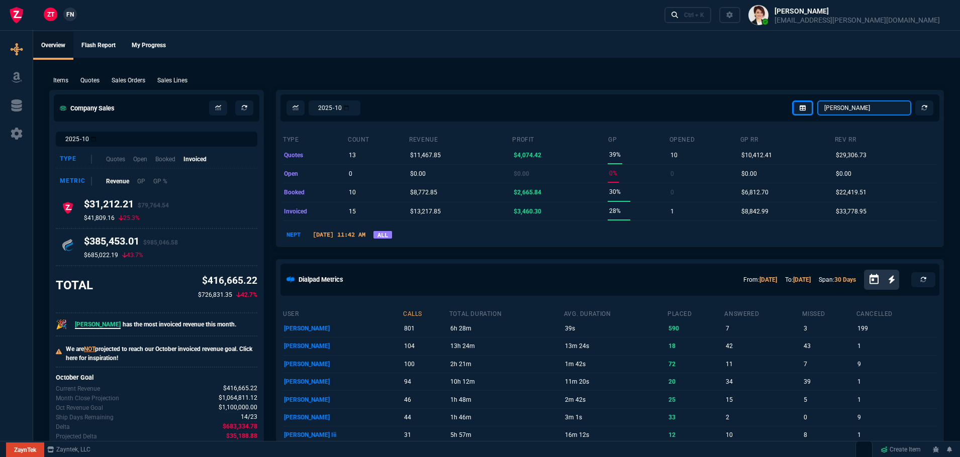
click at [867, 109] on select "Omar Brian Over Farzad Vahid Steven Huang Seti Shadab Alicia Bostic Wafek Moham…" at bounding box center [864, 107] width 94 height 15
click at [817, 100] on select "Omar Brian Over Farzad Vahid Steven Huang Seti Shadab Alicia Bostic Wafek Moham…" at bounding box center [864, 107] width 94 height 15
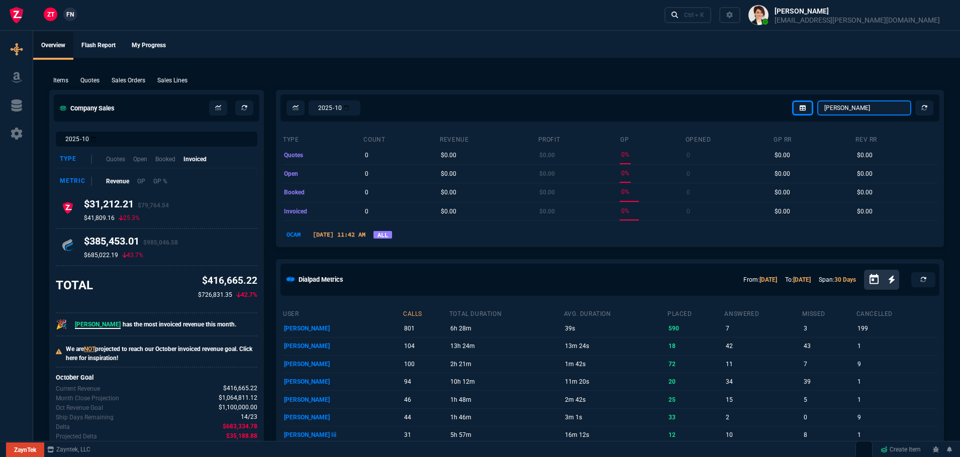
click at [864, 106] on select "Omar Brian Over Farzad Vahid Steven Huang Seti Shadab Alicia Bostic Wafek Moham…" at bounding box center [864, 107] width 94 height 15
click at [817, 100] on select "Omar Brian Over Farzad Vahid Steven Huang Seti Shadab Alicia Bostic Wafek Moham…" at bounding box center [864, 107] width 94 height 15
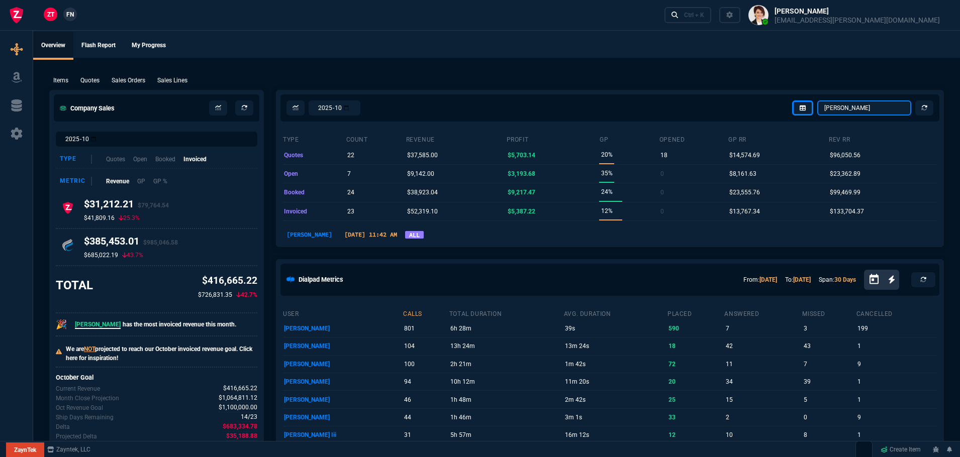
click at [862, 109] on select "Omar Brian Over Farzad Vahid Steven Huang Seti Shadab Alicia Bostic Wafek Moham…" at bounding box center [864, 107] width 94 height 15
select select "4: SHAD"
click at [817, 100] on select "Omar Brian Over Farzad Vahid Steven Huang Seti Shadab Alicia Bostic Wafek Moham…" at bounding box center [864, 107] width 94 height 15
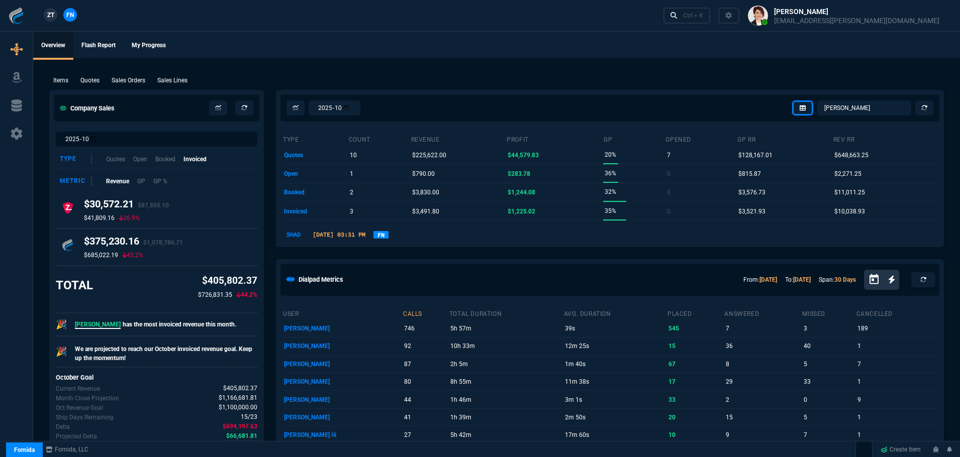
select select "4: SHAD"
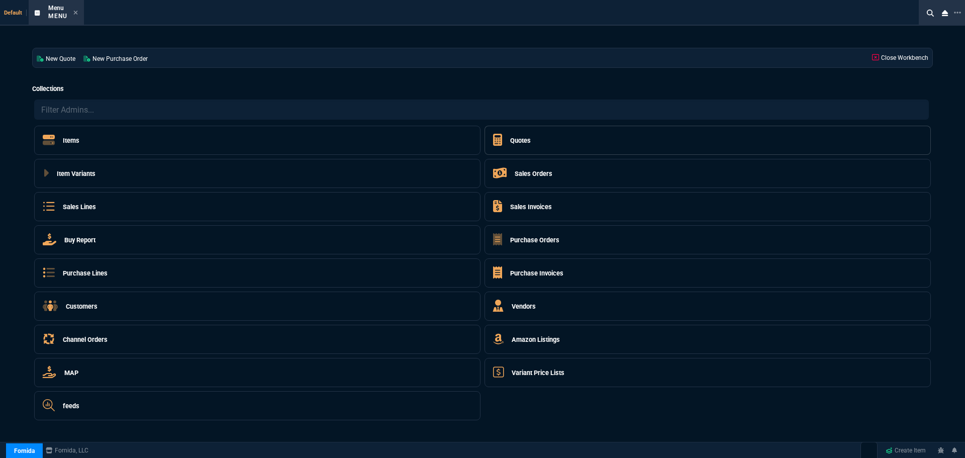
click at [515, 141] on h5 "Quotes" at bounding box center [520, 141] width 21 height 10
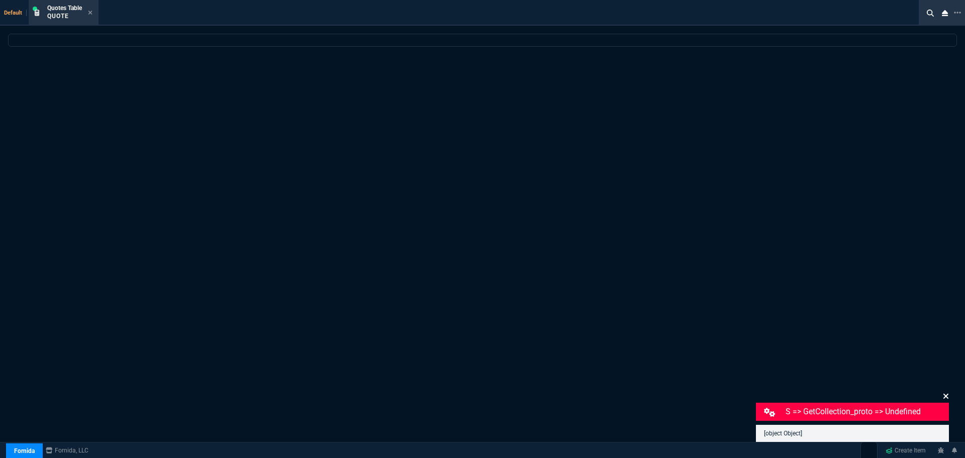
click at [945, 395] on icon at bounding box center [945, 395] width 5 height 5
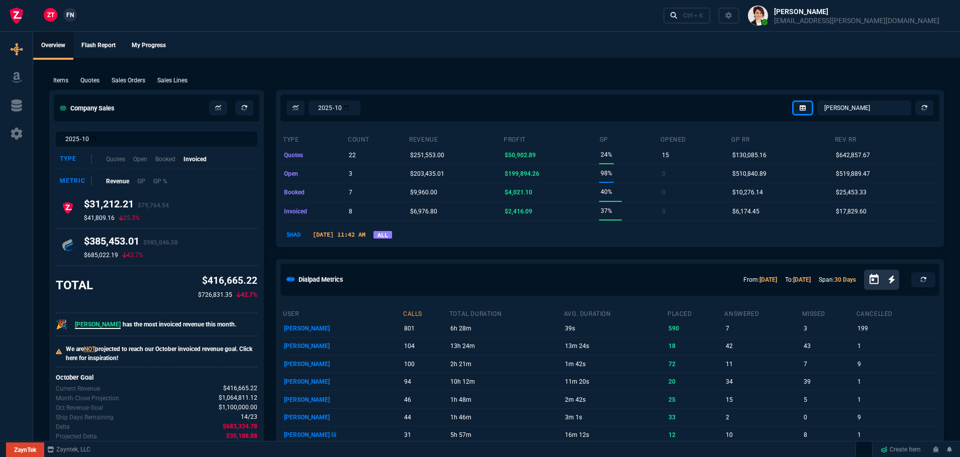
select select "4: SHAD"
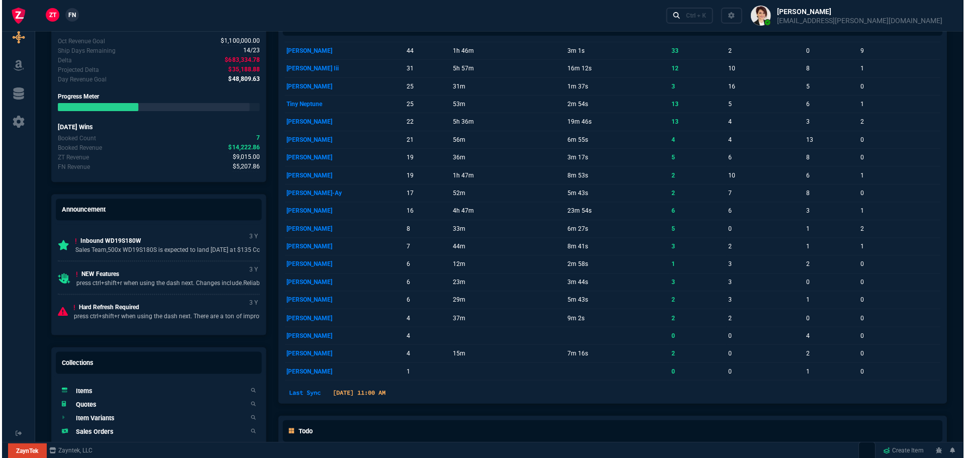
scroll to position [452, 0]
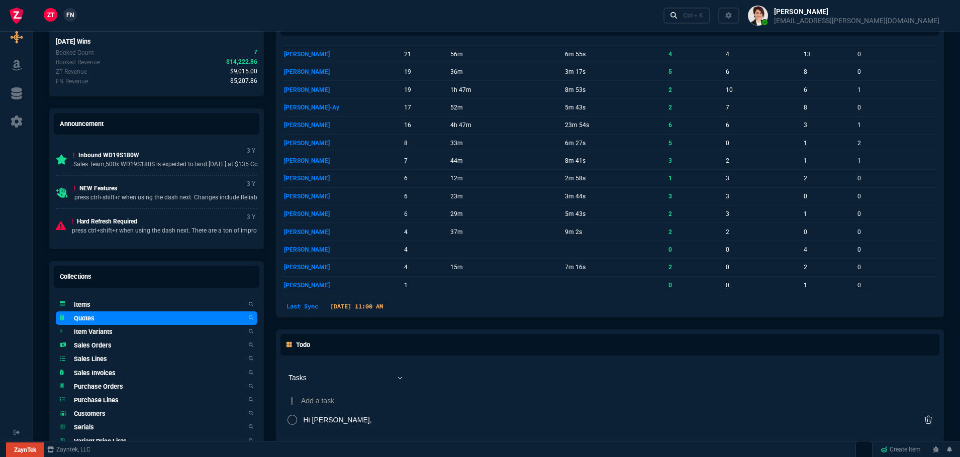
click at [92, 318] on h5 "Quotes" at bounding box center [84, 318] width 21 height 10
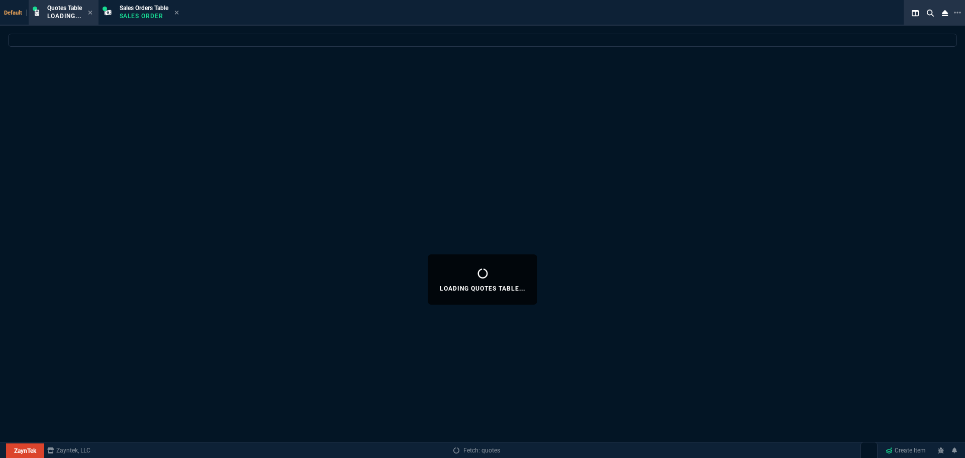
select select
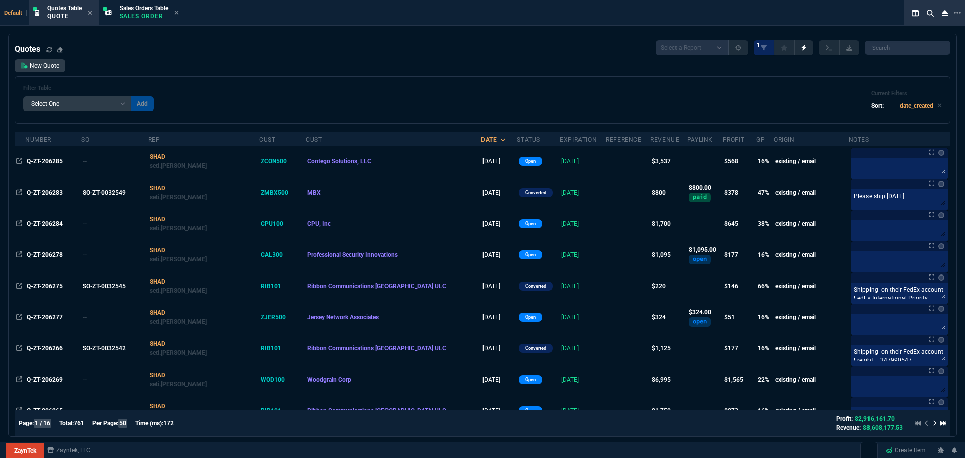
drag, startPoint x: 307, startPoint y: 90, endPoint x: 475, endPoint y: 110, distance: 168.9
click at [475, 110] on div "Filter Table Select One Add Filter () creator (creator) Cust (headers.customerN…" at bounding box center [482, 100] width 918 height 30
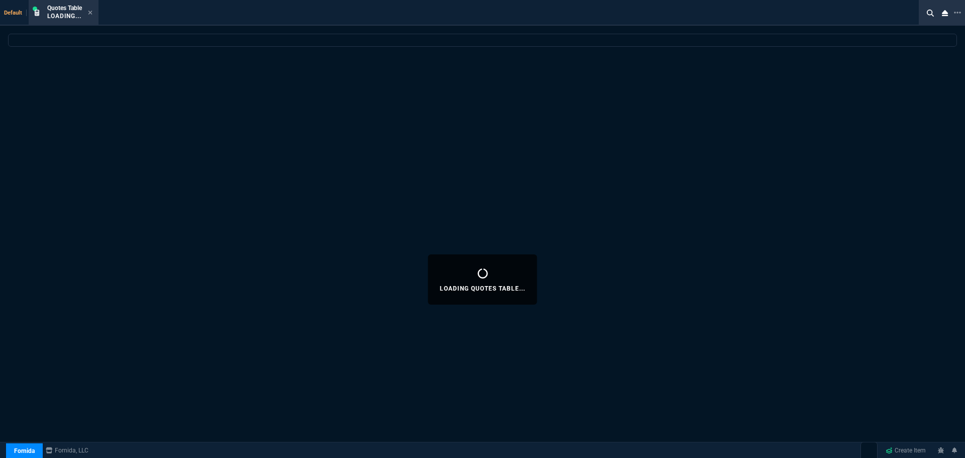
select select "4: SHAD"
select select
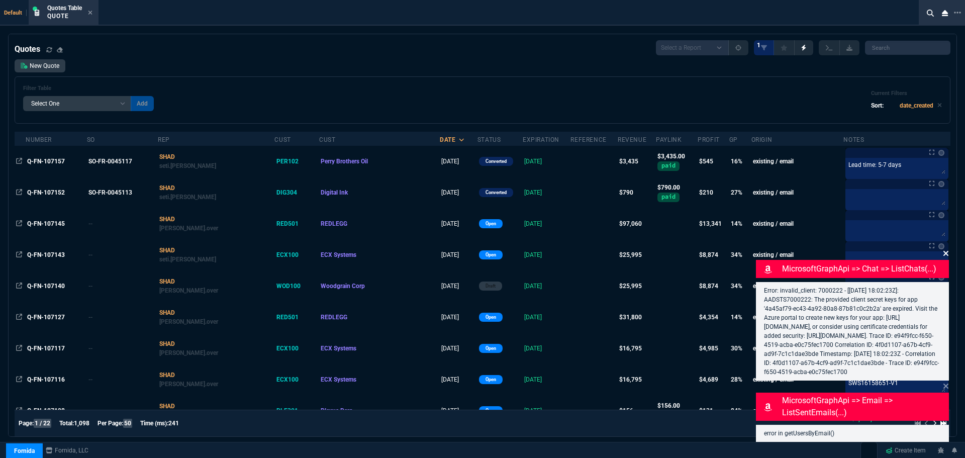
click at [944, 251] on icon at bounding box center [945, 253] width 6 height 8
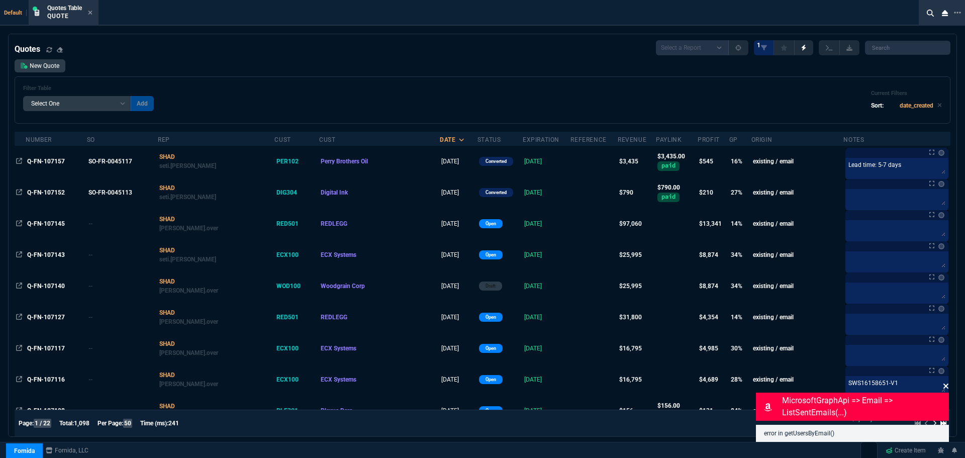
click at [948, 385] on icon at bounding box center [945, 386] width 6 height 8
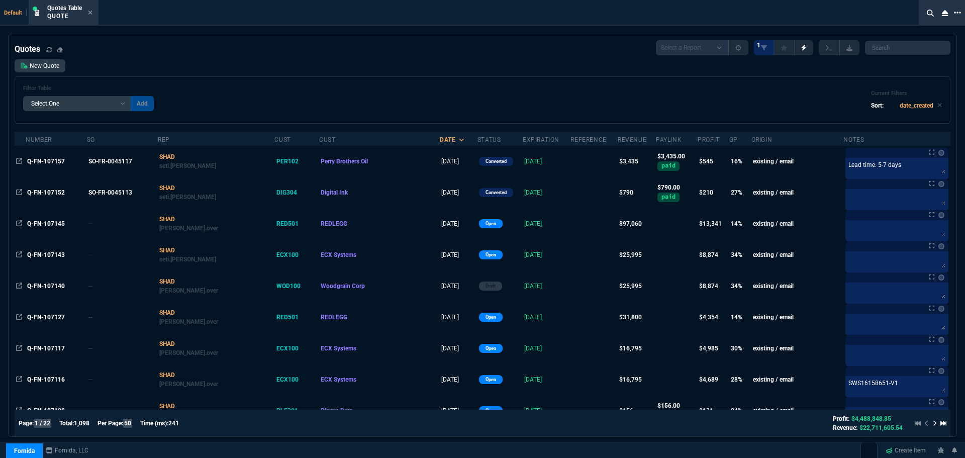
click at [957, 11] on icon at bounding box center [957, 13] width 7 height 8
click at [863, 21] on li "Open New Tab" at bounding box center [904, 20] width 99 height 12
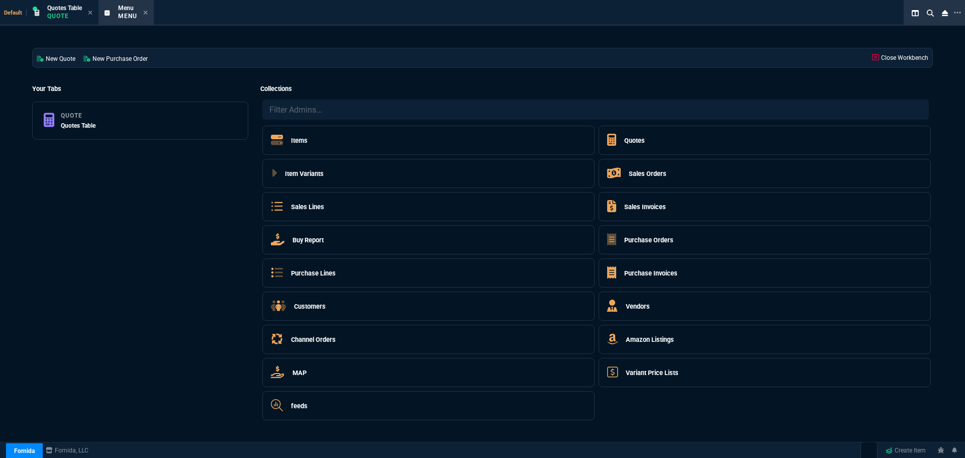
click at [649, 173] on h5 "Sales Orders" at bounding box center [647, 174] width 38 height 10
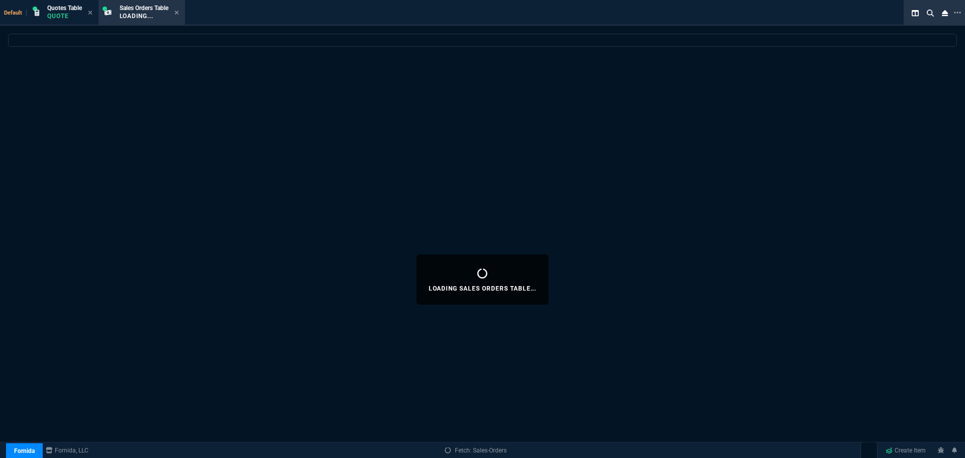
select select
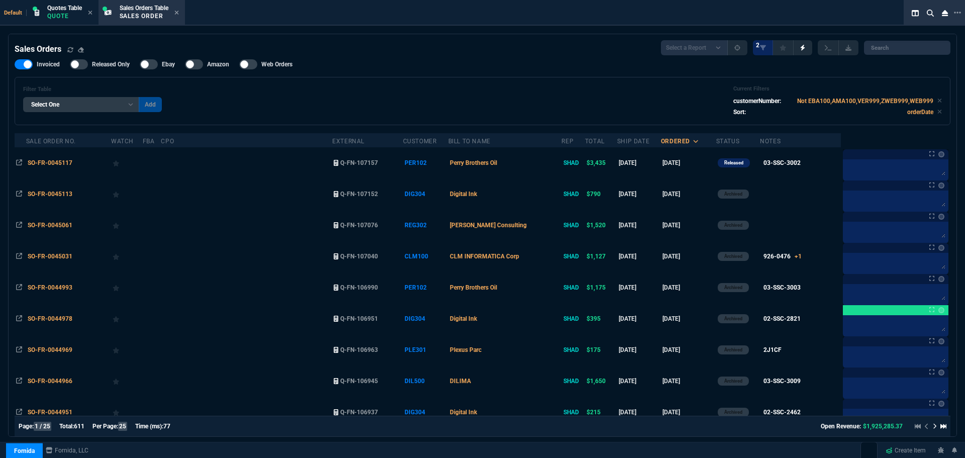
click at [35, 162] on span "SO-FR-0045117" at bounding box center [50, 162] width 45 height 7
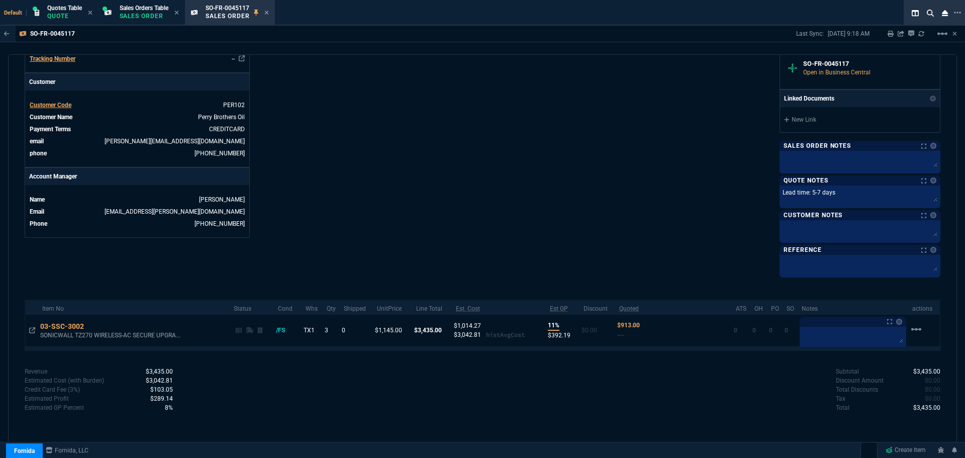
scroll to position [366, 0]
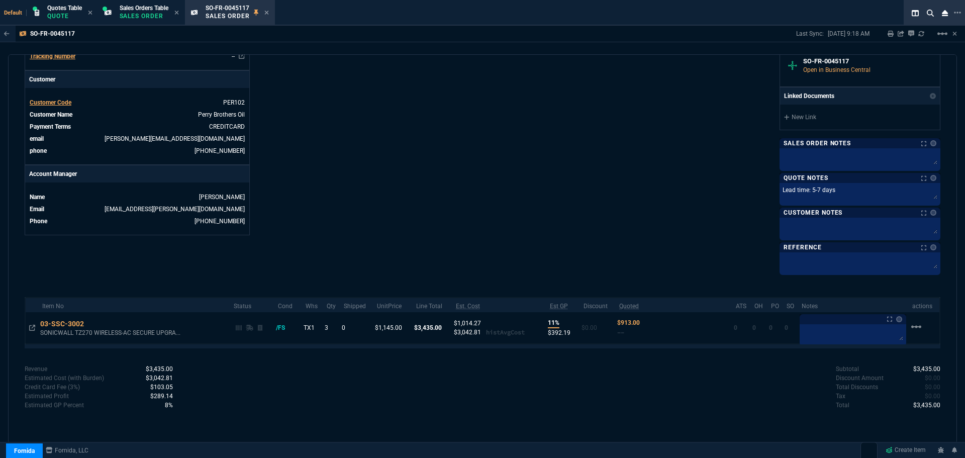
click at [482, 108] on div "Fornida, LLC [STREET_ADDRESS] Share Link Show More Chats Shipping Address Perry…" at bounding box center [711, 0] width 458 height 546
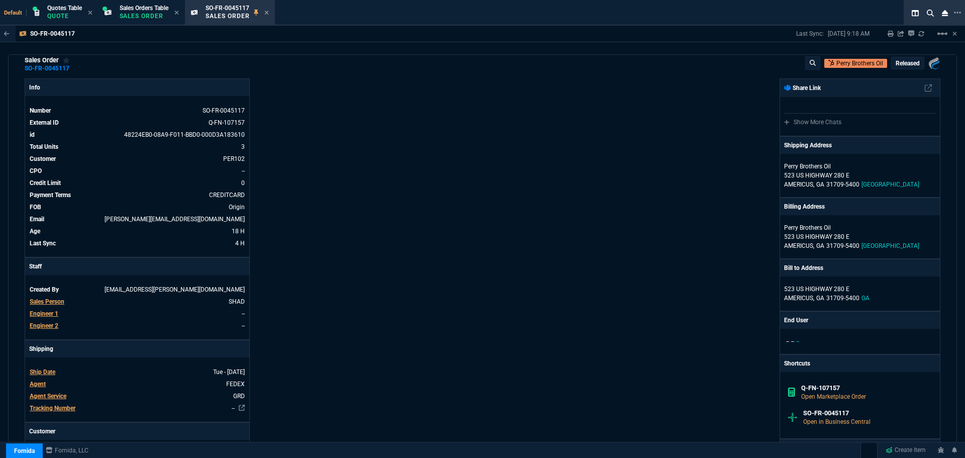
scroll to position [0, 0]
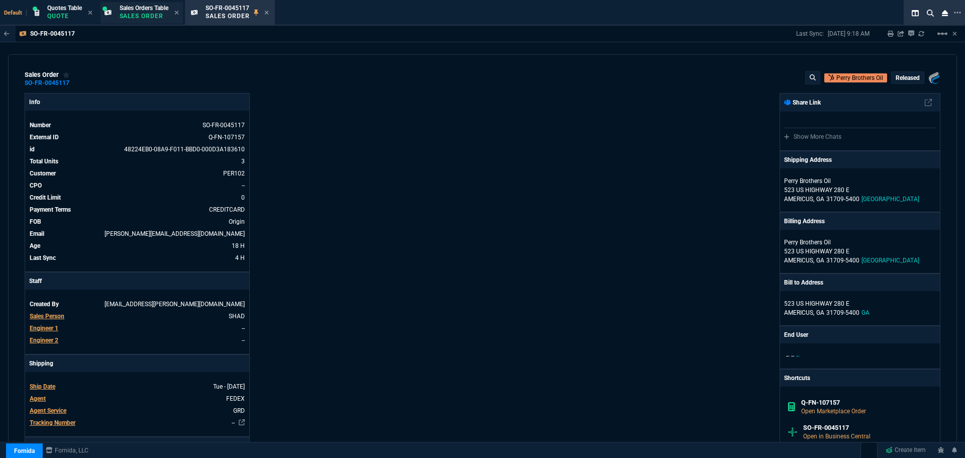
click at [143, 7] on span "Sales Orders Table" at bounding box center [144, 8] width 49 height 7
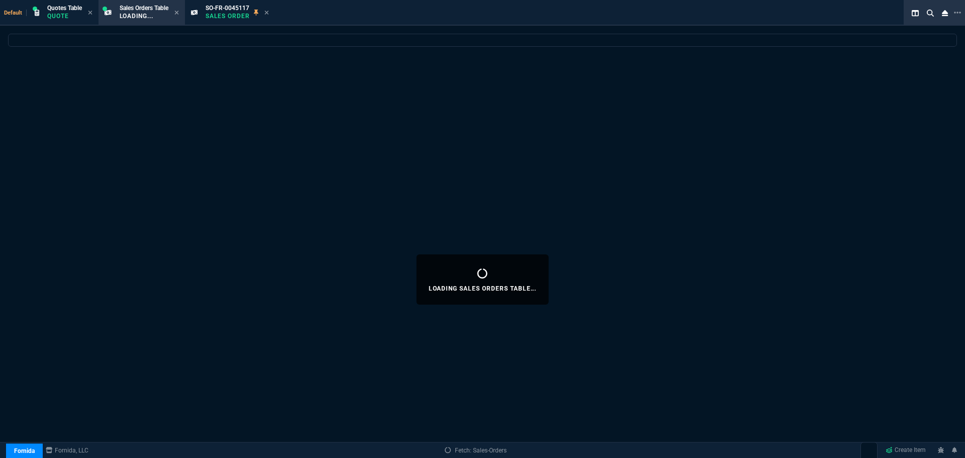
select select
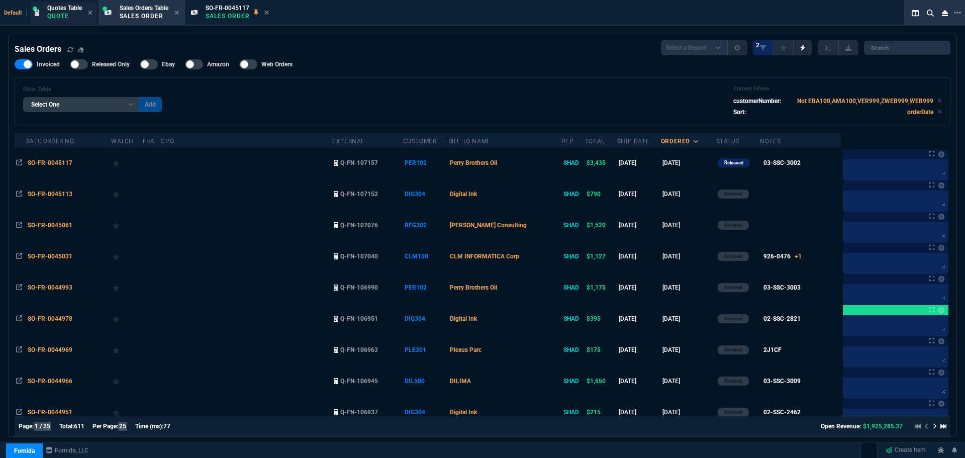
click at [59, 14] on p "Quote" at bounding box center [64, 16] width 35 height 8
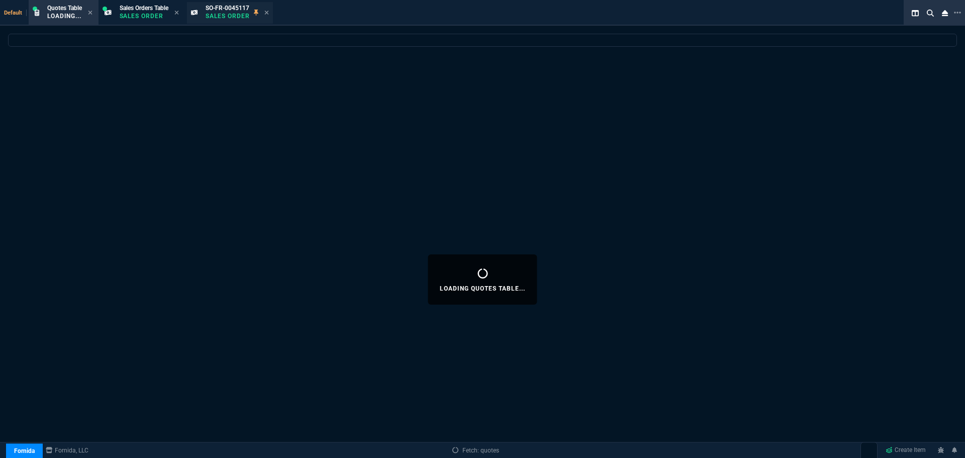
select select
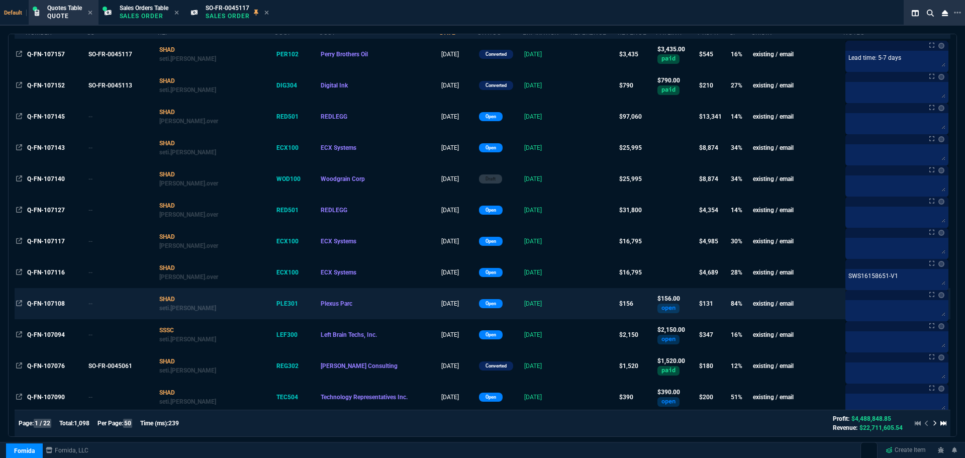
scroll to position [100, 0]
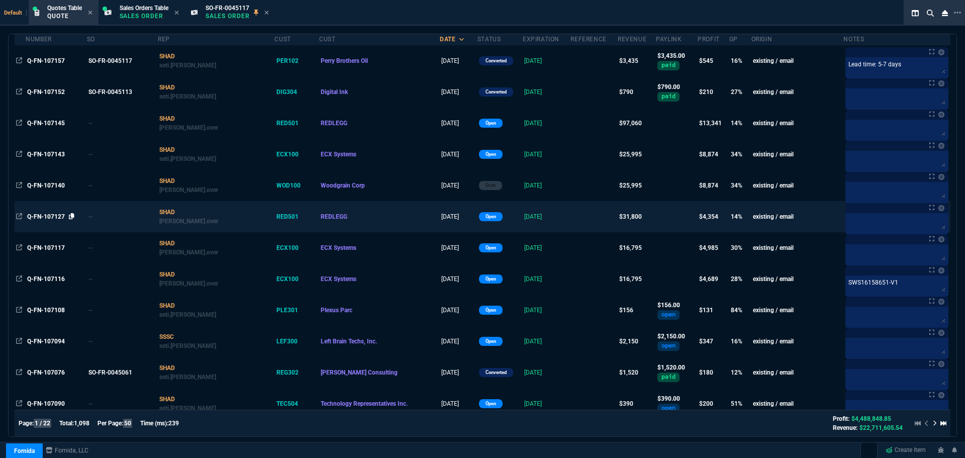
click at [73, 217] on icon at bounding box center [72, 216] width 6 height 6
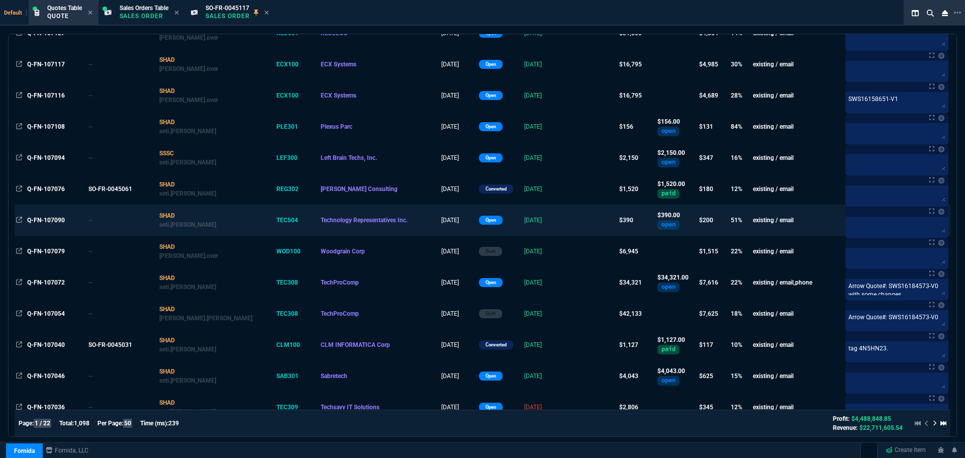
scroll to position [301, 0]
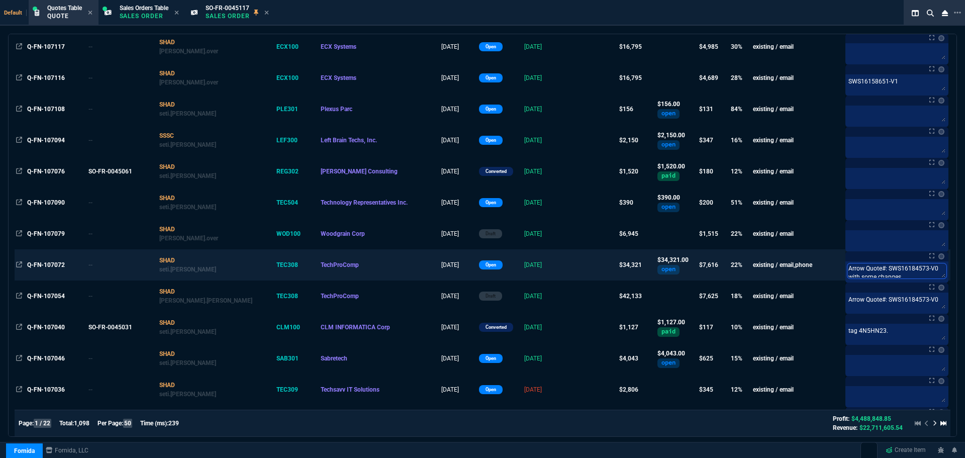
click at [870, 275] on textarea "Arrow Quote#: SWS16184573-V0 with some changes [PERSON_NAME]. I guess we need t…" at bounding box center [896, 270] width 99 height 15
